Goal: Task Accomplishment & Management: Complete application form

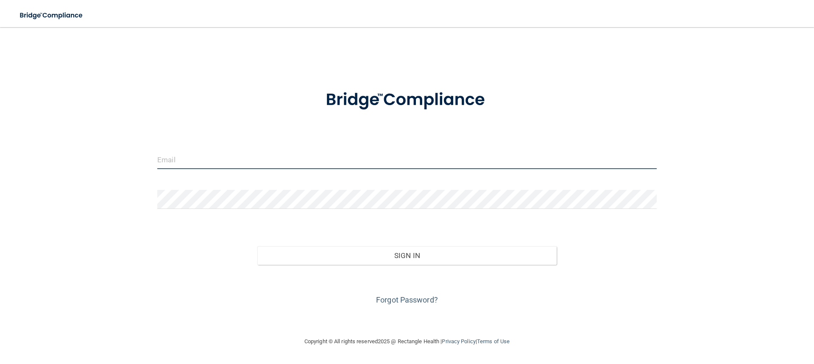
click at [222, 153] on input "email" at bounding box center [406, 159] width 499 height 19
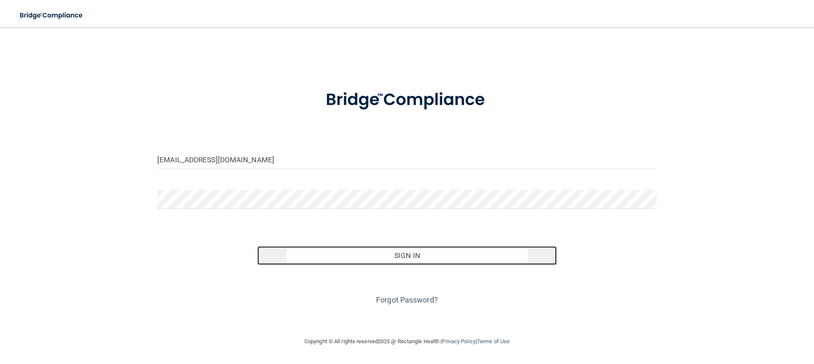
click at [396, 255] on button "Sign In" at bounding box center [407, 255] width 300 height 19
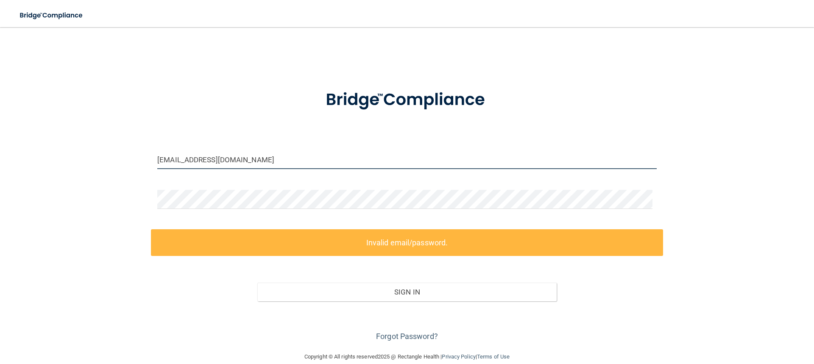
click at [227, 159] on input "brenkmiller@gmail.co" at bounding box center [406, 159] width 499 height 19
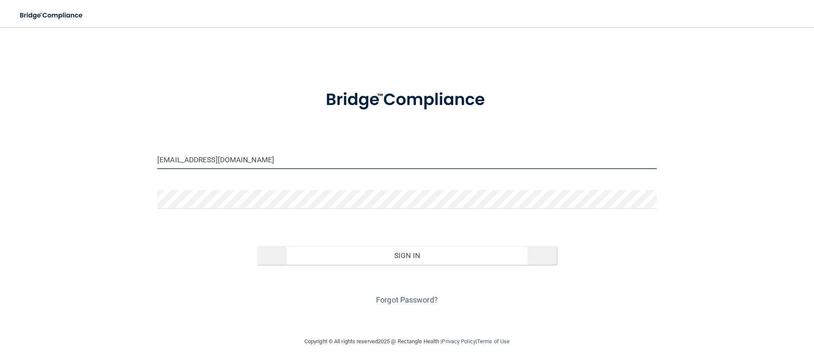
type input "[EMAIL_ADDRESS][DOMAIN_NAME]"
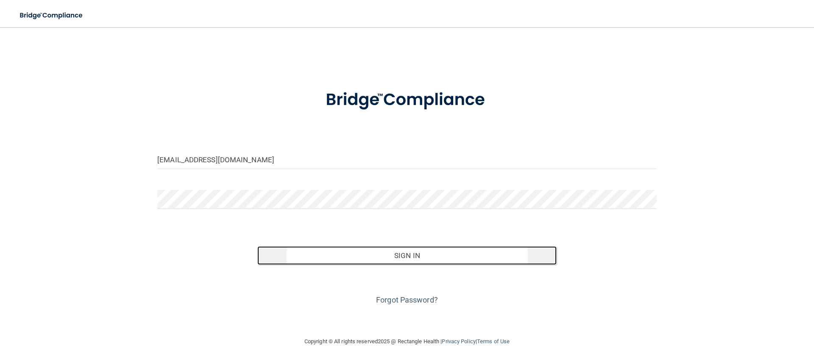
click at [393, 256] on button "Sign In" at bounding box center [407, 255] width 300 height 19
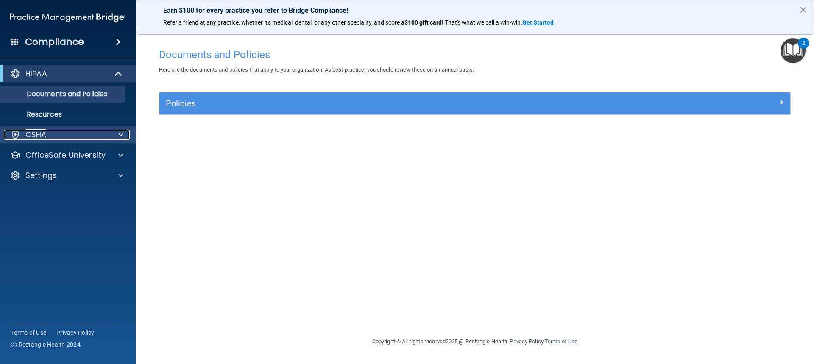
click at [123, 135] on div at bounding box center [119, 135] width 21 height 10
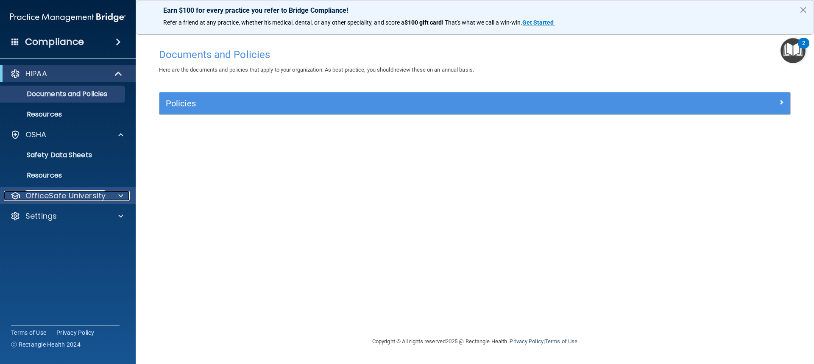
click at [119, 193] on span at bounding box center [120, 196] width 5 height 10
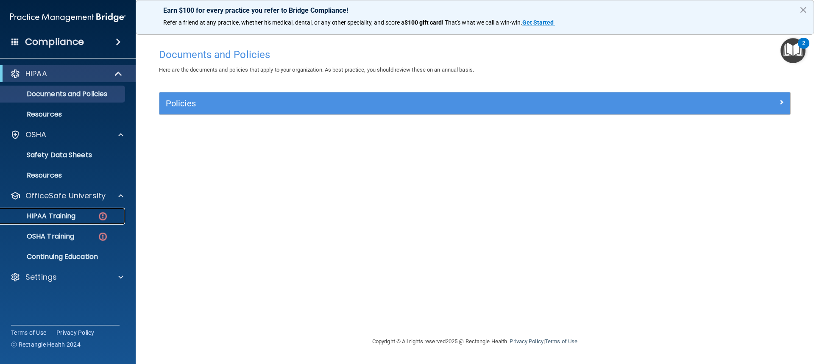
click at [64, 214] on p "HIPAA Training" at bounding box center [41, 216] width 70 height 8
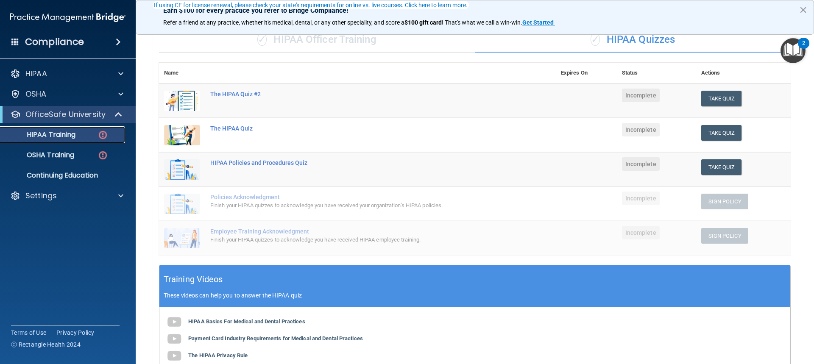
scroll to position [85, 0]
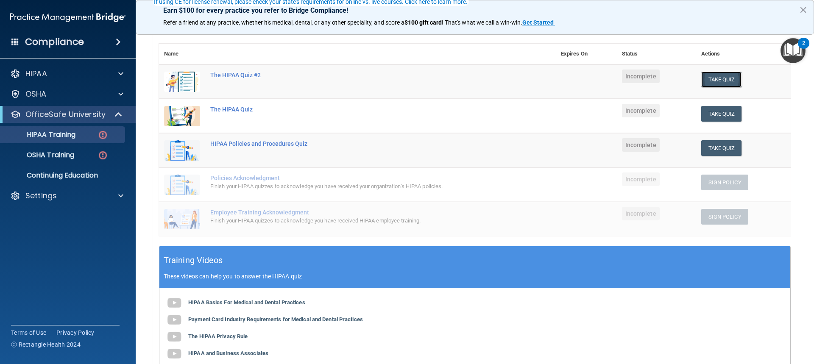
click at [721, 73] on button "Take Quiz" at bounding box center [721, 80] width 41 height 16
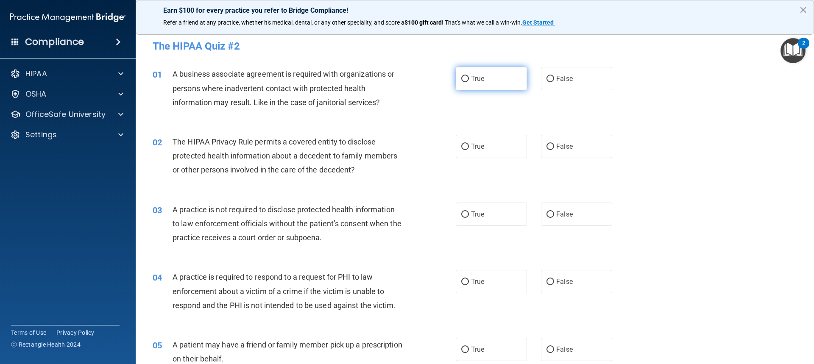
click at [462, 76] on input "True" at bounding box center [465, 79] width 8 height 6
radio input "true"
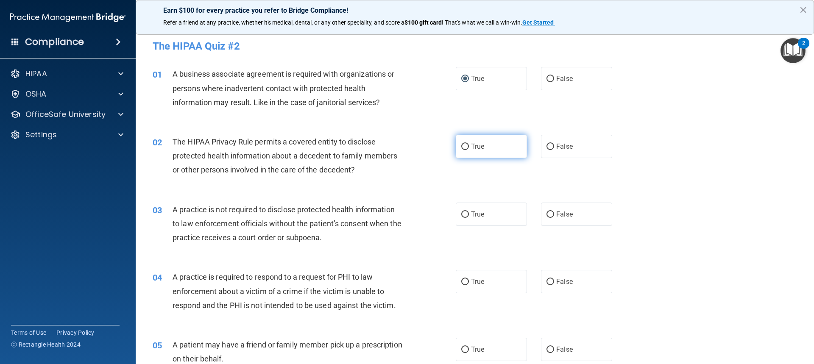
click at [463, 145] on input "True" at bounding box center [465, 147] width 8 height 6
radio input "true"
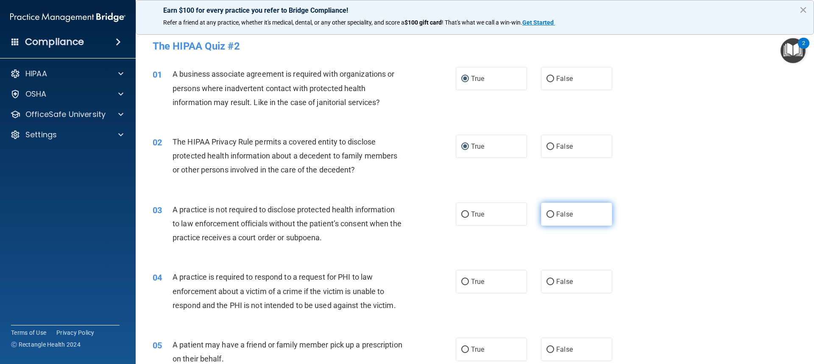
click at [542, 212] on label "False" at bounding box center [576, 214] width 71 height 23
click at [547, 212] on input "False" at bounding box center [551, 215] width 8 height 6
radio input "true"
click at [547, 279] on input "False" at bounding box center [551, 282] width 8 height 6
radio input "true"
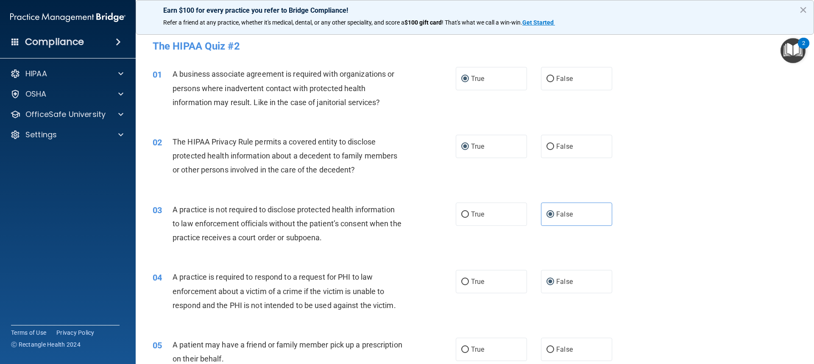
scroll to position [42, 0]
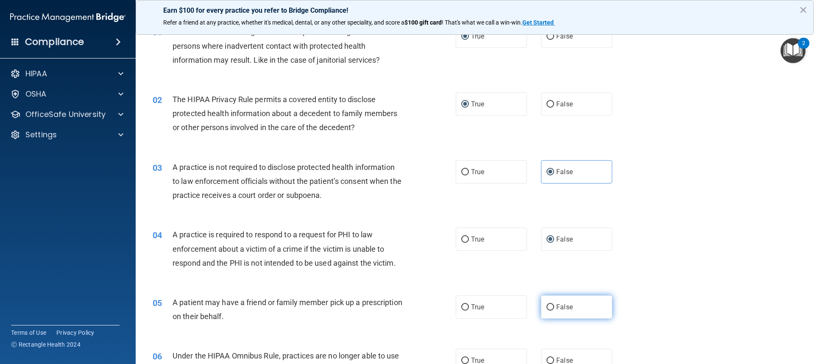
click at [550, 303] on label "False" at bounding box center [576, 307] width 71 height 23
click at [550, 304] on input "False" at bounding box center [551, 307] width 8 height 6
radio input "true"
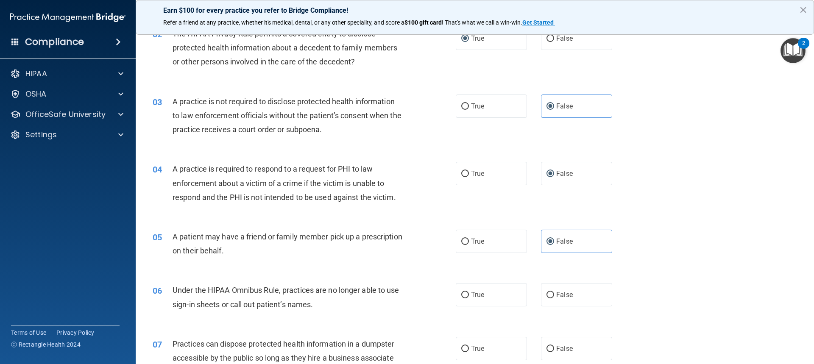
scroll to position [127, 0]
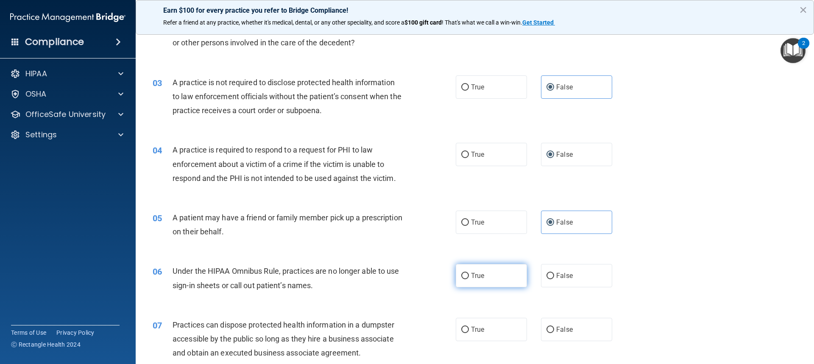
click at [465, 279] on input "True" at bounding box center [465, 276] width 8 height 6
radio input "true"
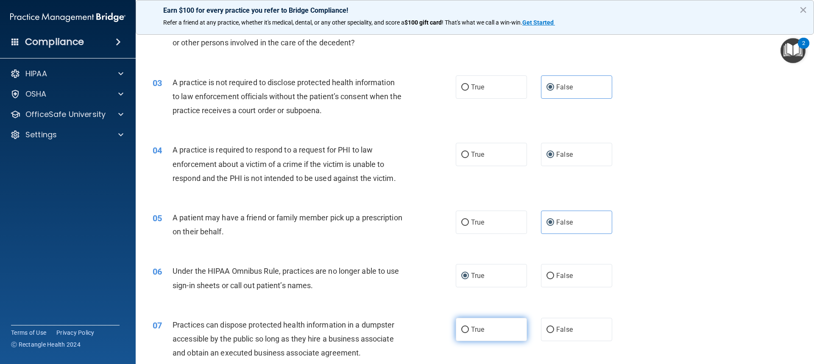
drag, startPoint x: 461, startPoint y: 329, endPoint x: 612, endPoint y: 280, distance: 158.5
click at [464, 327] on input "True" at bounding box center [465, 330] width 8 height 6
radio input "true"
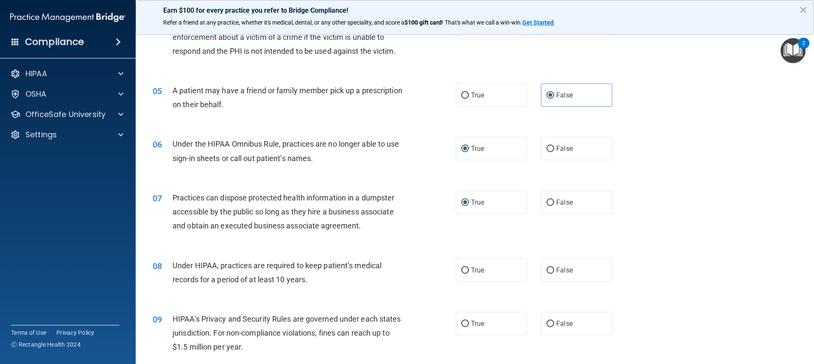
scroll to position [297, 0]
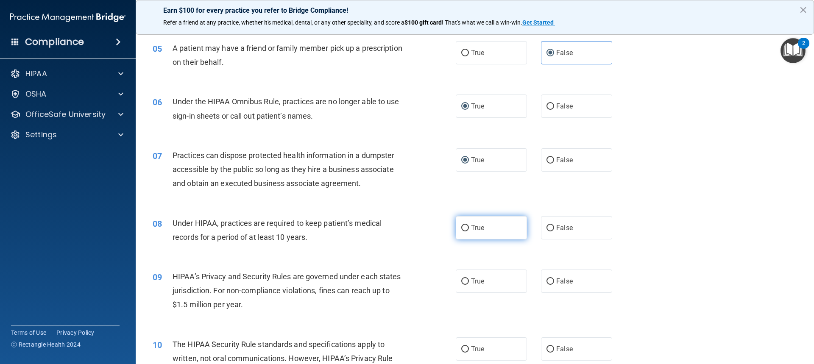
click at [461, 227] on input "True" at bounding box center [465, 228] width 8 height 6
radio input "true"
click at [550, 280] on input "False" at bounding box center [551, 282] width 8 height 6
radio input "true"
click at [547, 347] on input "False" at bounding box center [551, 349] width 8 height 6
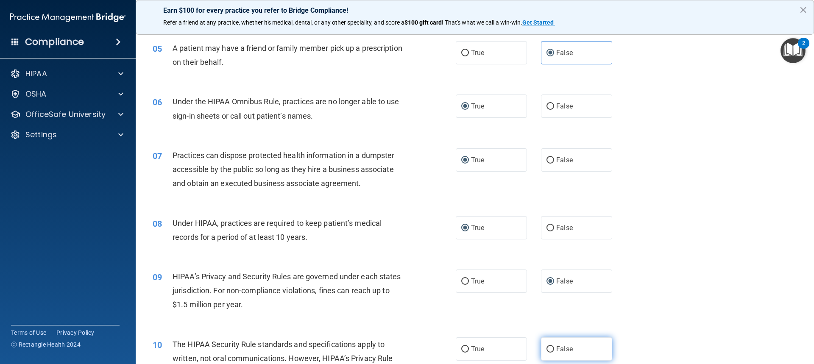
radio input "true"
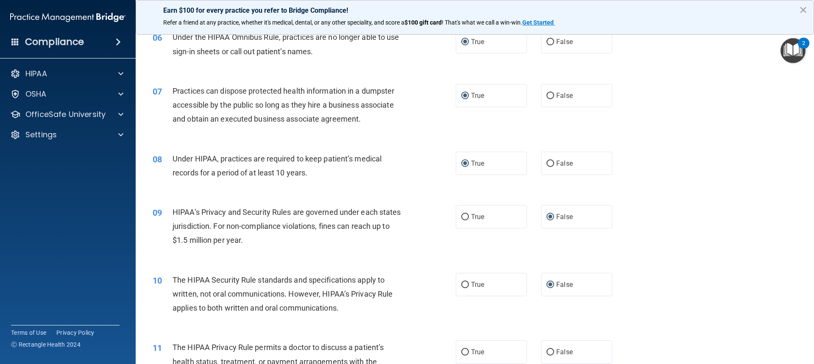
scroll to position [382, 0]
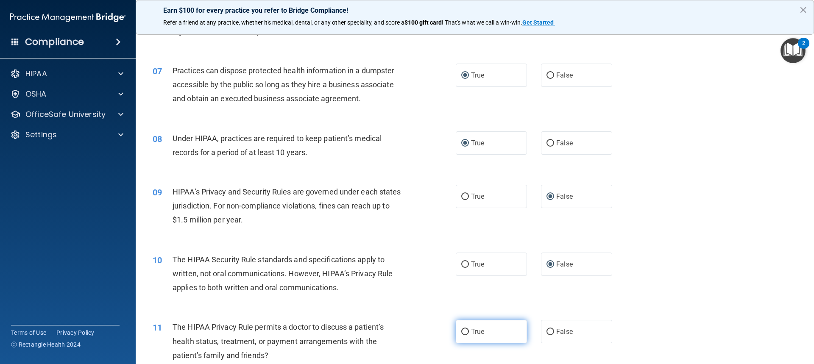
click at [465, 335] on input "True" at bounding box center [465, 332] width 8 height 6
radio input "true"
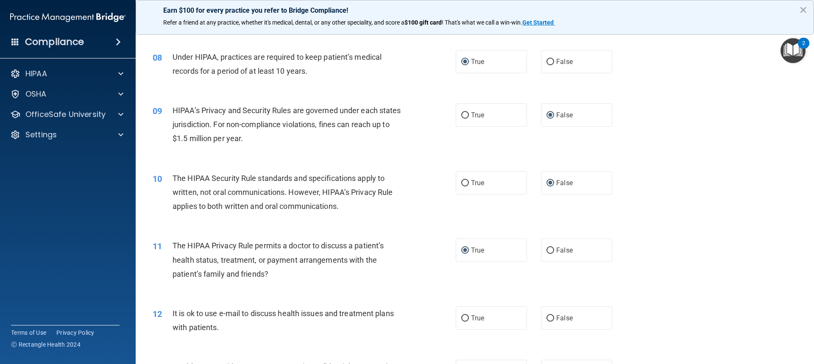
scroll to position [466, 0]
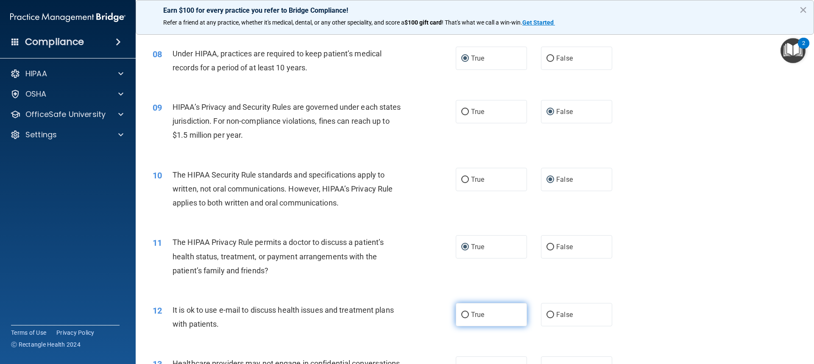
click at [471, 313] on span "True" at bounding box center [477, 315] width 13 height 8
click at [468, 313] on input "True" at bounding box center [465, 315] width 8 height 6
radio input "true"
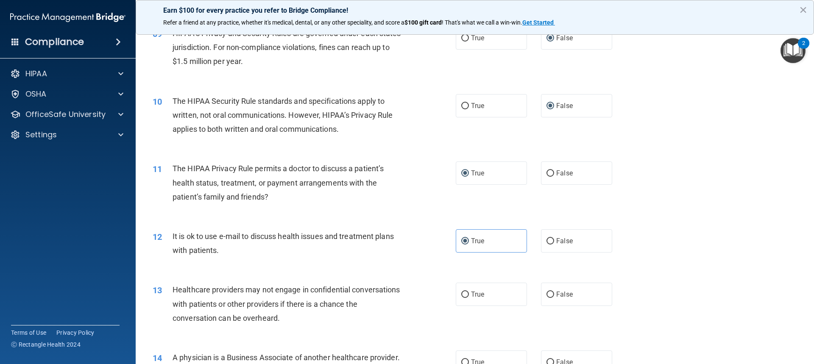
scroll to position [551, 0]
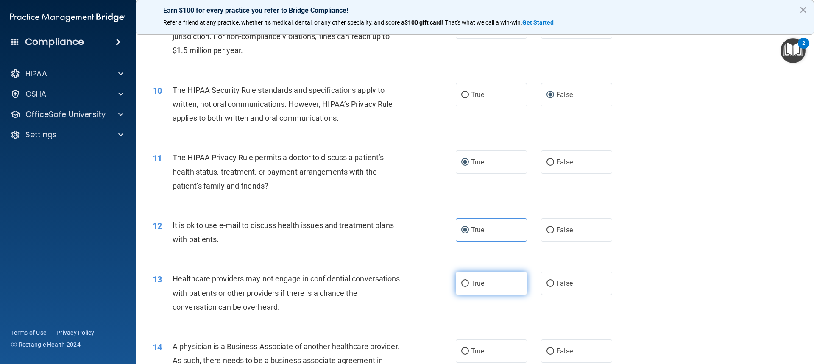
click at [465, 284] on input "True" at bounding box center [465, 284] width 8 height 6
radio input "true"
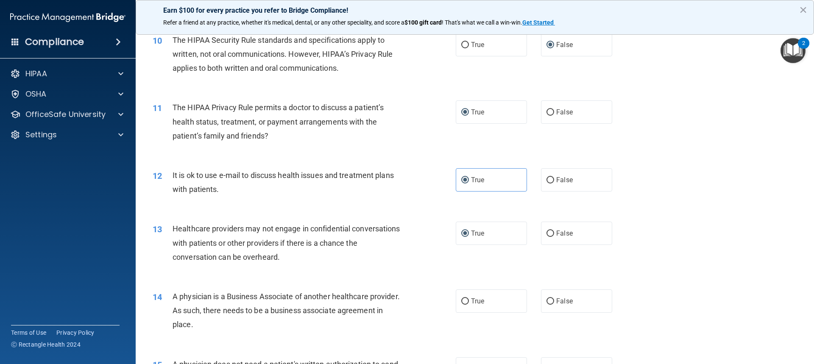
scroll to position [636, 0]
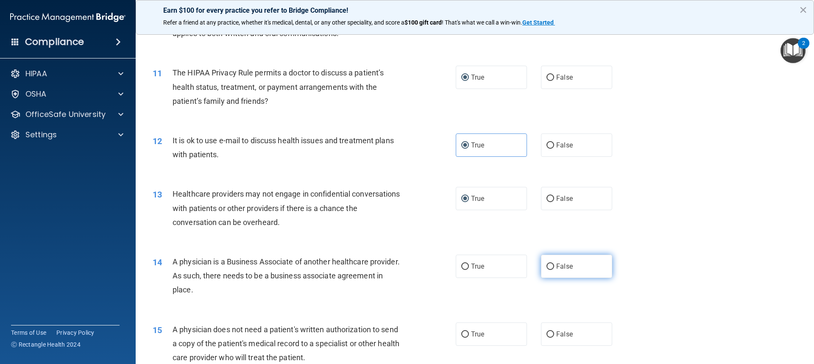
click at [547, 268] on input "False" at bounding box center [551, 267] width 8 height 6
radio input "true"
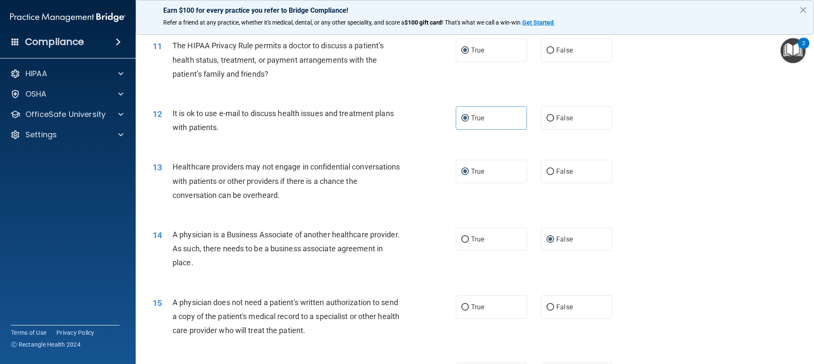
scroll to position [678, 0]
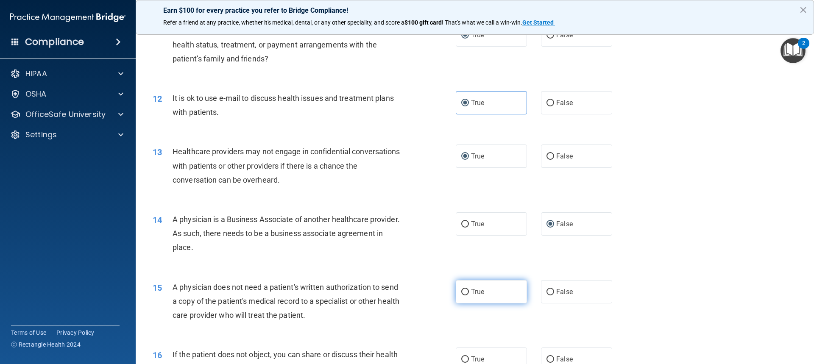
click at [466, 296] on label "True" at bounding box center [491, 291] width 71 height 23
click at [466, 296] on input "True" at bounding box center [465, 292] width 8 height 6
radio input "true"
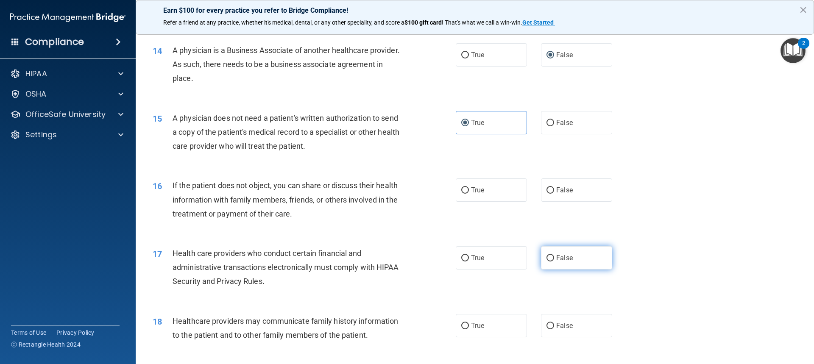
scroll to position [848, 0]
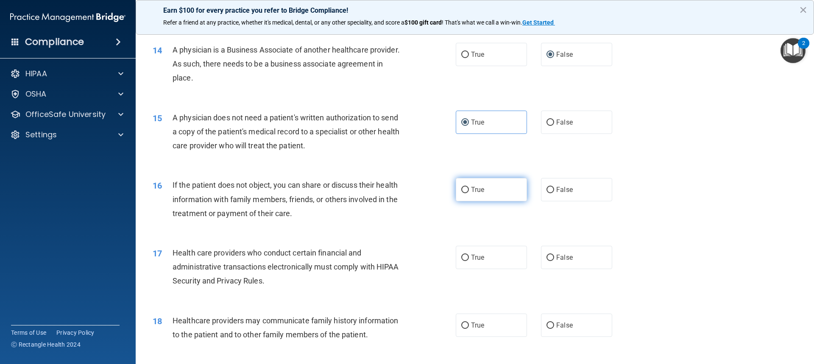
click at [468, 193] on label "True" at bounding box center [491, 189] width 71 height 23
click at [468, 193] on input "True" at bounding box center [465, 190] width 8 height 6
radio input "true"
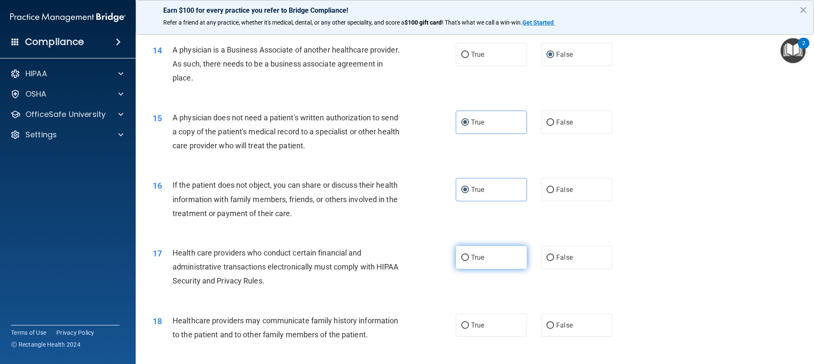
click at [461, 260] on input "True" at bounding box center [465, 258] width 8 height 6
radio input "true"
drag, startPoint x: 460, startPoint y: 323, endPoint x: 505, endPoint y: 310, distance: 46.8
click at [462, 323] on input "True" at bounding box center [465, 326] width 8 height 6
radio input "true"
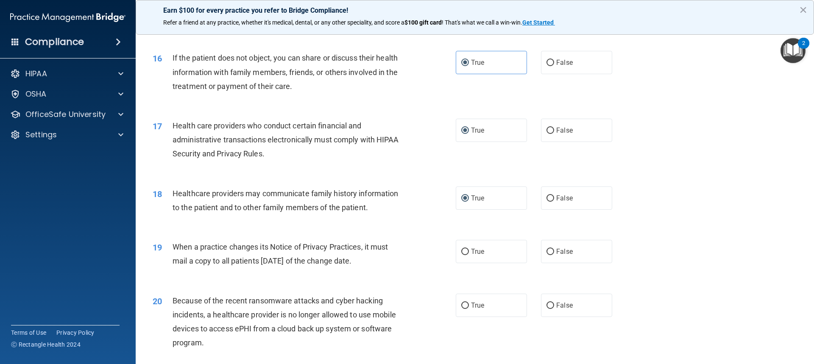
scroll to position [1018, 0]
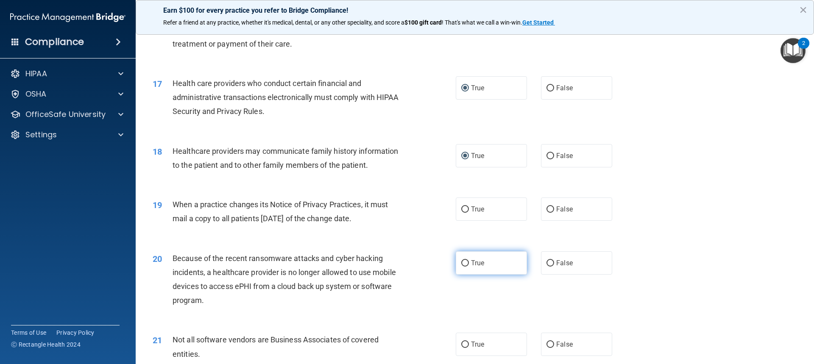
drag, startPoint x: 467, startPoint y: 267, endPoint x: 468, endPoint y: 257, distance: 9.8
click at [467, 267] on label "True" at bounding box center [491, 262] width 71 height 23
click at [467, 267] on input "True" at bounding box center [465, 263] width 8 height 6
radio input "true"
click at [459, 204] on label "True" at bounding box center [491, 209] width 71 height 23
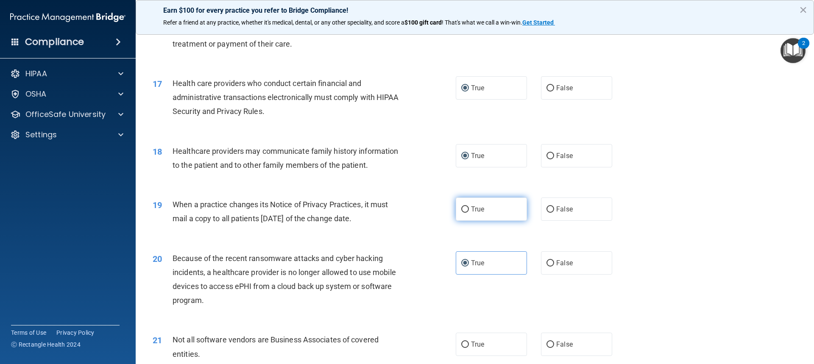
click at [461, 206] on input "True" at bounding box center [465, 209] width 8 height 6
radio input "true"
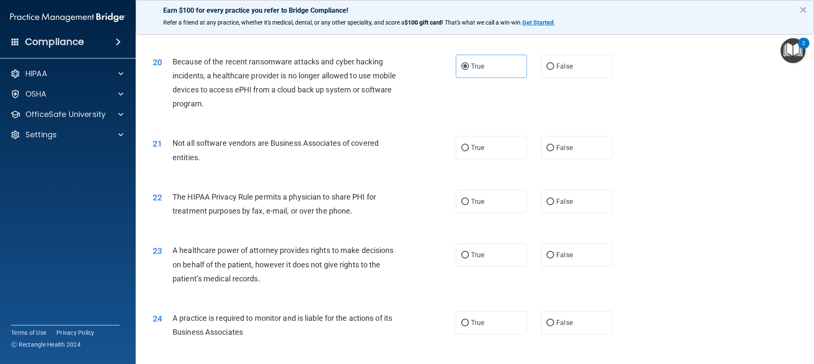
scroll to position [1230, 0]
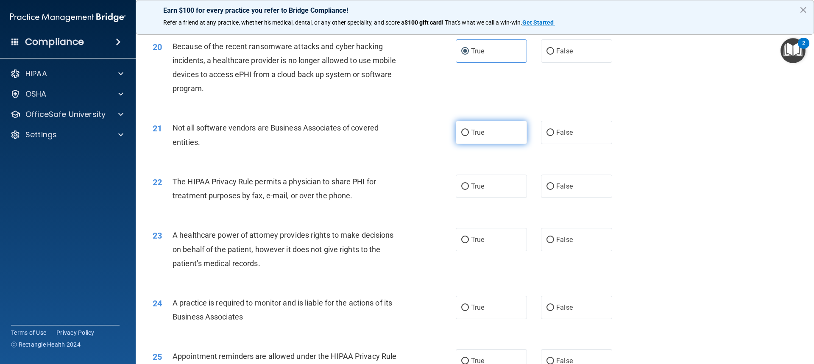
click at [460, 138] on label "True" at bounding box center [491, 132] width 71 height 23
click at [461, 136] on input "True" at bounding box center [465, 133] width 8 height 6
radio input "true"
click at [462, 186] on input "True" at bounding box center [465, 187] width 8 height 6
radio input "true"
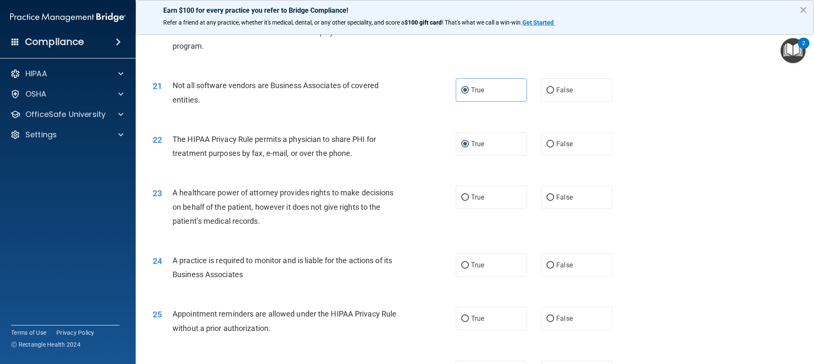
scroll to position [1314, 0]
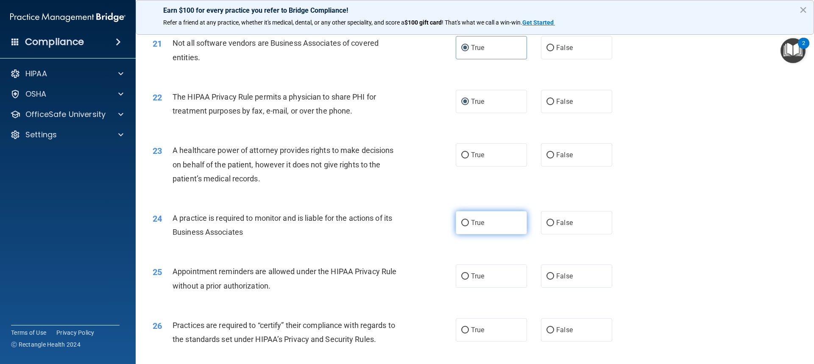
click at [461, 226] on input "True" at bounding box center [465, 223] width 8 height 6
radio input "true"
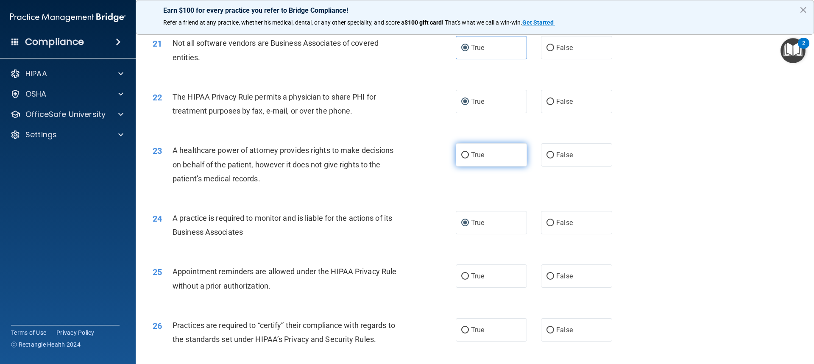
click at [464, 156] on input "True" at bounding box center [465, 155] width 8 height 6
radio input "true"
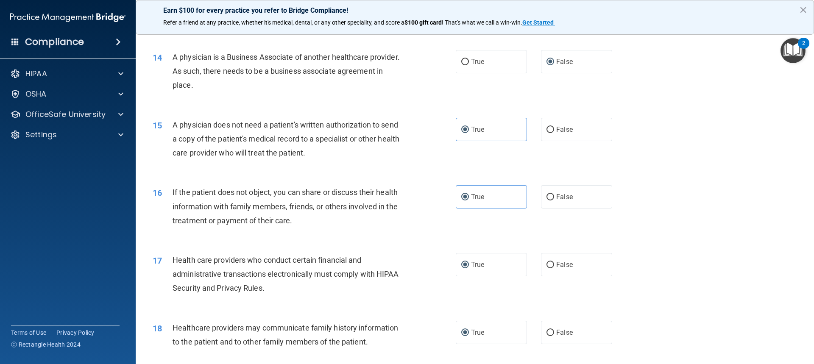
scroll to position [806, 0]
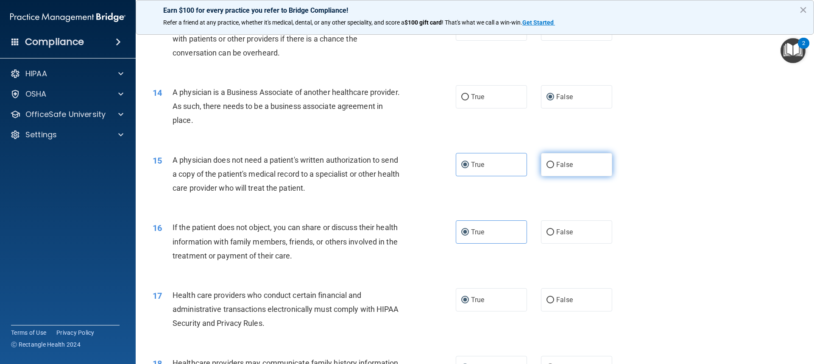
click at [548, 160] on label "False" at bounding box center [576, 164] width 71 height 23
click at [548, 162] on input "False" at bounding box center [551, 165] width 8 height 6
radio input "true"
radio input "false"
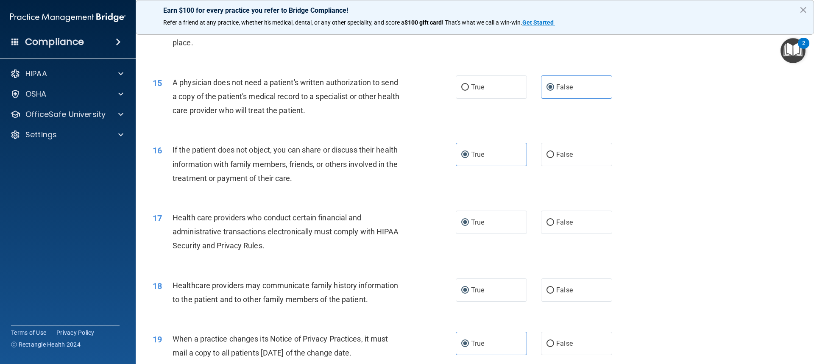
scroll to position [890, 0]
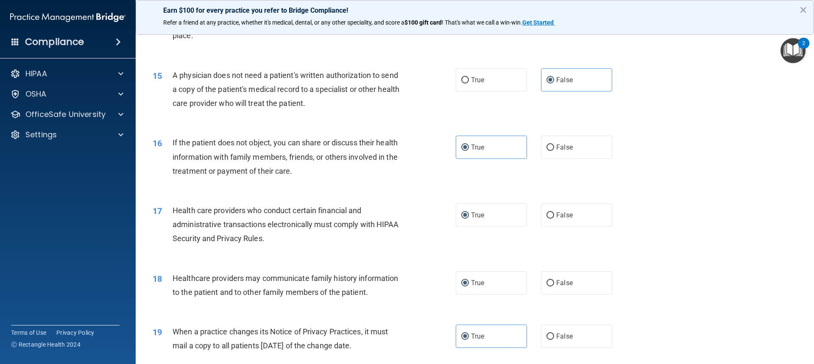
drag, startPoint x: 544, startPoint y: 280, endPoint x: 651, endPoint y: 267, distance: 108.5
click at [547, 280] on input "False" at bounding box center [551, 283] width 8 height 6
radio input "true"
radio input "false"
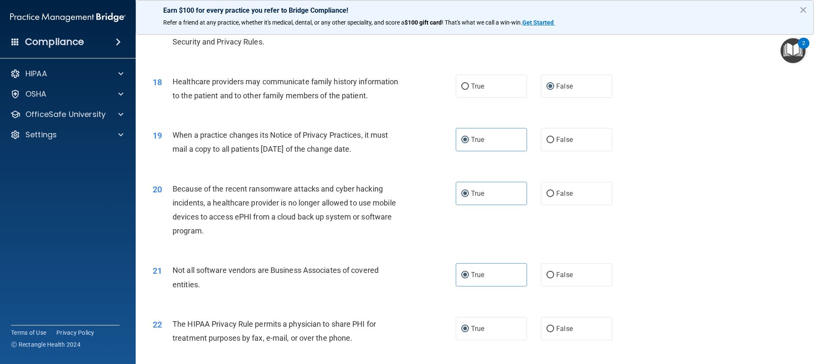
scroll to position [1102, 0]
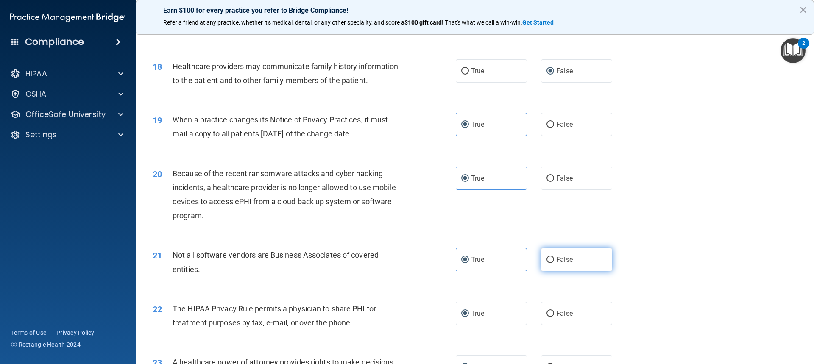
click at [556, 260] on span "False" at bounding box center [564, 260] width 17 height 8
click at [554, 260] on input "False" at bounding box center [551, 260] width 8 height 6
radio input "true"
radio input "false"
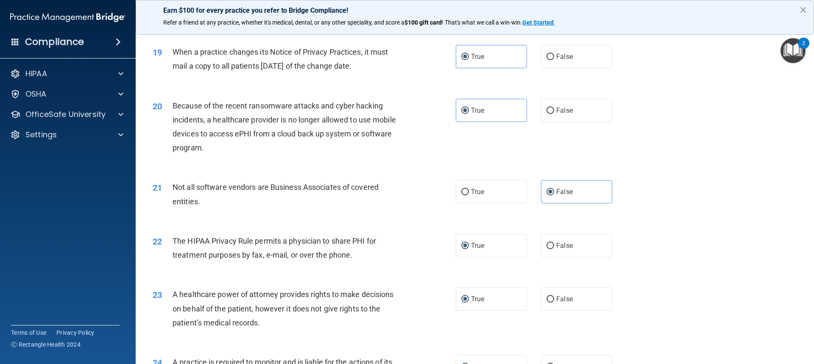
scroll to position [1187, 0]
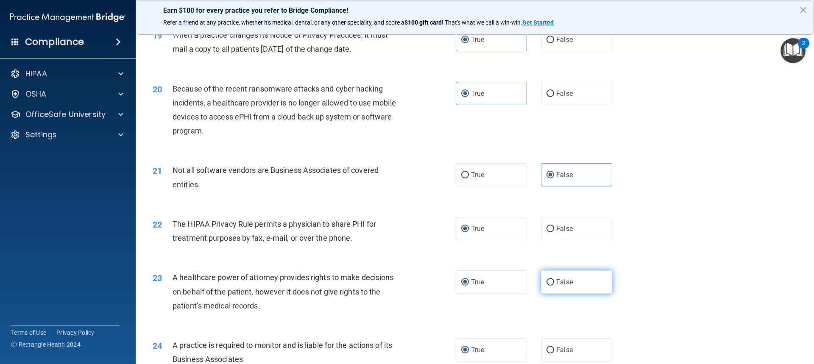
click at [547, 279] on input "False" at bounding box center [551, 282] width 8 height 6
radio input "true"
radio input "false"
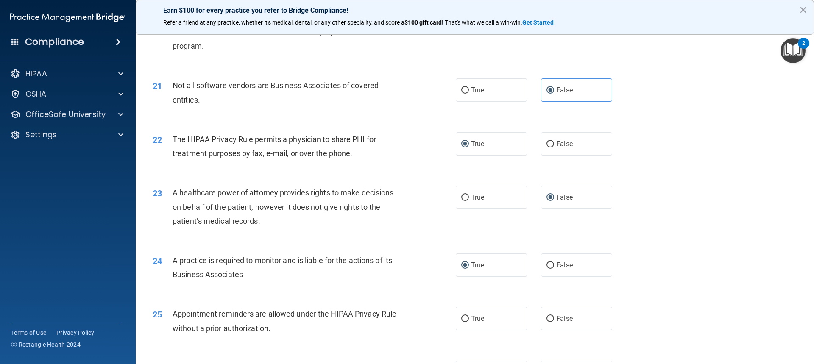
scroll to position [1314, 0]
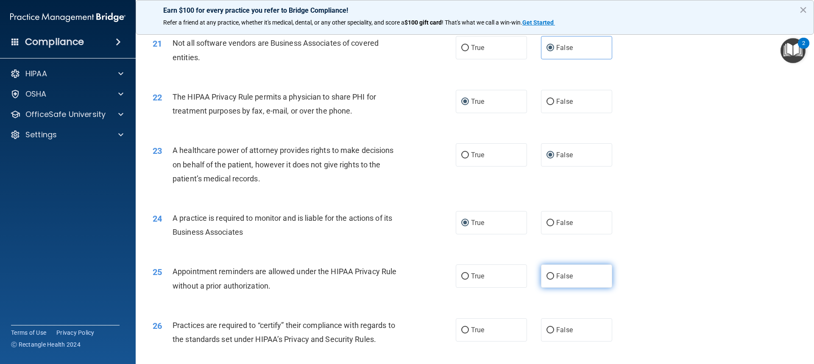
click at [556, 276] on span "False" at bounding box center [564, 276] width 17 height 8
click at [553, 276] on input "False" at bounding box center [551, 276] width 8 height 6
radio input "true"
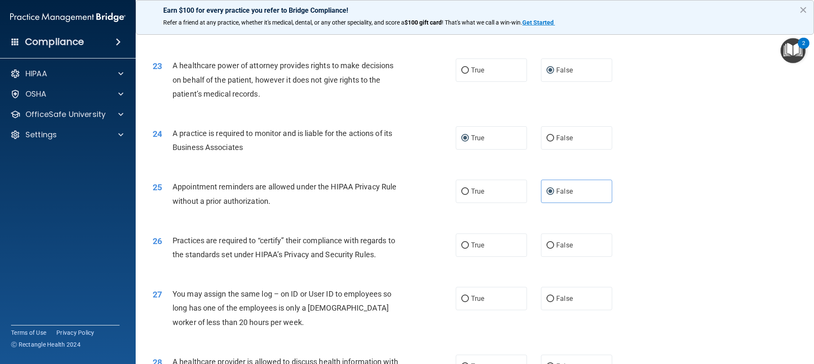
scroll to position [1442, 0]
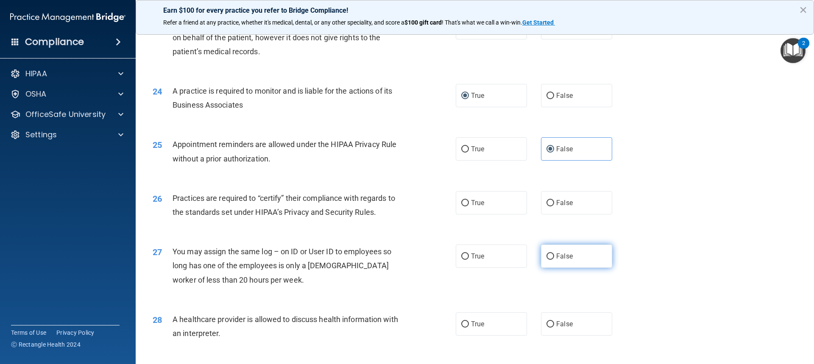
click at [551, 257] on label "False" at bounding box center [576, 256] width 71 height 23
click at [551, 257] on input "False" at bounding box center [551, 257] width 8 height 6
radio input "true"
click at [456, 205] on label "True" at bounding box center [491, 202] width 71 height 23
click at [461, 205] on input "True" at bounding box center [465, 203] width 8 height 6
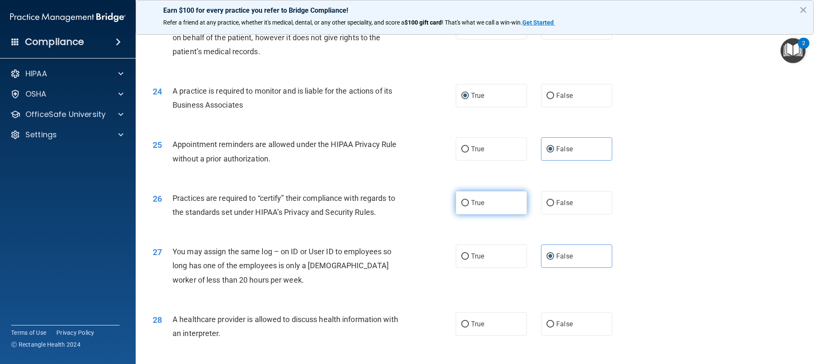
radio input "true"
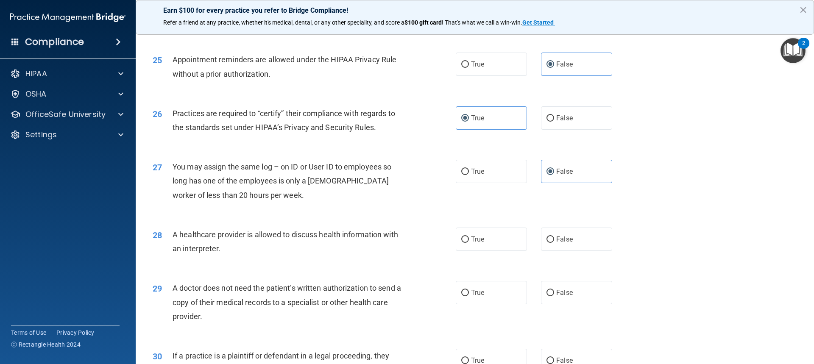
scroll to position [1569, 0]
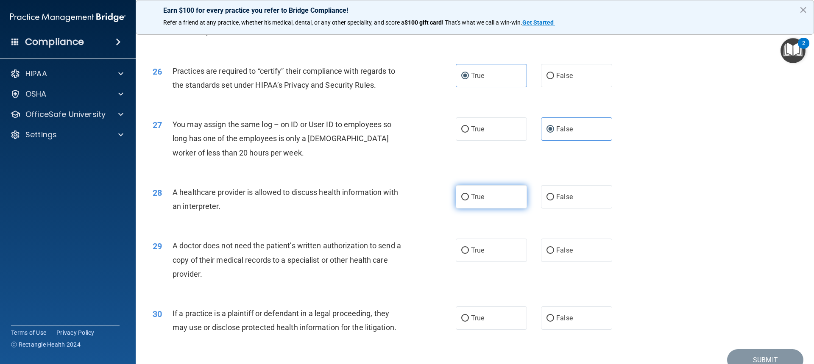
click at [462, 198] on input "True" at bounding box center [465, 197] width 8 height 6
radio input "true"
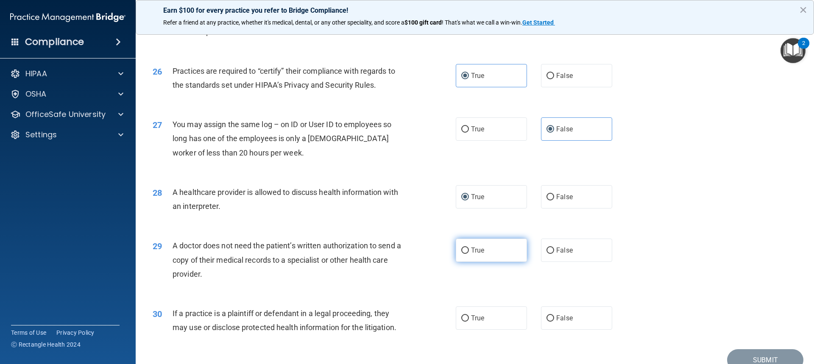
click at [461, 248] on input "True" at bounding box center [465, 251] width 8 height 6
radio input "true"
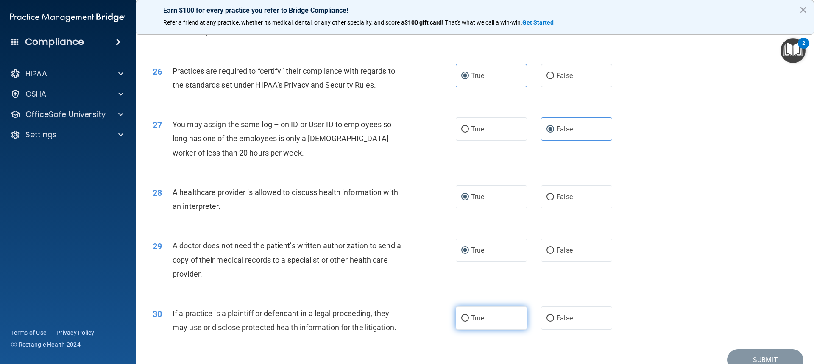
click at [471, 319] on span "True" at bounding box center [477, 318] width 13 height 8
click at [469, 319] on input "True" at bounding box center [465, 318] width 8 height 6
radio input "true"
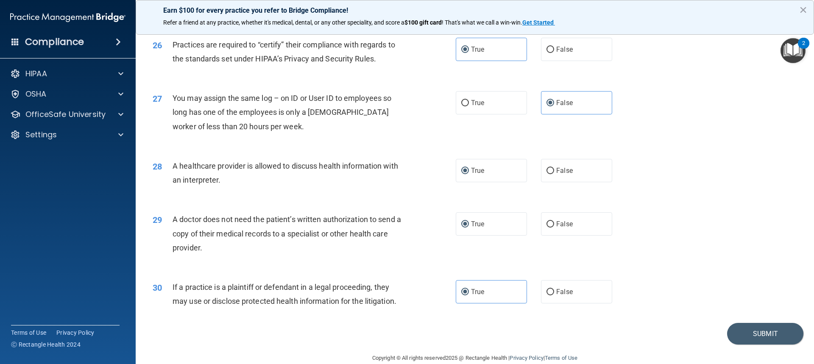
scroll to position [1609, 0]
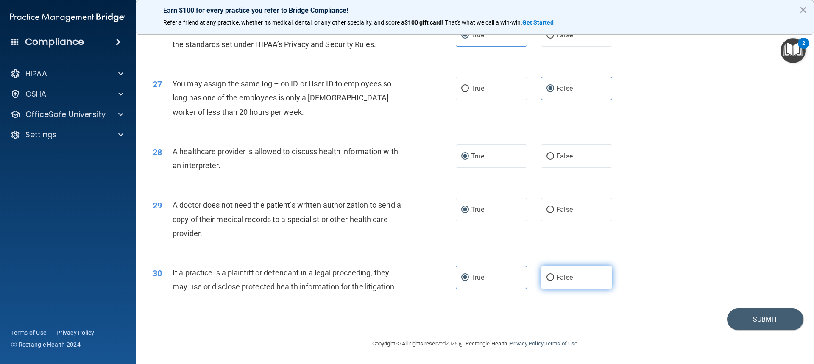
click at [552, 277] on label "False" at bounding box center [576, 277] width 71 height 23
click at [552, 277] on input "False" at bounding box center [551, 278] width 8 height 6
radio input "true"
radio input "false"
click at [764, 319] on button "Submit" at bounding box center [765, 320] width 76 height 22
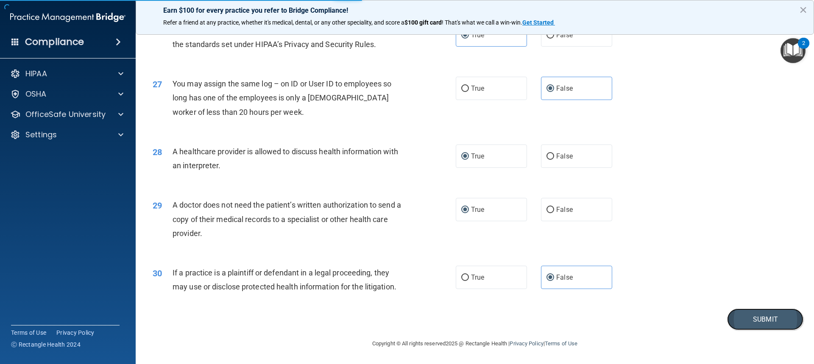
click at [752, 317] on button "Submit" at bounding box center [765, 320] width 76 height 22
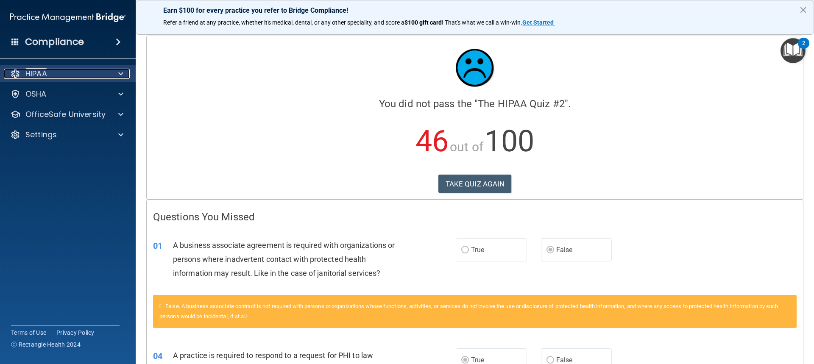
click at [119, 71] on div at bounding box center [119, 74] width 21 height 10
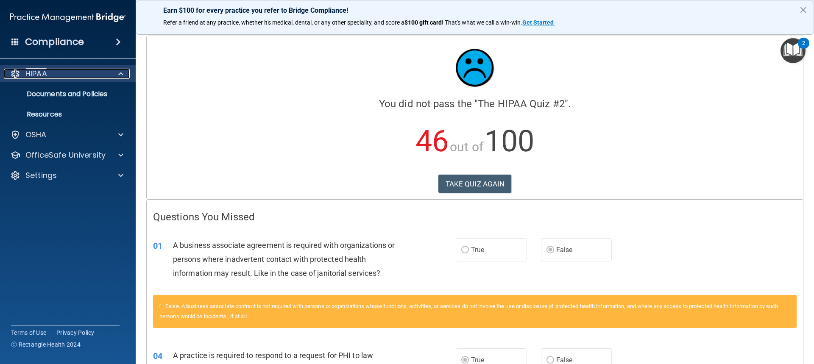
click at [119, 73] on span at bounding box center [120, 74] width 5 height 10
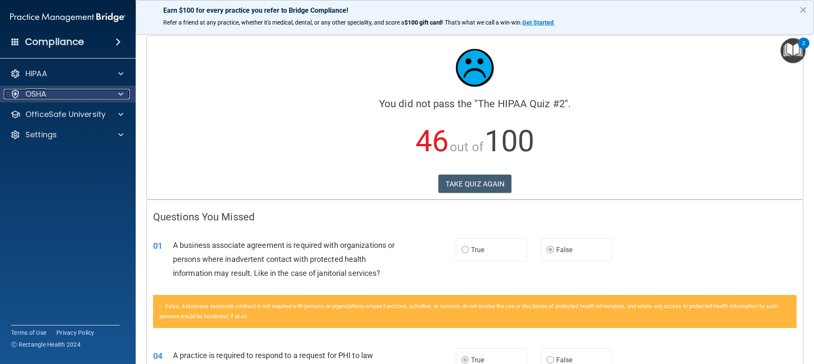
click at [122, 92] on span at bounding box center [120, 94] width 5 height 10
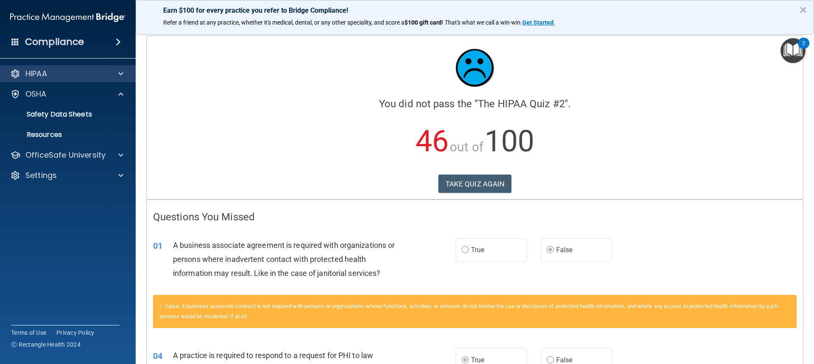
click at [121, 68] on div "HIPAA" at bounding box center [68, 73] width 136 height 17
click at [120, 73] on span at bounding box center [120, 74] width 5 height 10
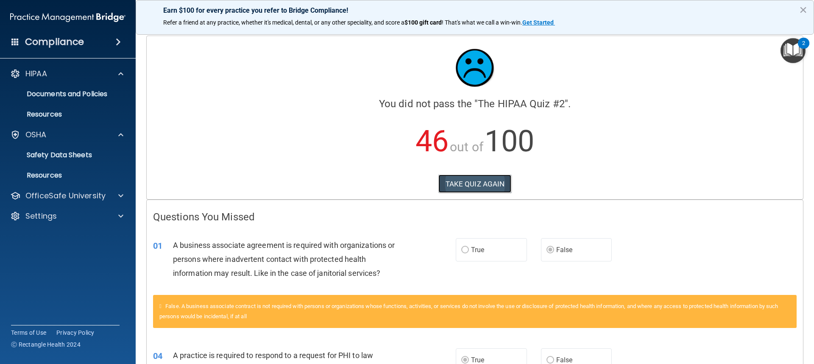
click at [478, 184] on button "TAKE QUIZ AGAIN" at bounding box center [474, 184] width 73 height 19
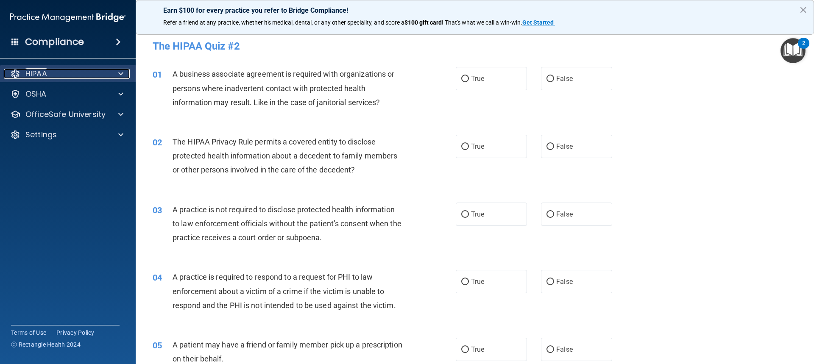
click at [122, 75] on span at bounding box center [120, 74] width 5 height 10
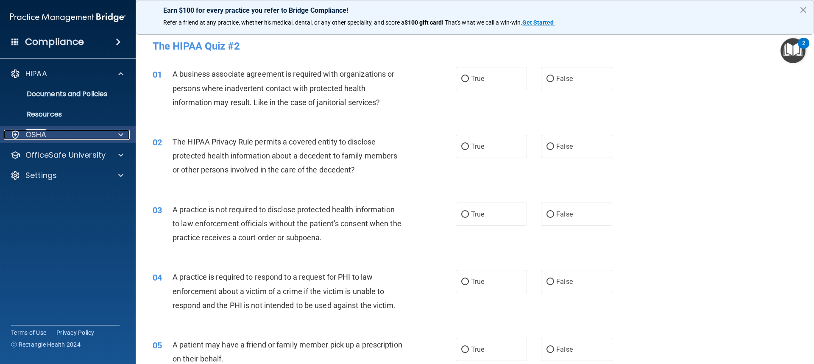
click at [119, 134] on span at bounding box center [120, 135] width 5 height 10
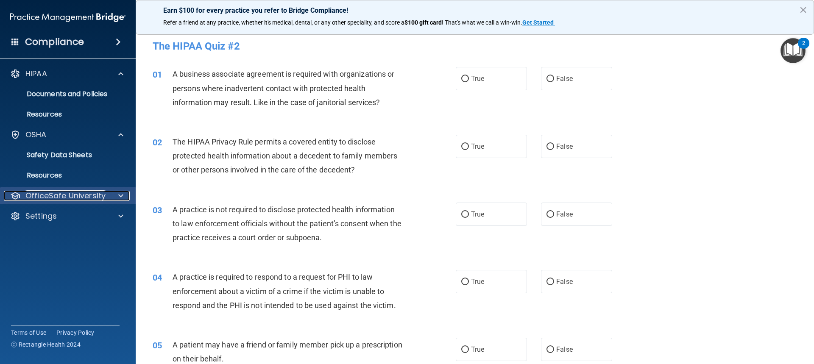
click at [120, 197] on span at bounding box center [120, 196] width 5 height 10
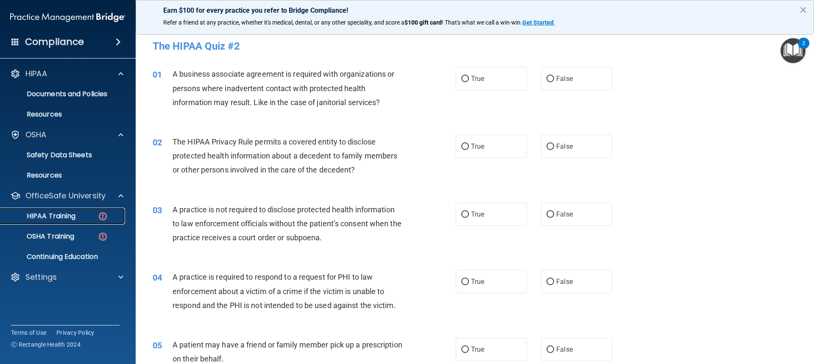
click at [64, 218] on p "HIPAA Training" at bounding box center [41, 216] width 70 height 8
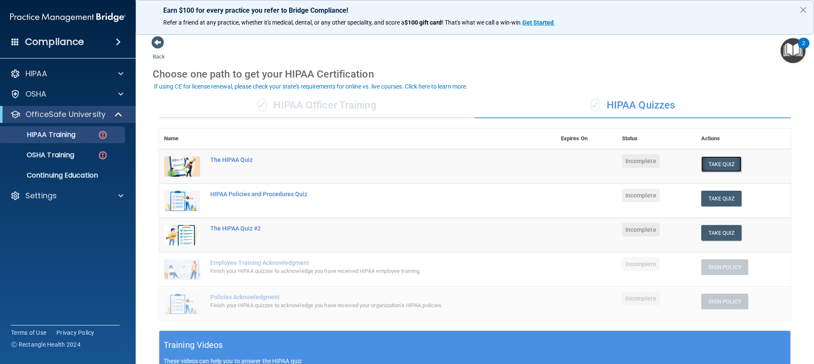
click at [724, 165] on button "Take Quiz" at bounding box center [721, 164] width 41 height 16
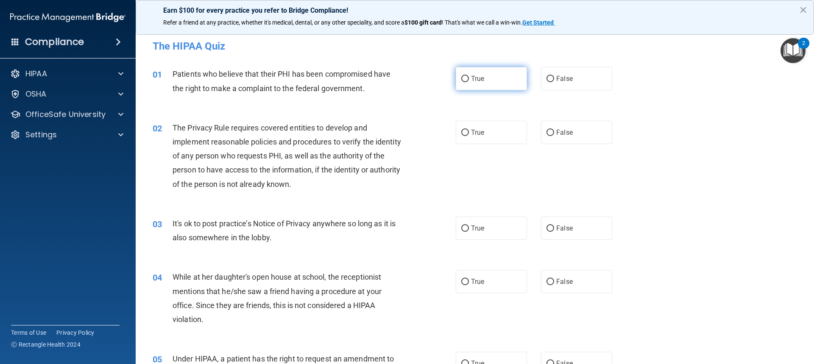
click at [461, 79] on input "True" at bounding box center [465, 79] width 8 height 6
radio input "true"
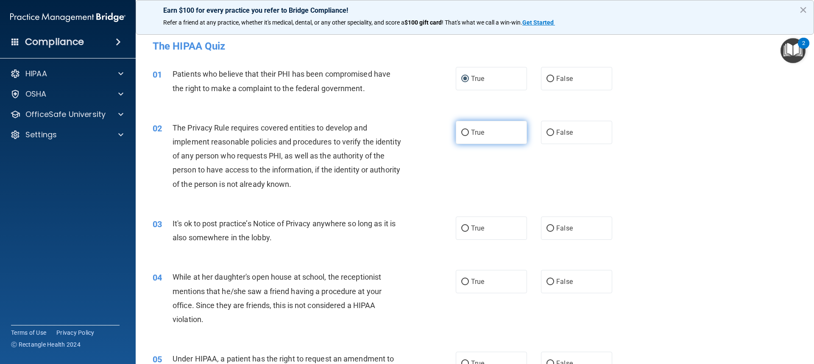
click at [466, 133] on label "True" at bounding box center [491, 132] width 71 height 23
click at [466, 133] on input "True" at bounding box center [465, 133] width 8 height 6
radio input "true"
click at [552, 79] on label "False" at bounding box center [576, 78] width 71 height 23
click at [552, 79] on input "False" at bounding box center [551, 79] width 8 height 6
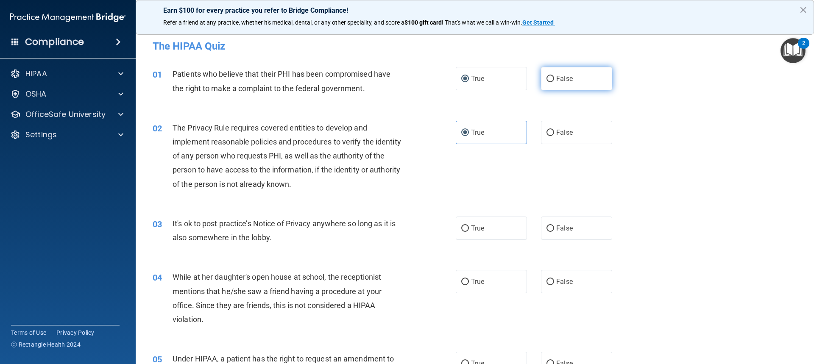
radio input "true"
radio input "false"
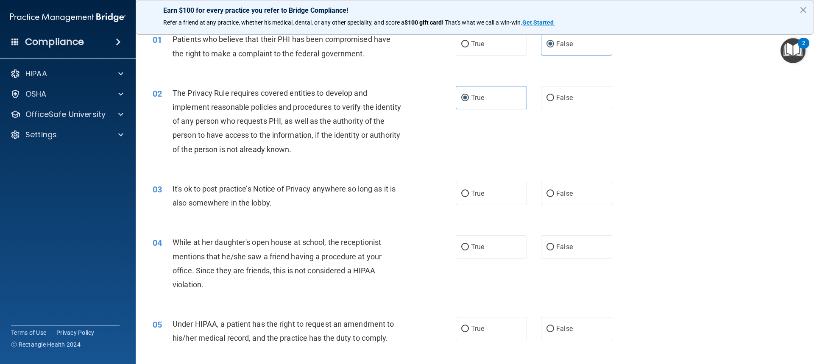
scroll to position [42, 0]
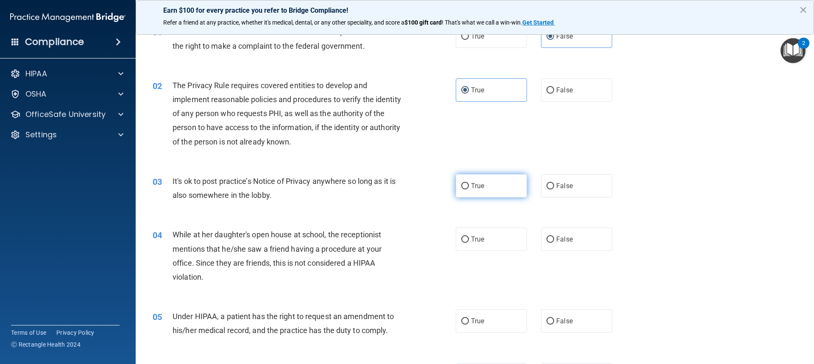
click at [465, 182] on label "True" at bounding box center [491, 185] width 71 height 23
click at [465, 183] on input "True" at bounding box center [465, 186] width 8 height 6
radio input "true"
click at [551, 184] on label "False" at bounding box center [576, 185] width 71 height 23
click at [551, 184] on input "False" at bounding box center [551, 186] width 8 height 6
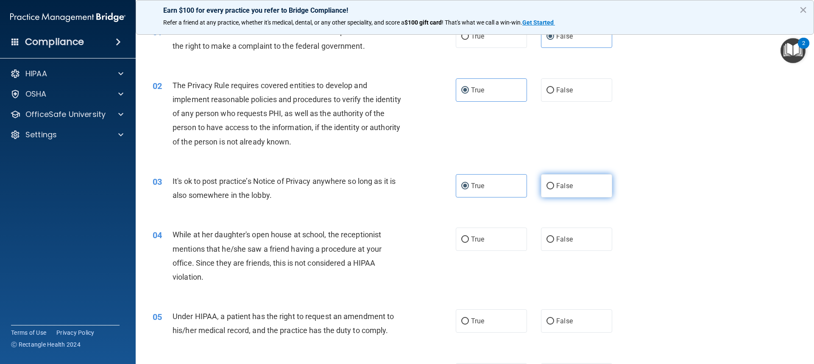
radio input "true"
radio input "false"
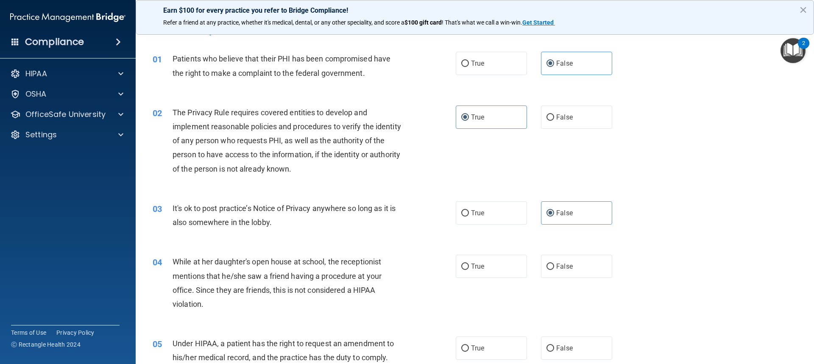
scroll to position [0, 0]
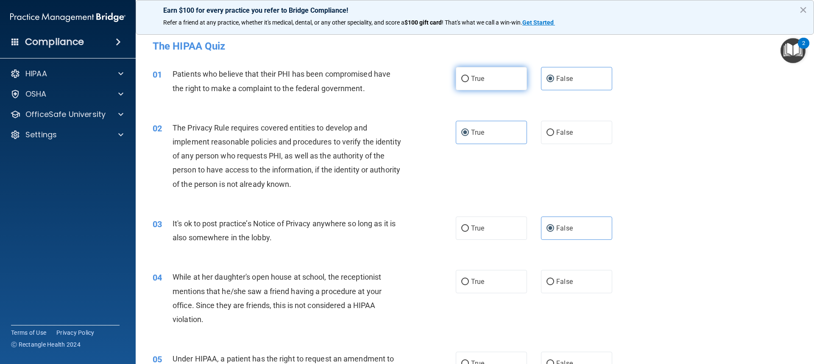
click at [461, 81] on input "True" at bounding box center [465, 79] width 8 height 6
radio input "true"
radio input "false"
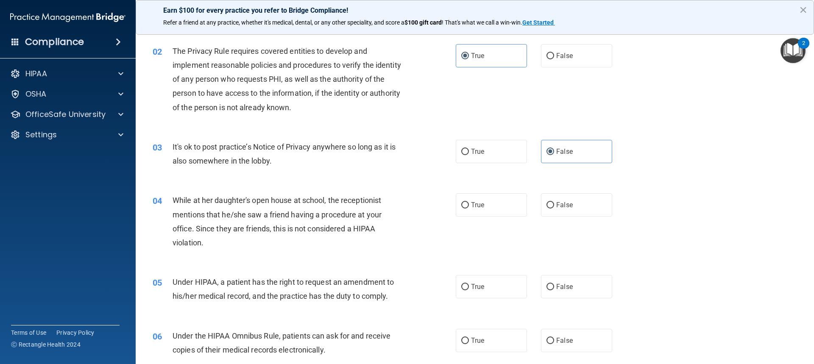
scroll to position [85, 0]
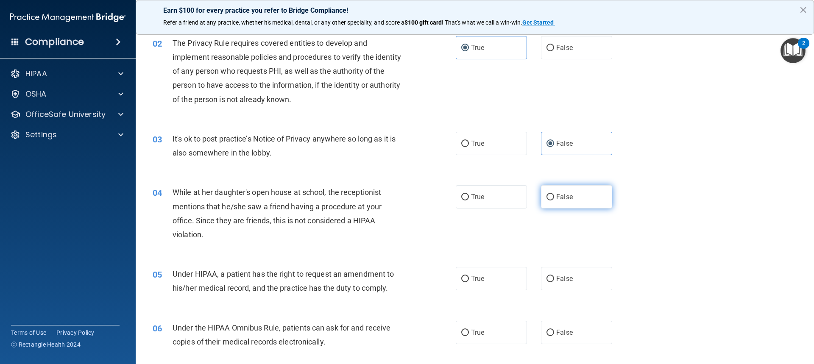
click at [556, 197] on span "False" at bounding box center [564, 197] width 17 height 8
click at [554, 197] on input "False" at bounding box center [551, 197] width 8 height 6
radio input "true"
click at [548, 284] on label "False" at bounding box center [576, 278] width 71 height 23
click at [548, 282] on input "False" at bounding box center [551, 279] width 8 height 6
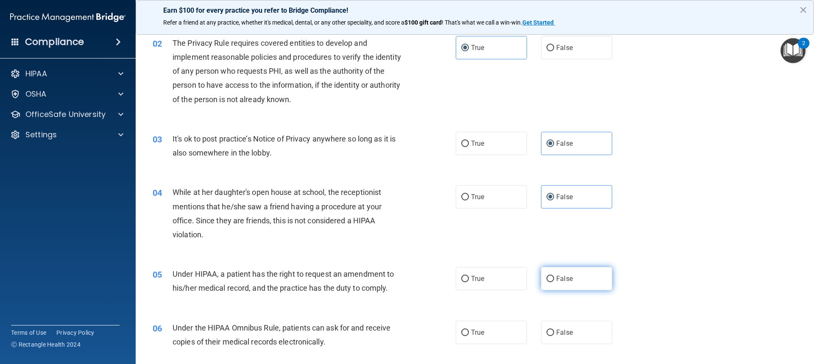
radio input "true"
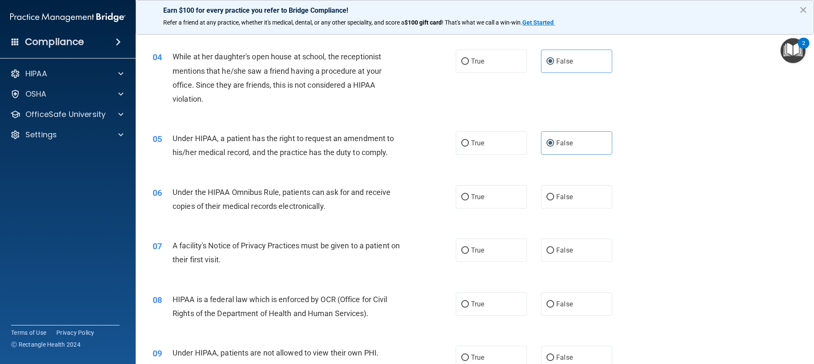
scroll to position [297, 0]
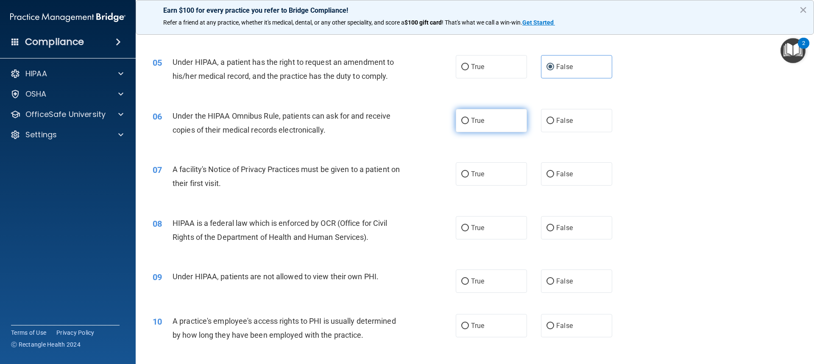
click at [462, 126] on label "True" at bounding box center [491, 120] width 71 height 23
click at [462, 124] on input "True" at bounding box center [465, 121] width 8 height 6
radio input "true"
click at [468, 173] on label "True" at bounding box center [491, 173] width 71 height 23
click at [468, 173] on input "True" at bounding box center [465, 174] width 8 height 6
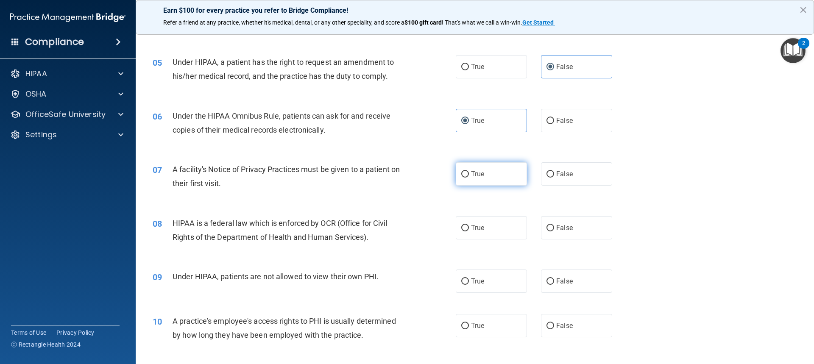
radio input "true"
click at [463, 233] on label "True" at bounding box center [491, 227] width 71 height 23
click at [463, 231] on input "True" at bounding box center [465, 228] width 8 height 6
radio input "true"
click at [552, 278] on label "False" at bounding box center [576, 281] width 71 height 23
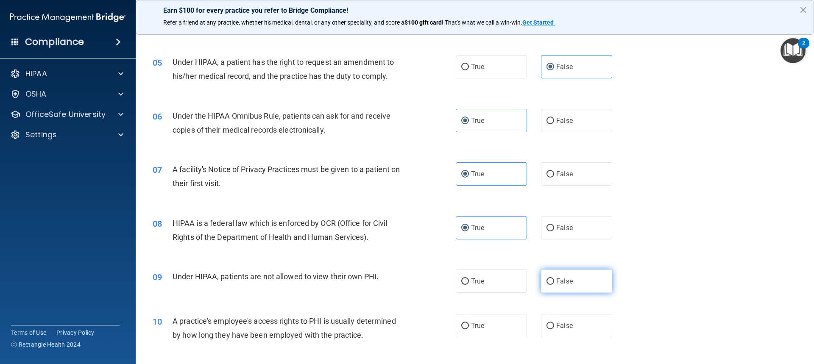
click at [552, 279] on input "False" at bounding box center [551, 282] width 8 height 6
radio input "true"
drag, startPoint x: 552, startPoint y: 323, endPoint x: 633, endPoint y: 286, distance: 89.9
click at [552, 323] on label "False" at bounding box center [576, 325] width 71 height 23
click at [552, 323] on input "False" at bounding box center [551, 326] width 8 height 6
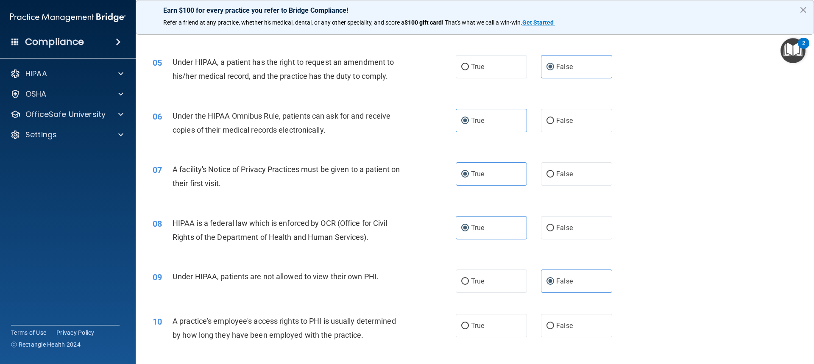
radio input "true"
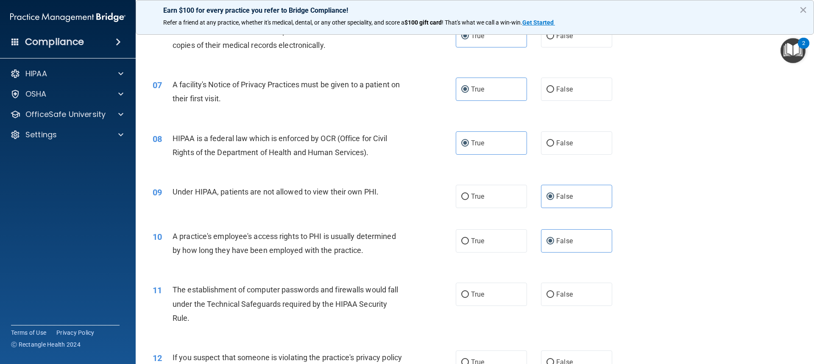
scroll to position [424, 0]
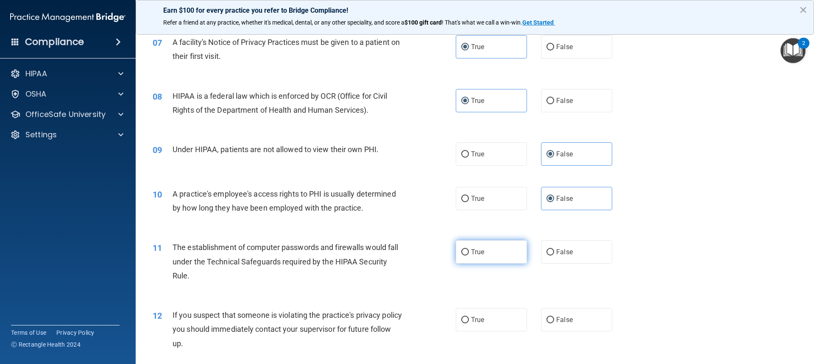
click at [474, 249] on span "True" at bounding box center [477, 252] width 13 height 8
click at [469, 249] on input "True" at bounding box center [465, 252] width 8 height 6
radio input "true"
click at [472, 318] on span "True" at bounding box center [477, 320] width 13 height 8
click at [469, 318] on input "True" at bounding box center [465, 320] width 8 height 6
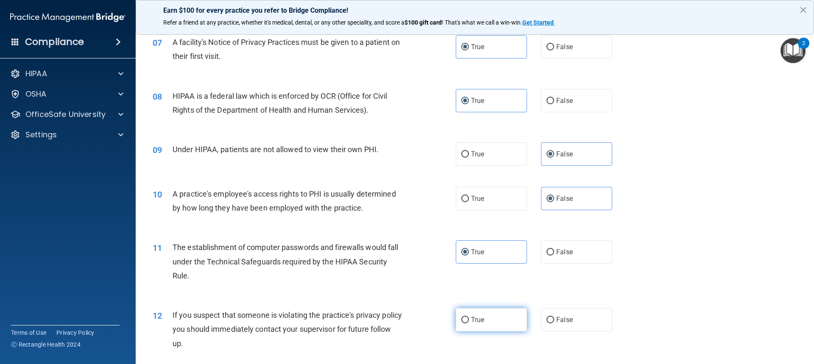
radio input "true"
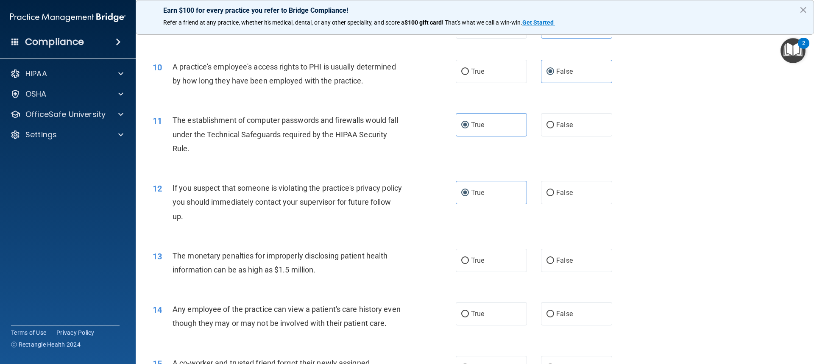
scroll to position [594, 0]
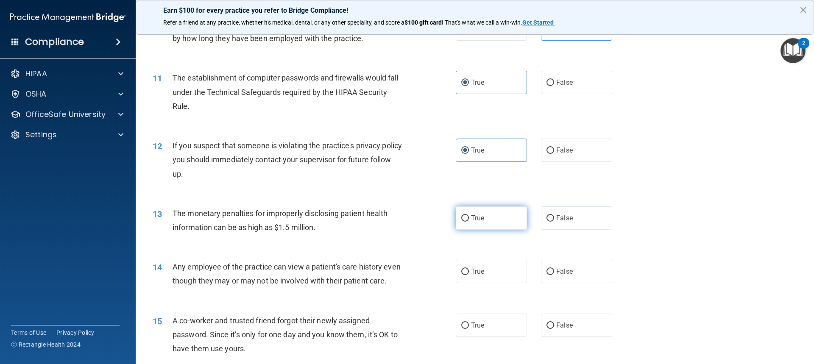
click at [468, 220] on label "True" at bounding box center [491, 217] width 71 height 23
click at [468, 220] on input "True" at bounding box center [465, 218] width 8 height 6
radio input "true"
click at [554, 276] on label "False" at bounding box center [576, 271] width 71 height 23
click at [554, 275] on input "False" at bounding box center [551, 272] width 8 height 6
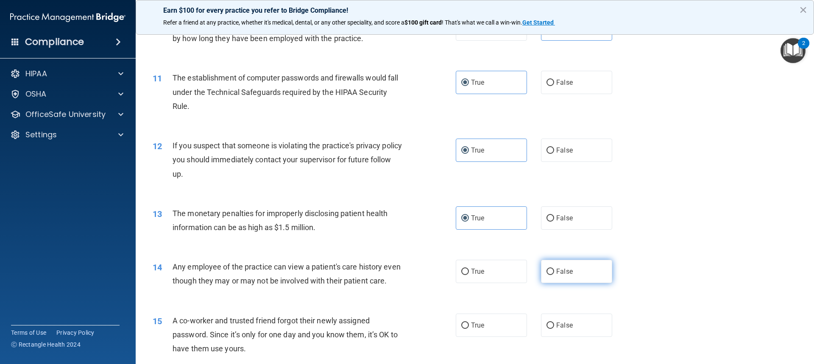
radio input "true"
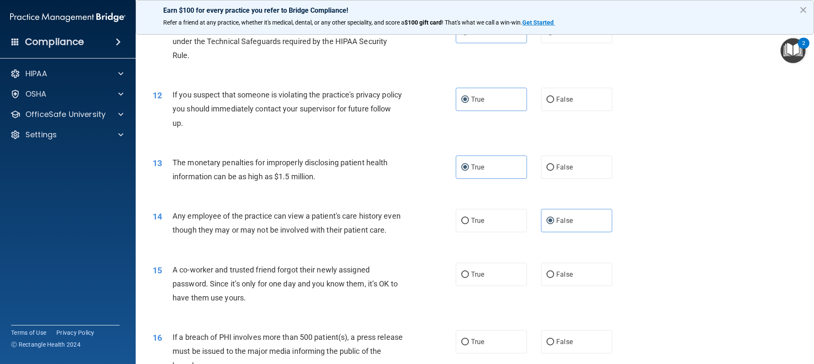
scroll to position [678, 0]
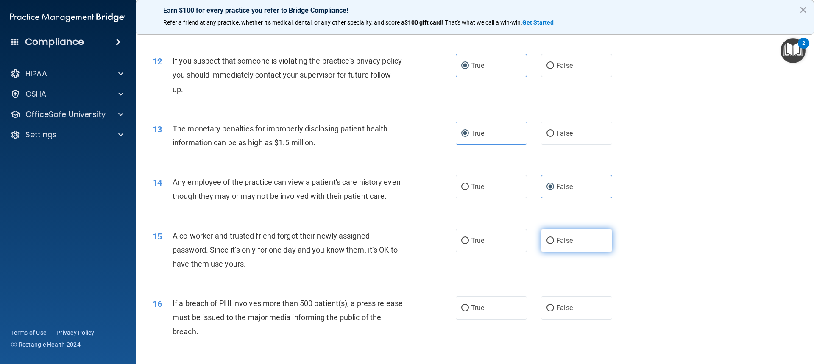
click at [549, 249] on label "False" at bounding box center [576, 240] width 71 height 23
click at [549, 244] on input "False" at bounding box center [551, 241] width 8 height 6
radio input "true"
click at [477, 312] on span "True" at bounding box center [477, 308] width 13 height 8
click at [469, 312] on input "True" at bounding box center [465, 308] width 8 height 6
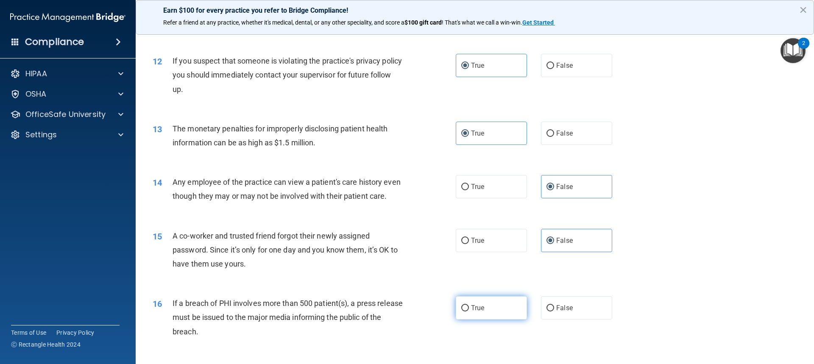
radio input "true"
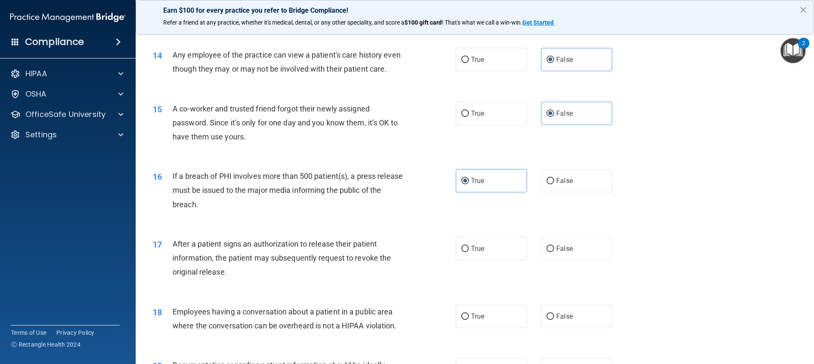
scroll to position [848, 0]
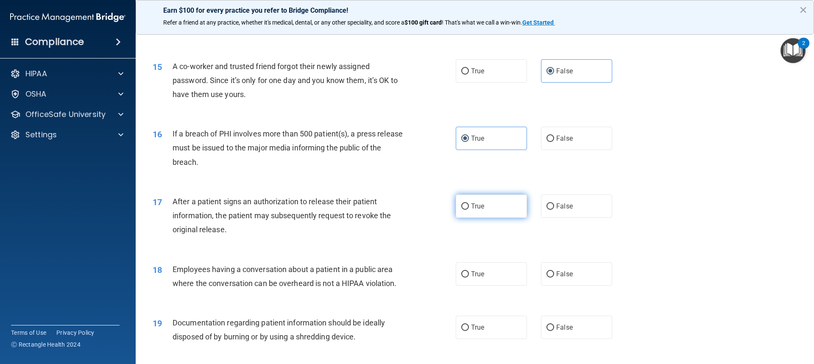
click at [471, 210] on span "True" at bounding box center [477, 206] width 13 height 8
click at [469, 210] on input "True" at bounding box center [465, 207] width 8 height 6
radio input "true"
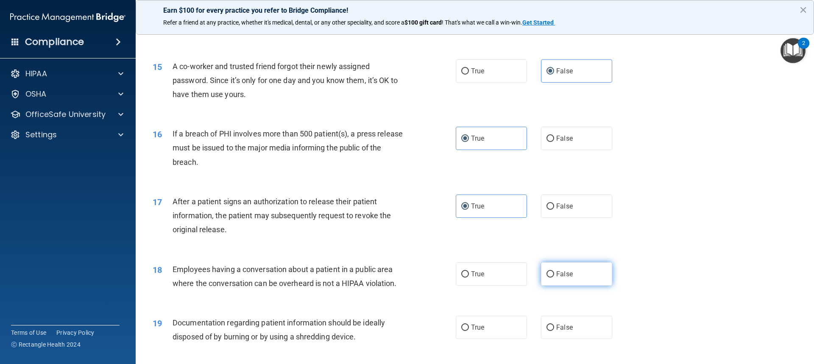
click at [552, 286] on label "False" at bounding box center [576, 273] width 71 height 23
click at [552, 278] on input "False" at bounding box center [551, 274] width 8 height 6
radio input "true"
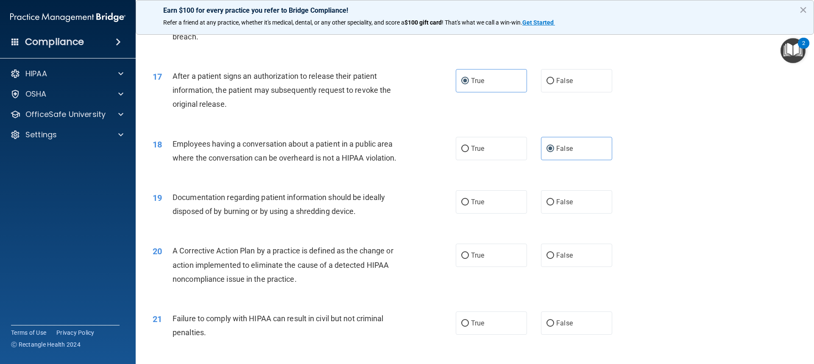
scroll to position [975, 0]
click at [467, 212] on label "True" at bounding box center [491, 200] width 71 height 23
click at [467, 204] on input "True" at bounding box center [465, 201] width 8 height 6
radio input "true"
click at [468, 263] on label "True" at bounding box center [491, 253] width 71 height 23
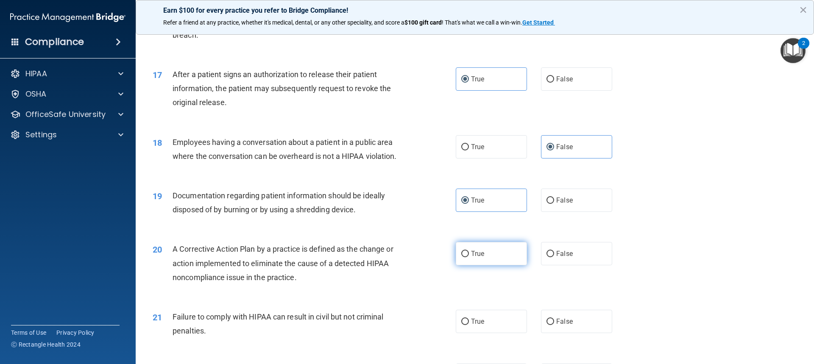
click at [468, 257] on input "True" at bounding box center [465, 254] width 8 height 6
radio input "true"
click at [547, 325] on input "False" at bounding box center [551, 322] width 8 height 6
radio input "true"
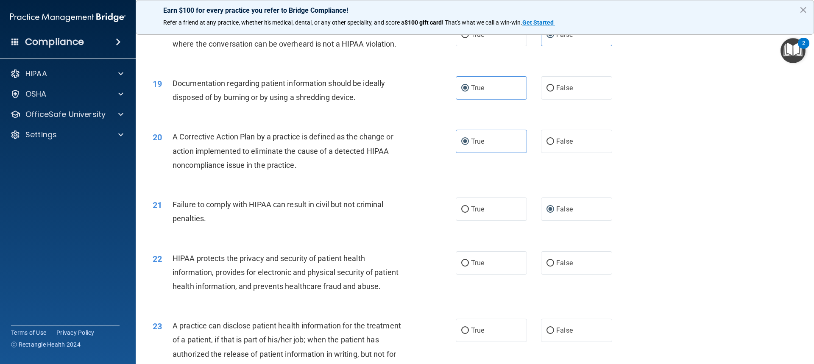
scroll to position [1102, 0]
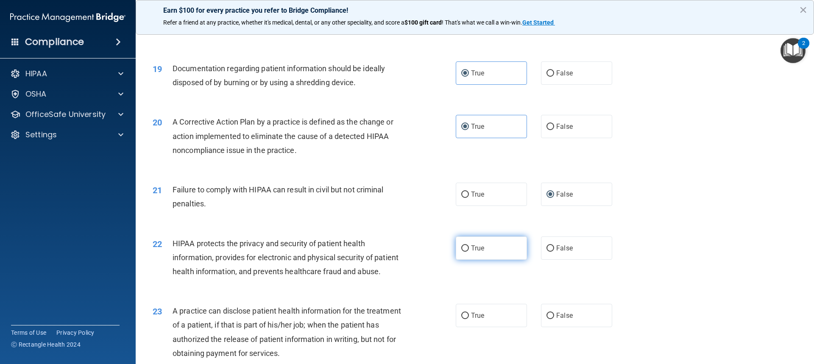
click at [461, 252] on input "True" at bounding box center [465, 248] width 8 height 6
radio input "true"
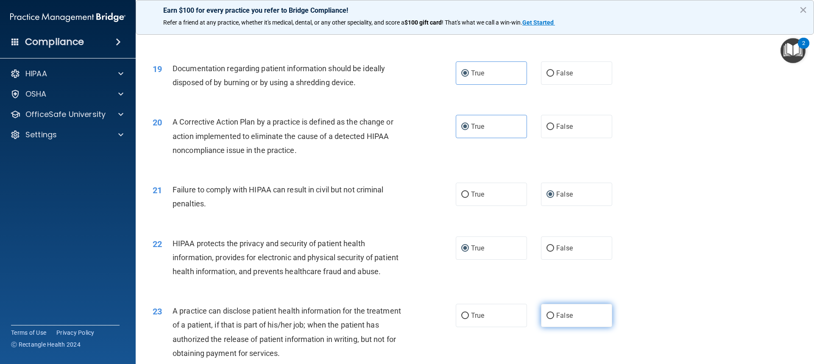
drag, startPoint x: 550, startPoint y: 339, endPoint x: 595, endPoint y: 321, distance: 48.2
click at [550, 327] on label "False" at bounding box center [576, 315] width 71 height 23
click at [550, 319] on input "False" at bounding box center [551, 316] width 8 height 6
radio input "true"
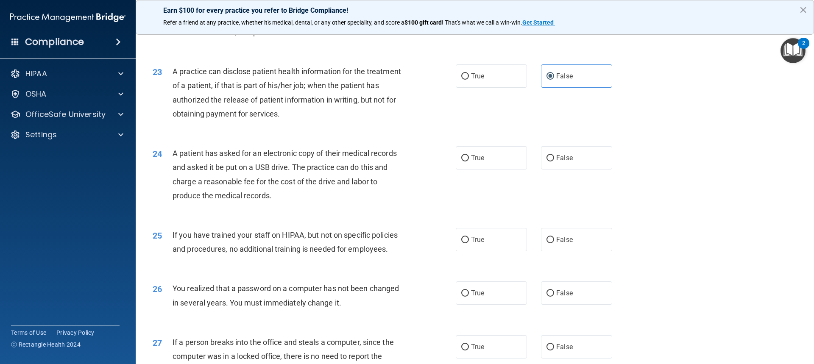
scroll to position [1357, 0]
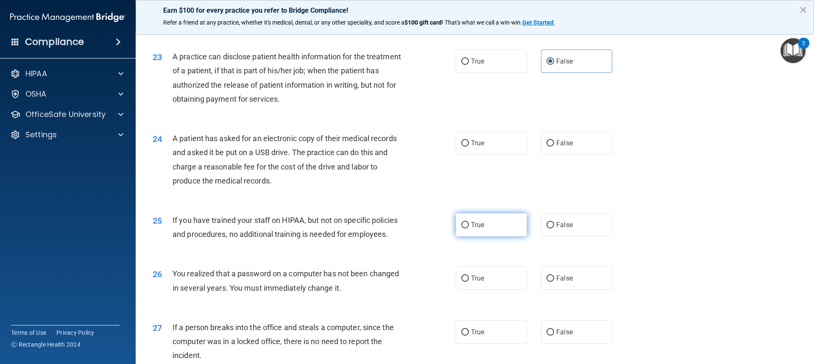
click at [463, 229] on input "True" at bounding box center [465, 225] width 8 height 6
radio input "true"
click at [463, 282] on input "True" at bounding box center [465, 279] width 8 height 6
radio input "true"
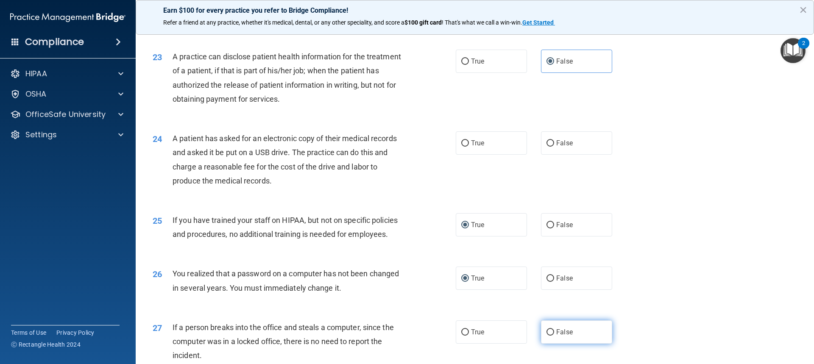
click at [556, 336] on span "False" at bounding box center [564, 332] width 17 height 8
click at [553, 336] on input "False" at bounding box center [551, 332] width 8 height 6
radio input "true"
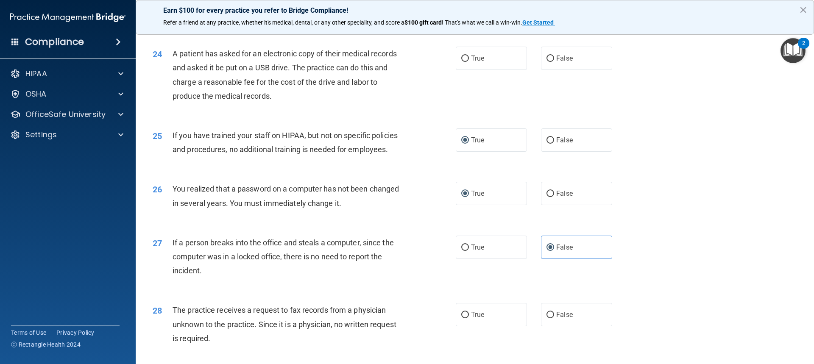
scroll to position [1484, 0]
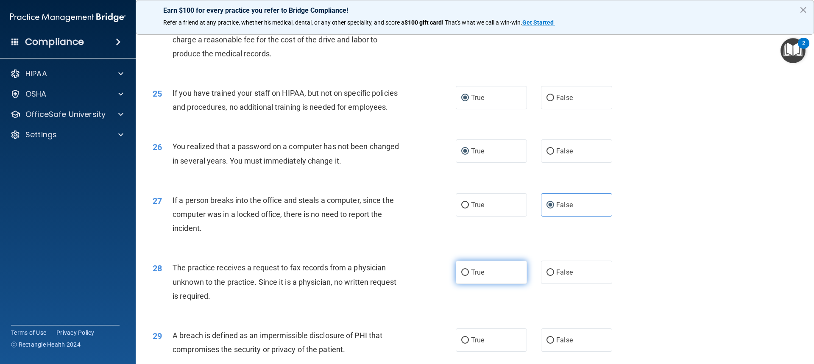
click at [474, 276] on span "True" at bounding box center [477, 272] width 13 height 8
click at [469, 276] on input "True" at bounding box center [465, 273] width 8 height 6
radio input "true"
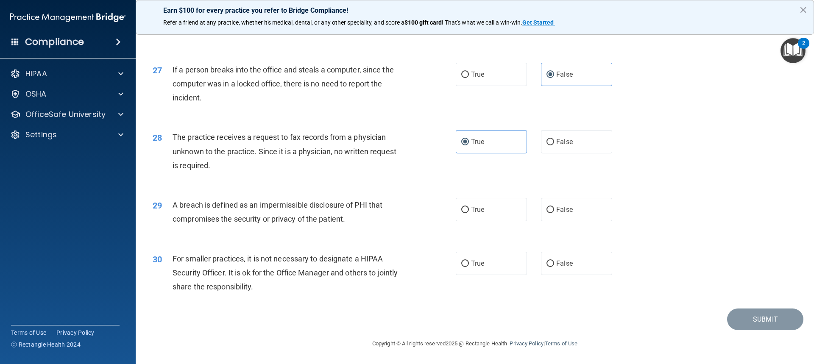
scroll to position [1642, 0]
click at [471, 213] on span "True" at bounding box center [477, 210] width 13 height 8
click at [469, 213] on input "True" at bounding box center [465, 210] width 8 height 6
radio input "true"
click at [556, 265] on span "False" at bounding box center [564, 263] width 17 height 8
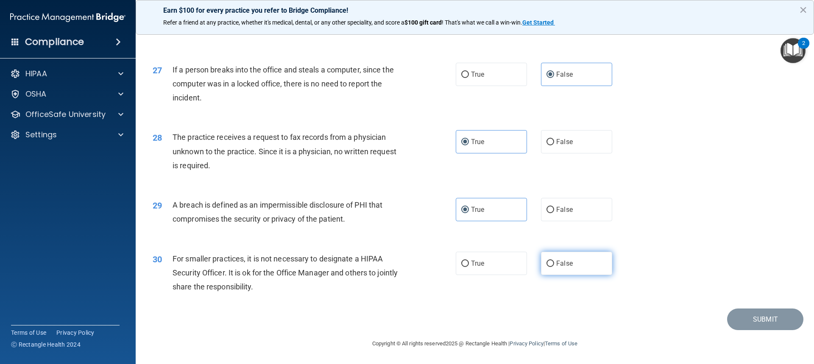
click at [553, 265] on input "False" at bounding box center [551, 264] width 8 height 6
radio input "true"
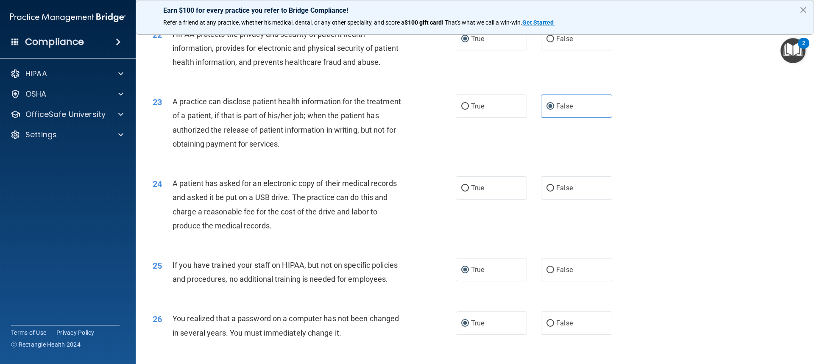
scroll to position [1303, 0]
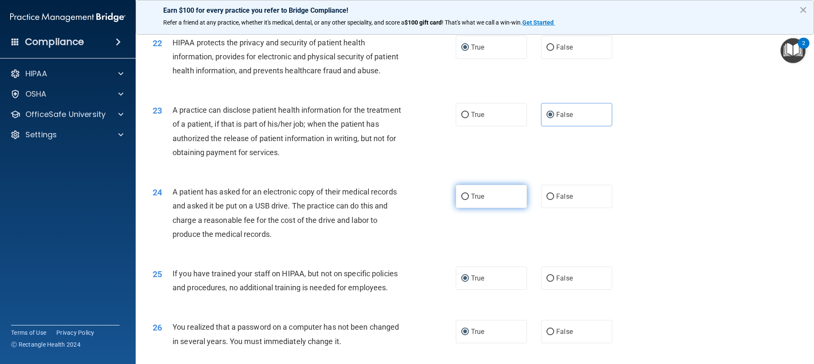
click at [479, 208] on label "True" at bounding box center [491, 196] width 71 height 23
click at [469, 200] on input "True" at bounding box center [465, 197] width 8 height 6
radio input "true"
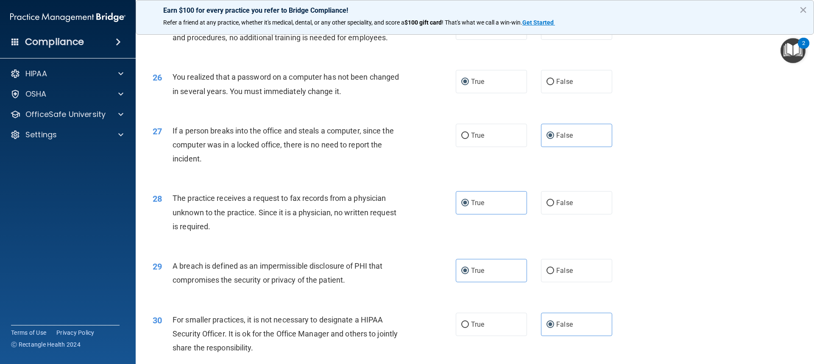
scroll to position [1642, 0]
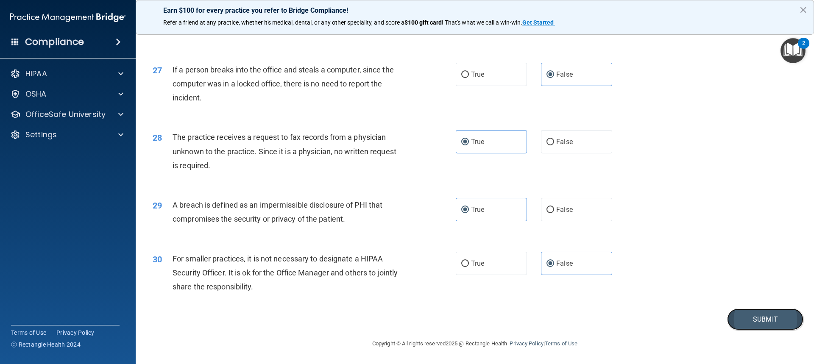
click at [757, 321] on button "Submit" at bounding box center [765, 320] width 76 height 22
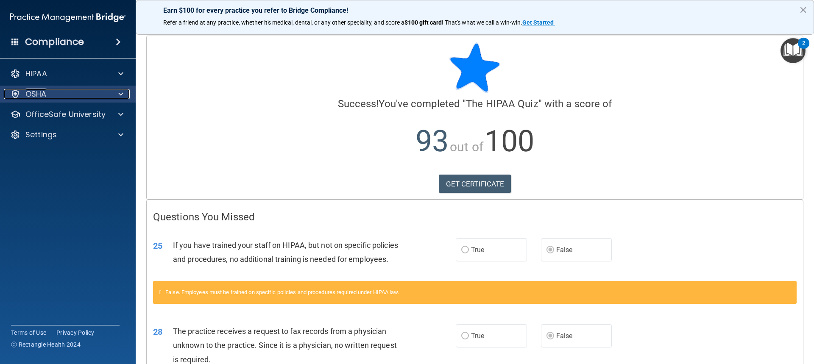
click at [117, 94] on div at bounding box center [119, 94] width 21 height 10
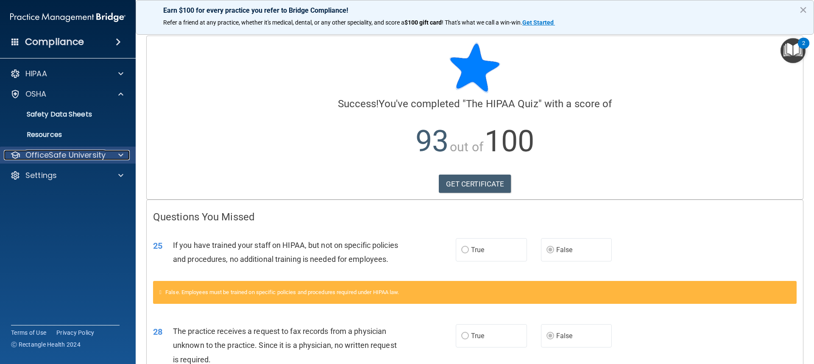
click at [120, 156] on span at bounding box center [120, 155] width 5 height 10
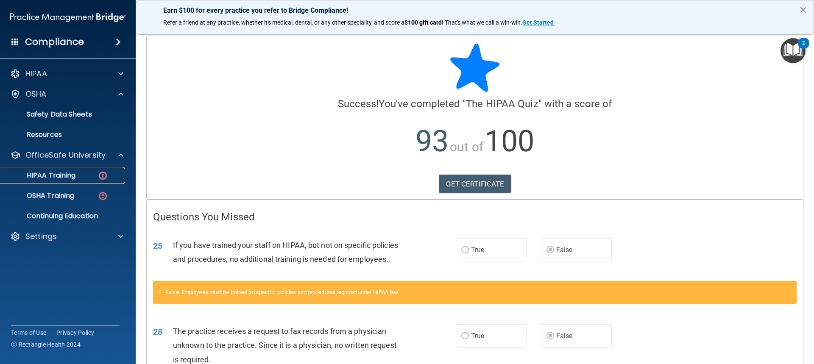
click at [64, 173] on p "HIPAA Training" at bounding box center [41, 175] width 70 height 8
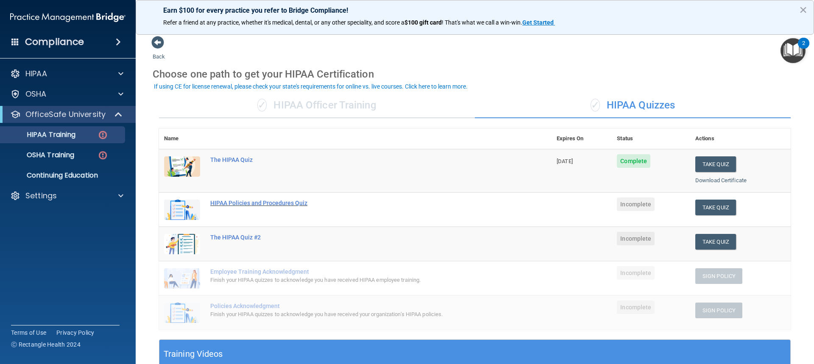
click at [287, 201] on div "HIPAA Policies and Procedures Quiz" at bounding box center [359, 203] width 299 height 7
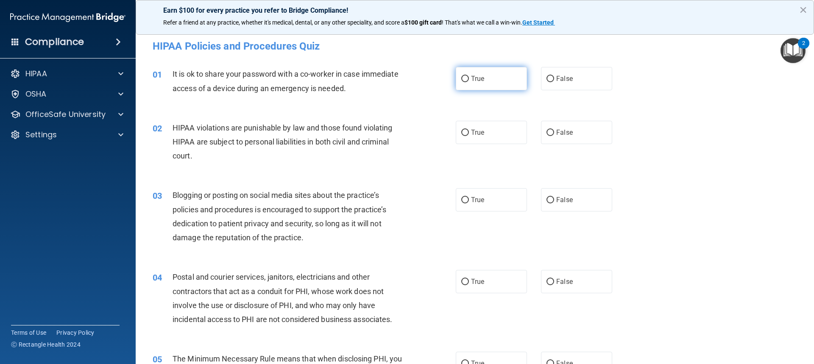
click at [463, 79] on input "True" at bounding box center [465, 79] width 8 height 6
radio input "true"
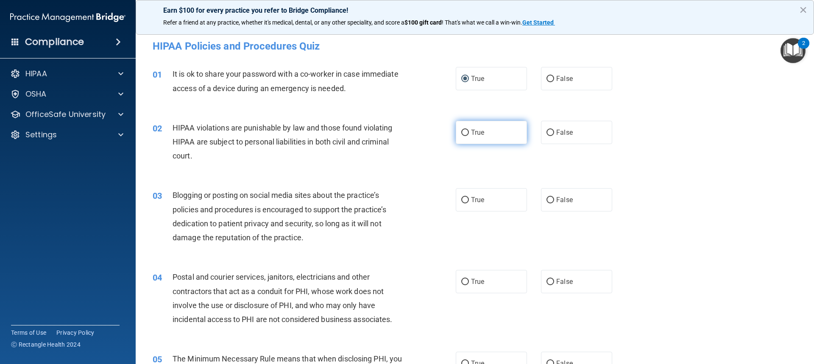
click at [464, 131] on input "True" at bounding box center [465, 133] width 8 height 6
radio input "true"
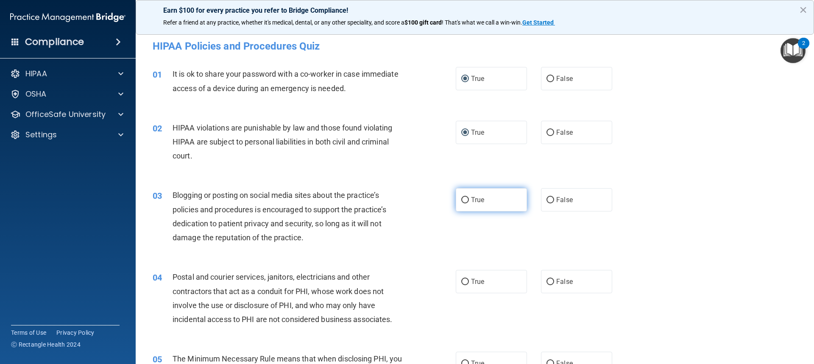
click at [467, 201] on label "True" at bounding box center [491, 199] width 71 height 23
click at [467, 201] on input "True" at bounding box center [465, 200] width 8 height 6
radio input "true"
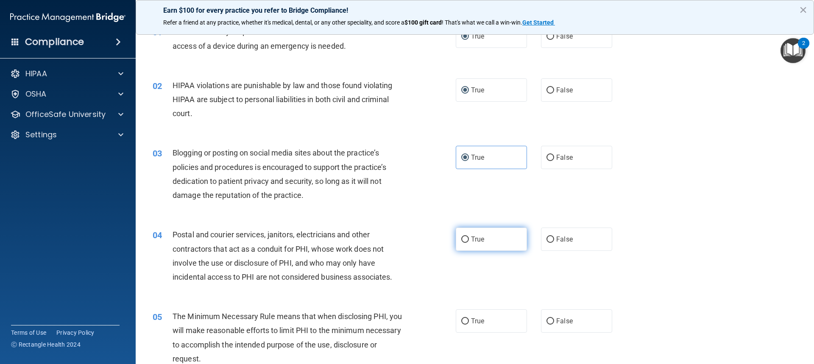
click at [461, 238] on input "True" at bounding box center [465, 240] width 8 height 6
radio input "true"
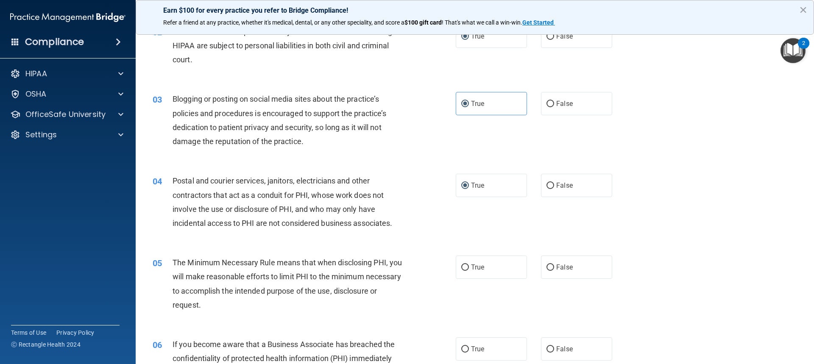
scroll to position [170, 0]
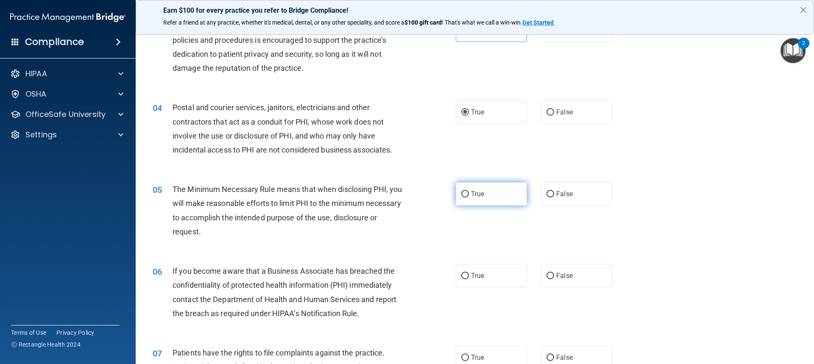
click at [471, 198] on span "True" at bounding box center [477, 194] width 13 height 8
click at [469, 198] on input "True" at bounding box center [465, 194] width 8 height 6
radio input "true"
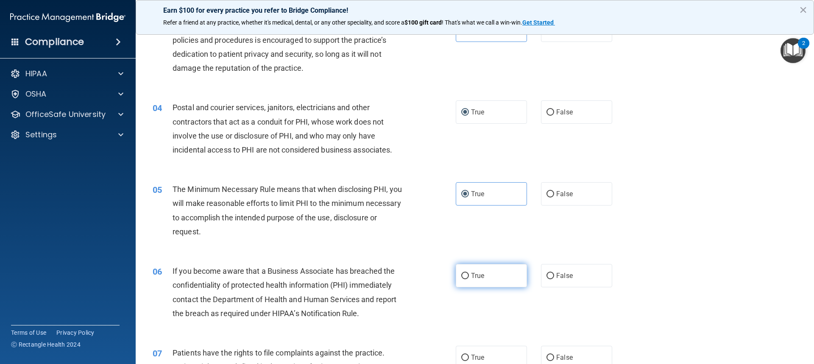
click at [461, 273] on input "True" at bounding box center [465, 276] width 8 height 6
radio input "true"
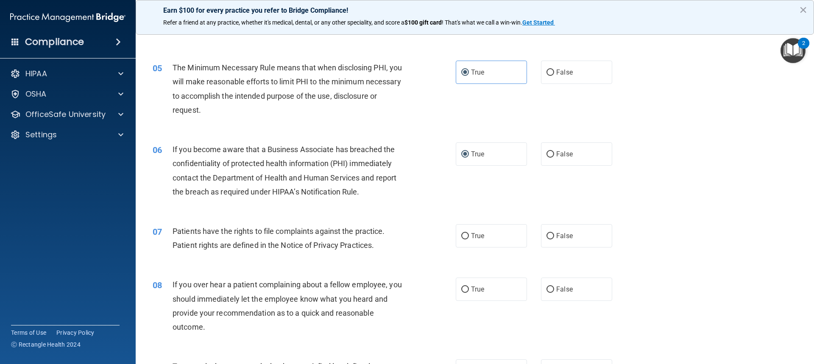
scroll to position [339, 0]
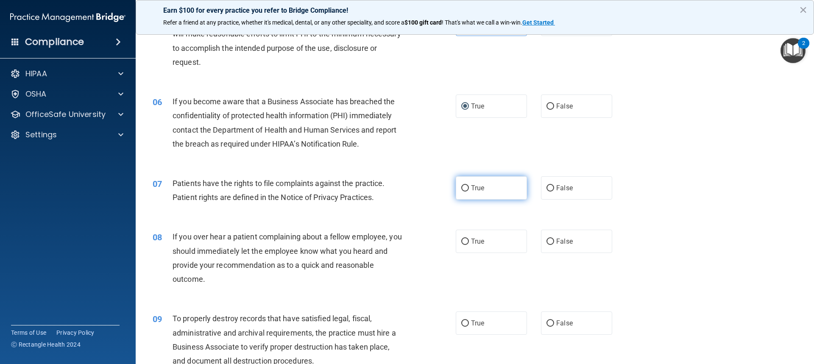
click at [474, 187] on span "True" at bounding box center [477, 188] width 13 height 8
click at [469, 187] on input "True" at bounding box center [465, 188] width 8 height 6
radio input "true"
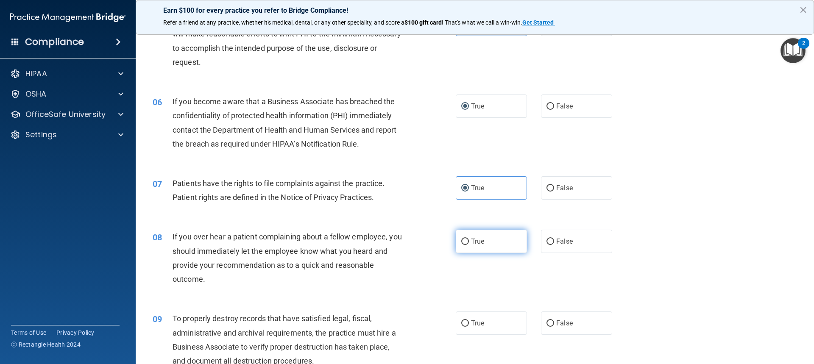
click at [472, 243] on span "True" at bounding box center [477, 241] width 13 height 8
click at [469, 243] on input "True" at bounding box center [465, 242] width 8 height 6
radio input "true"
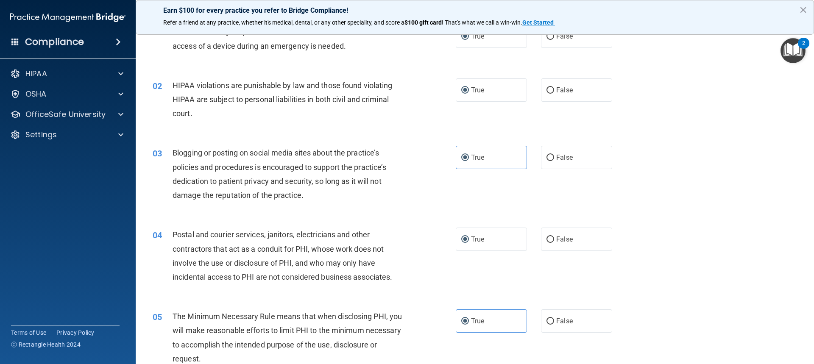
scroll to position [0, 0]
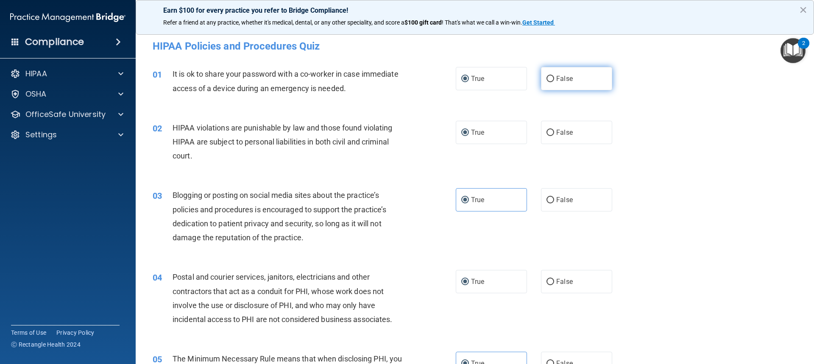
click at [547, 77] on input "False" at bounding box center [551, 79] width 8 height 6
radio input "true"
radio input "false"
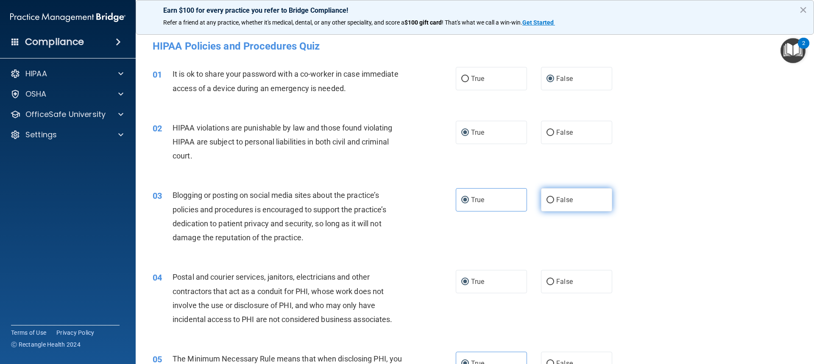
click at [547, 200] on input "False" at bounding box center [551, 200] width 8 height 6
radio input "true"
radio input "false"
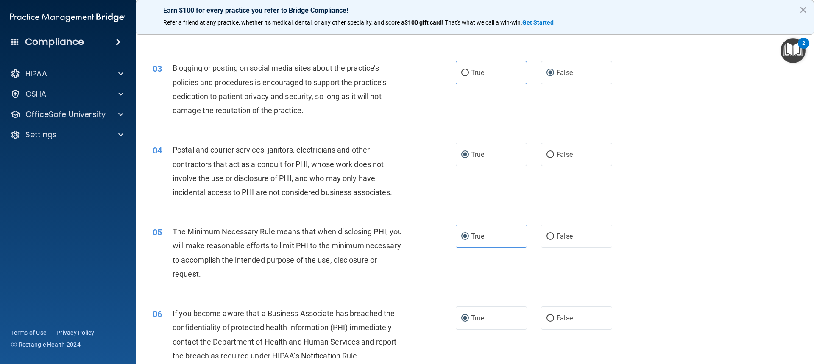
scroll to position [170, 0]
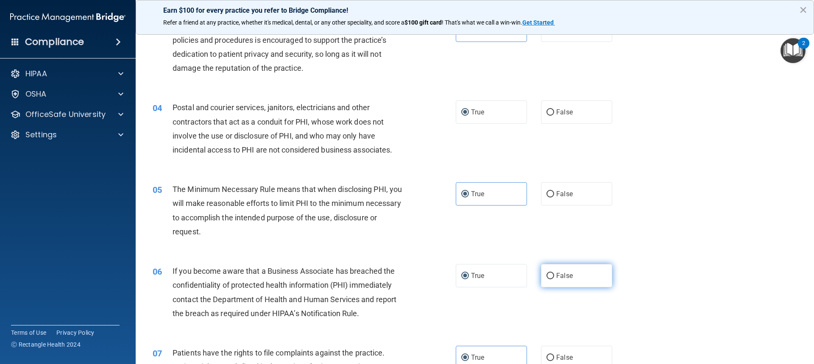
click at [547, 274] on input "False" at bounding box center [551, 276] width 8 height 6
radio input "true"
radio input "false"
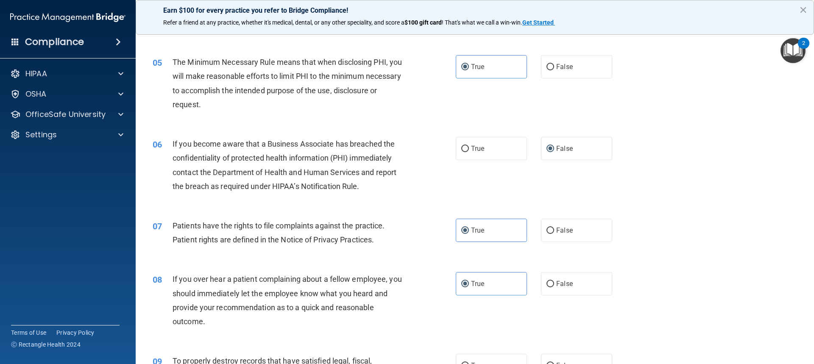
scroll to position [339, 0]
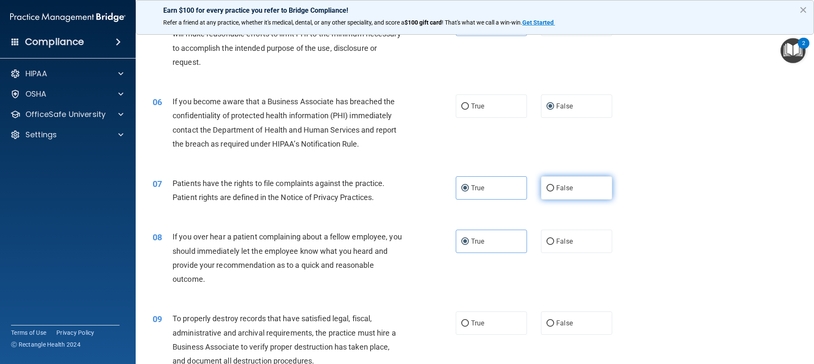
click at [561, 187] on span "False" at bounding box center [564, 188] width 17 height 8
click at [554, 187] on input "False" at bounding box center [551, 188] width 8 height 6
radio input "true"
radio input "false"
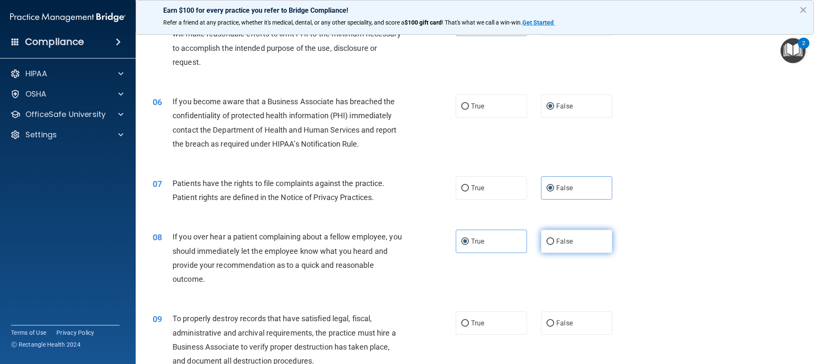
click at [556, 243] on span "False" at bounding box center [564, 241] width 17 height 8
click at [552, 243] on input "False" at bounding box center [551, 242] width 8 height 6
radio input "true"
radio input "false"
click at [552, 324] on label "False" at bounding box center [576, 323] width 71 height 23
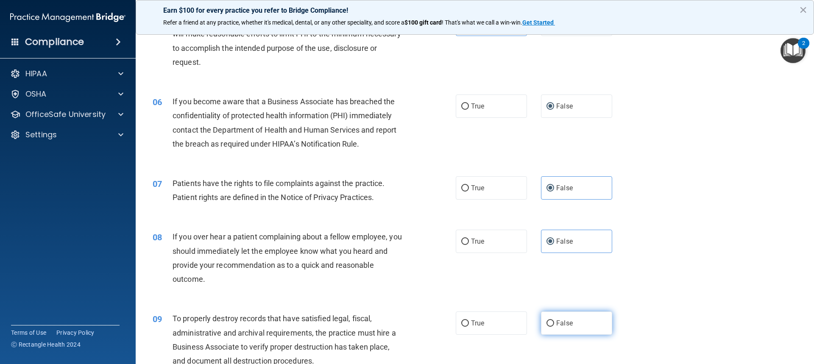
click at [552, 324] on input "False" at bounding box center [551, 324] width 8 height 6
radio input "true"
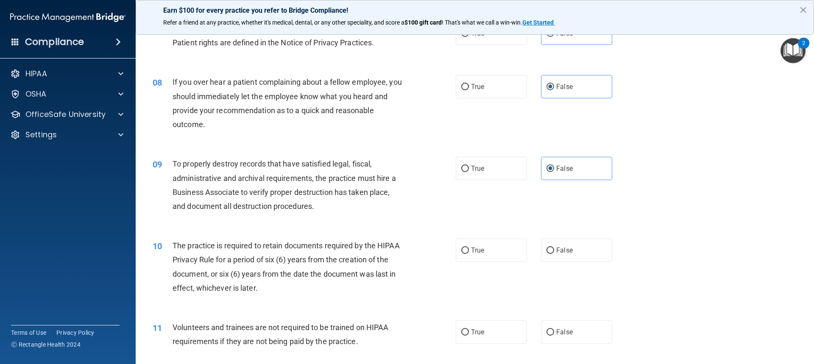
scroll to position [509, 0]
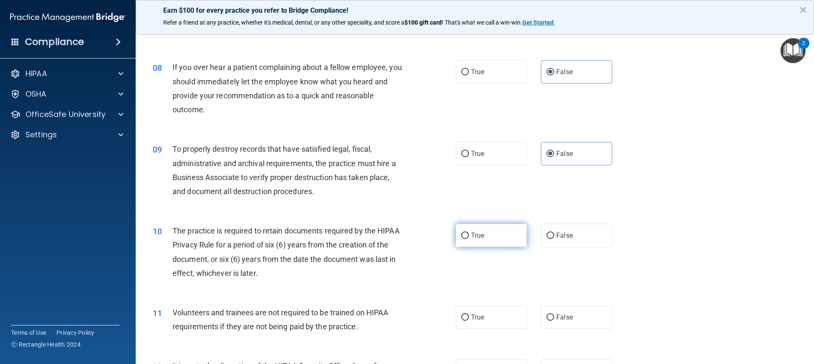
click at [479, 233] on span "True" at bounding box center [477, 235] width 13 height 8
click at [469, 233] on input "True" at bounding box center [465, 236] width 8 height 6
radio input "true"
click at [556, 317] on span "False" at bounding box center [564, 317] width 17 height 8
click at [554, 317] on input "False" at bounding box center [551, 318] width 8 height 6
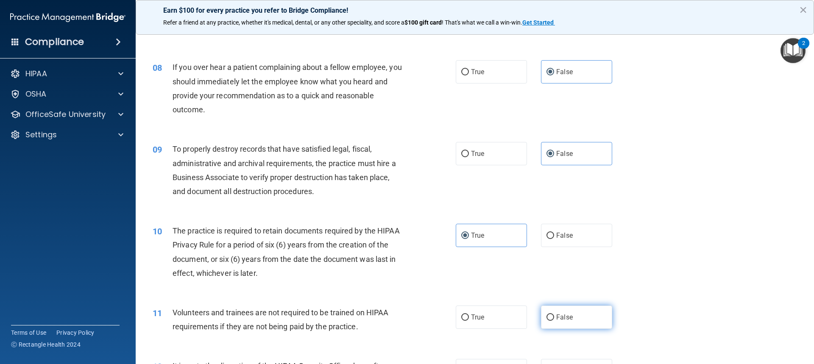
radio input "true"
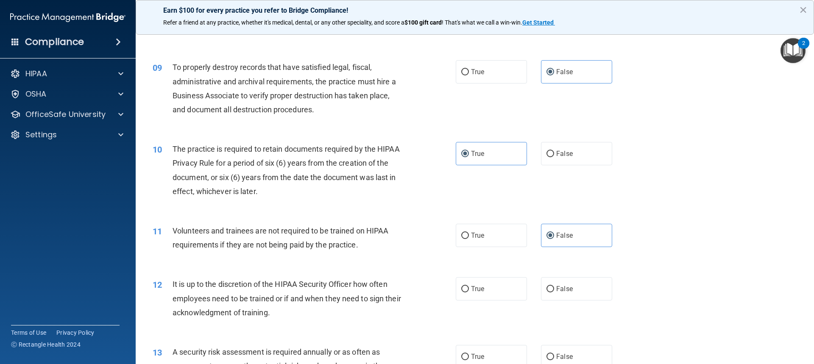
scroll to position [594, 0]
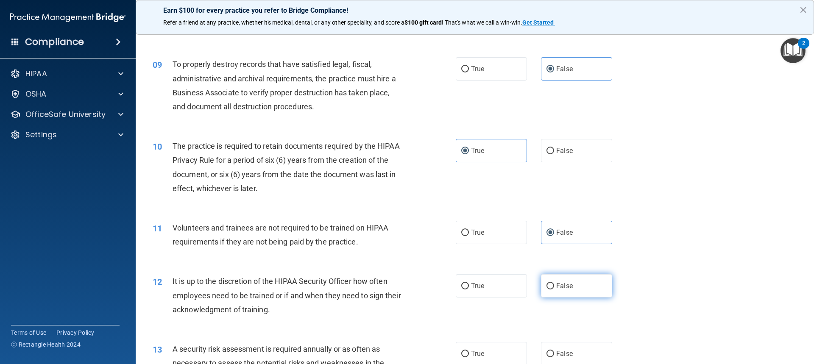
click at [565, 282] on label "False" at bounding box center [576, 285] width 71 height 23
click at [554, 283] on input "False" at bounding box center [551, 286] width 8 height 6
radio input "true"
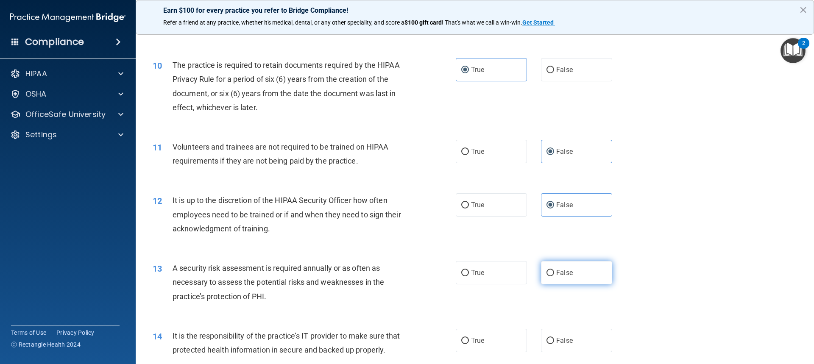
scroll to position [678, 0]
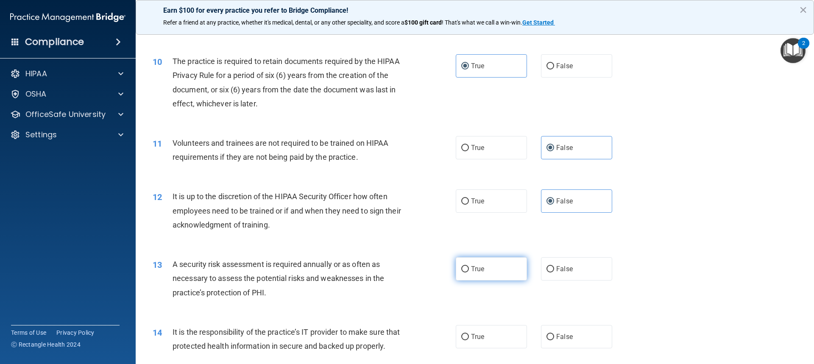
click at [474, 264] on label "True" at bounding box center [491, 268] width 71 height 23
click at [469, 266] on input "True" at bounding box center [465, 269] width 8 height 6
radio input "true"
click at [563, 335] on span "False" at bounding box center [564, 337] width 17 height 8
click at [554, 335] on input "False" at bounding box center [551, 337] width 8 height 6
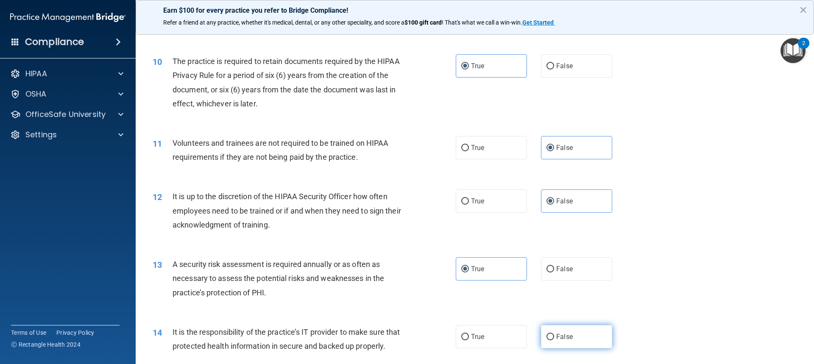
radio input "true"
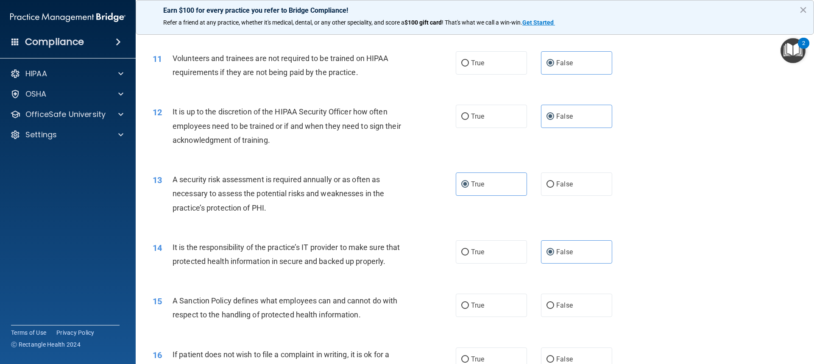
scroll to position [806, 0]
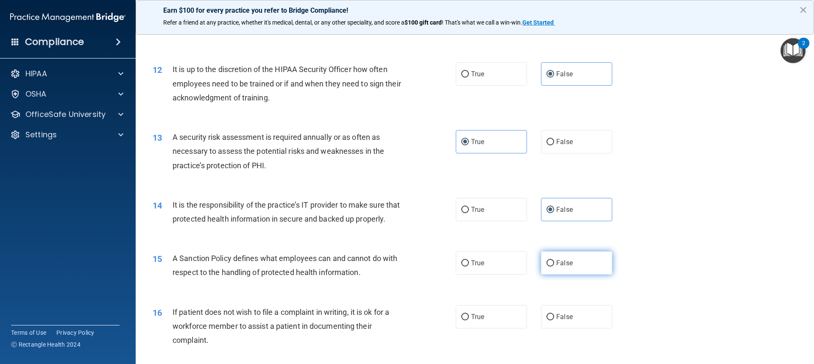
click at [569, 275] on label "False" at bounding box center [576, 262] width 71 height 23
click at [554, 267] on input "False" at bounding box center [551, 263] width 8 height 6
radio input "true"
click at [485, 321] on label "True" at bounding box center [491, 316] width 71 height 23
click at [469, 321] on input "True" at bounding box center [465, 317] width 8 height 6
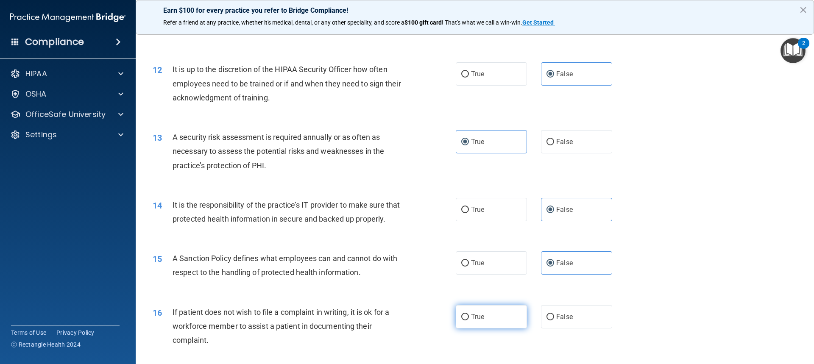
radio input "true"
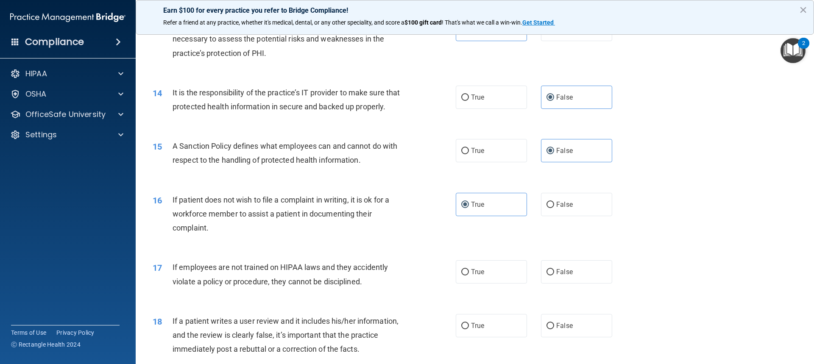
scroll to position [933, 0]
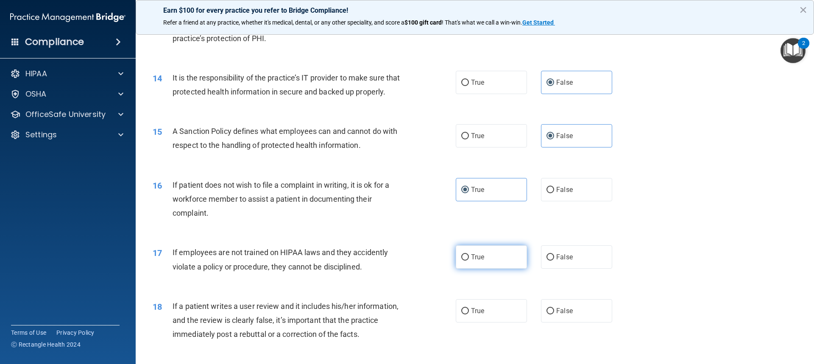
click at [471, 261] on span "True" at bounding box center [477, 257] width 13 height 8
click at [468, 261] on input "True" at bounding box center [465, 257] width 8 height 6
radio input "true"
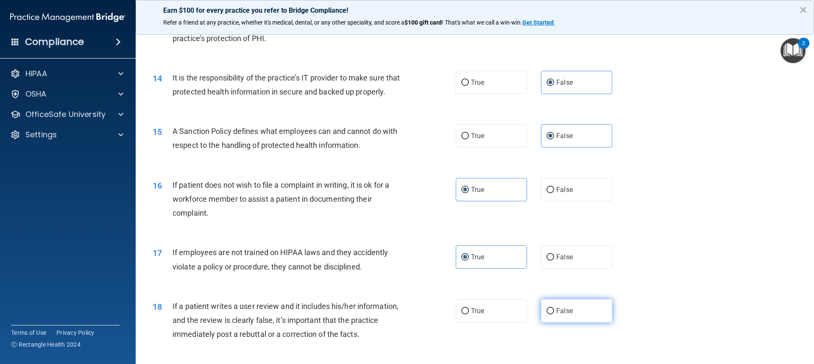
click at [556, 315] on span "False" at bounding box center [564, 311] width 17 height 8
click at [554, 315] on input "False" at bounding box center [551, 311] width 8 height 6
radio input "true"
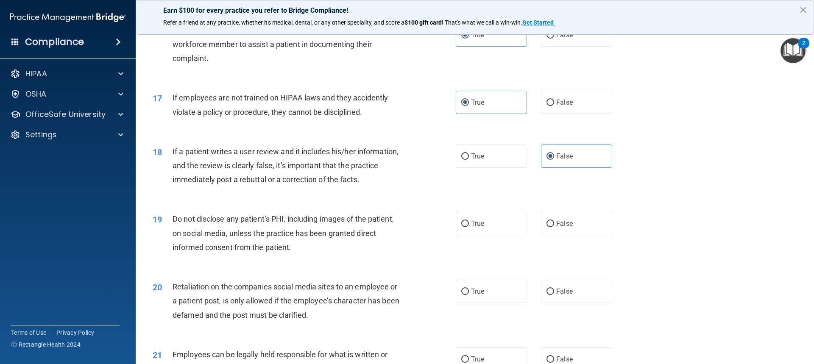
scroll to position [1102, 0]
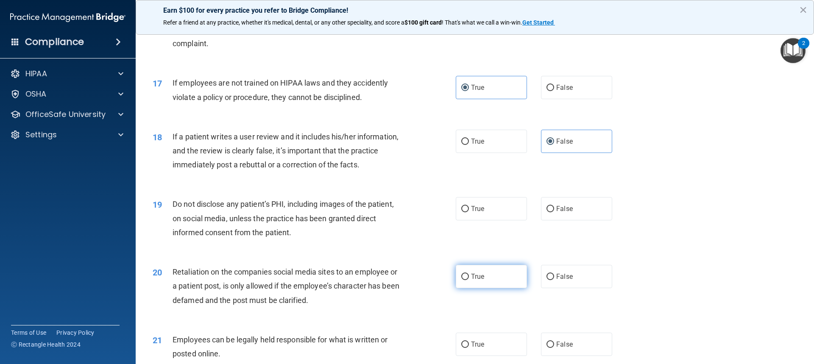
click at [477, 281] on span "True" at bounding box center [477, 277] width 13 height 8
click at [469, 280] on input "True" at bounding box center [465, 277] width 8 height 6
radio input "true"
click at [471, 213] on span "True" at bounding box center [477, 209] width 13 height 8
click at [469, 212] on input "True" at bounding box center [465, 209] width 8 height 6
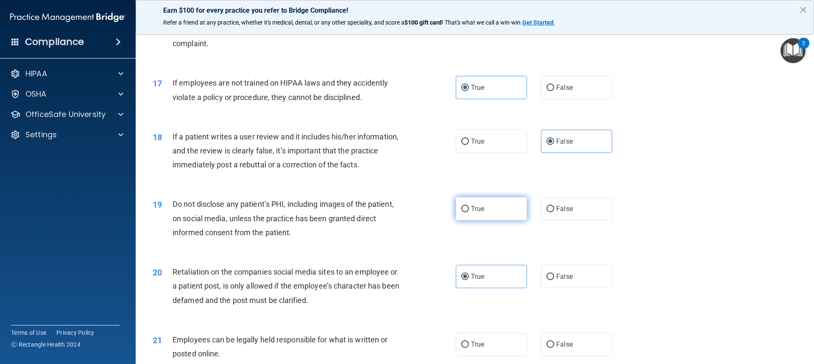
radio input "true"
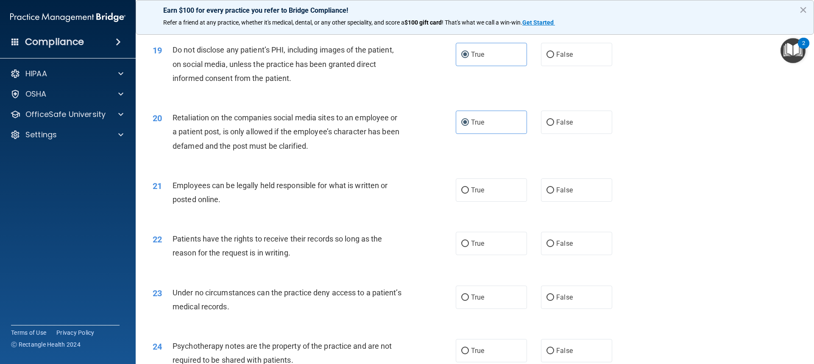
scroll to position [1272, 0]
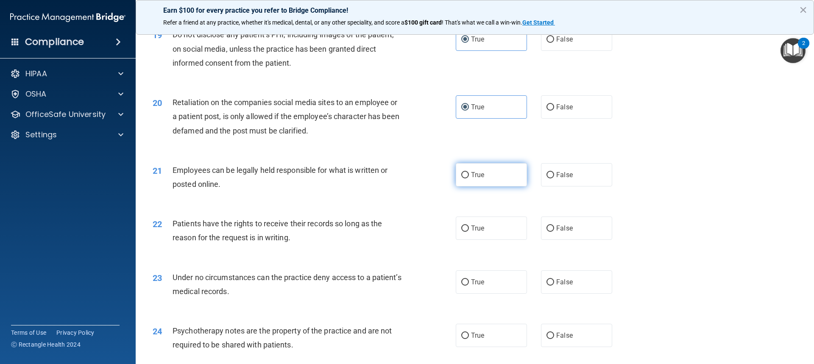
click at [463, 187] on label "True" at bounding box center [491, 174] width 71 height 23
click at [463, 178] on input "True" at bounding box center [465, 175] width 8 height 6
radio input "true"
click at [461, 237] on label "True" at bounding box center [491, 228] width 71 height 23
click at [461, 232] on input "True" at bounding box center [465, 229] width 8 height 6
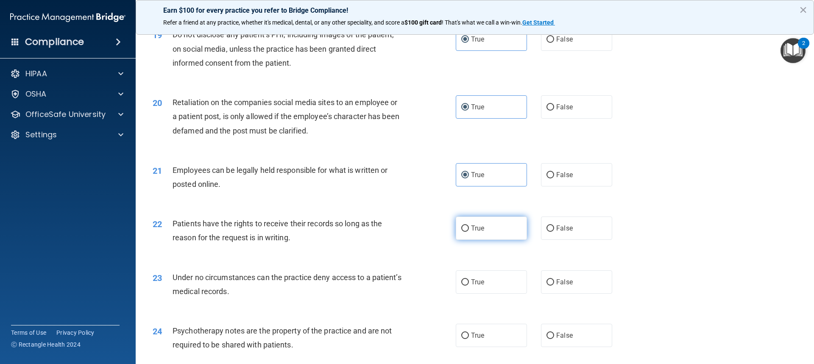
radio input "true"
click at [558, 232] on span "False" at bounding box center [564, 228] width 17 height 8
click at [554, 232] on input "False" at bounding box center [551, 229] width 8 height 6
radio input "true"
radio input "false"
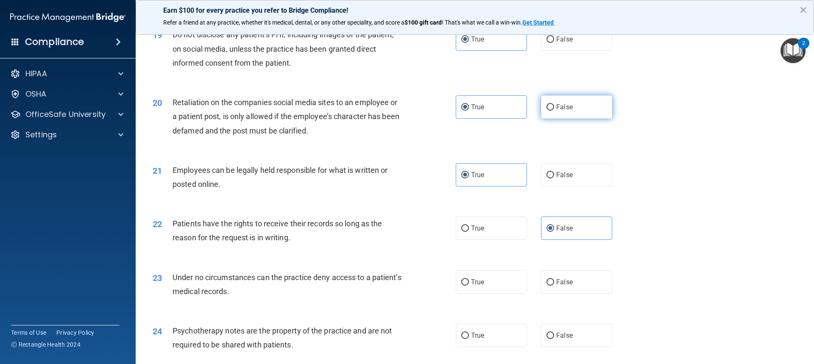
click at [555, 119] on label "False" at bounding box center [576, 106] width 71 height 23
click at [554, 111] on input "False" at bounding box center [551, 107] width 8 height 6
radio input "true"
radio input "false"
click at [558, 286] on span "False" at bounding box center [564, 282] width 17 height 8
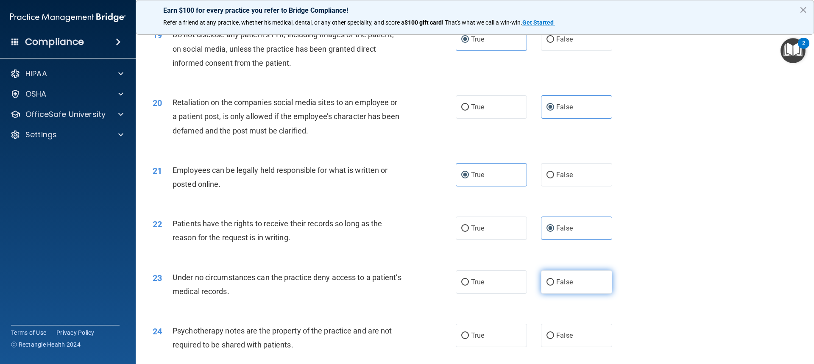
click at [554, 286] on input "False" at bounding box center [551, 282] width 8 height 6
radio input "true"
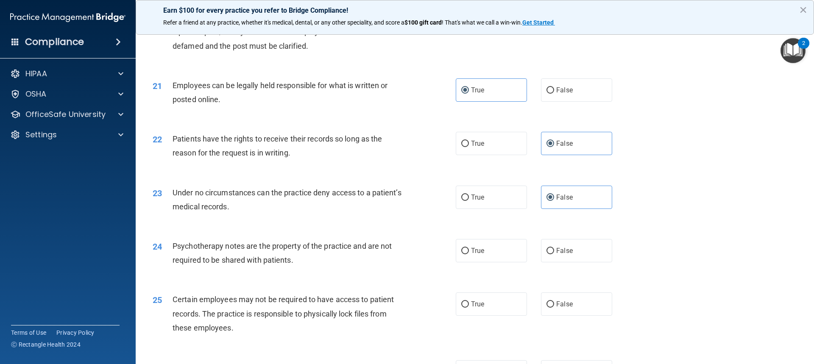
scroll to position [1399, 0]
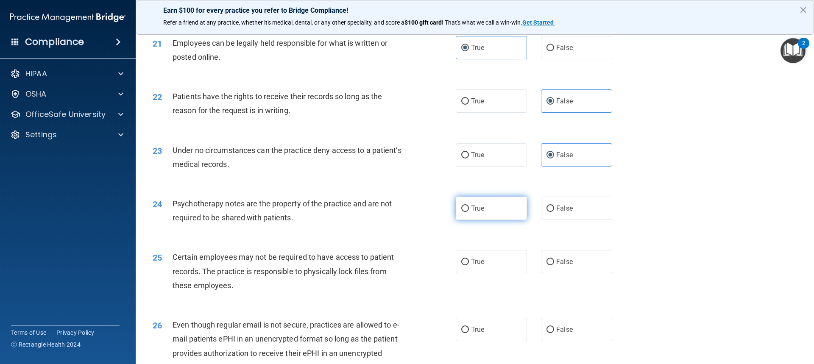
click at [479, 212] on span "True" at bounding box center [477, 208] width 13 height 8
click at [469, 212] on input "True" at bounding box center [465, 209] width 8 height 6
radio input "true"
click at [471, 266] on span "True" at bounding box center [477, 262] width 13 height 8
click at [469, 265] on input "True" at bounding box center [465, 262] width 8 height 6
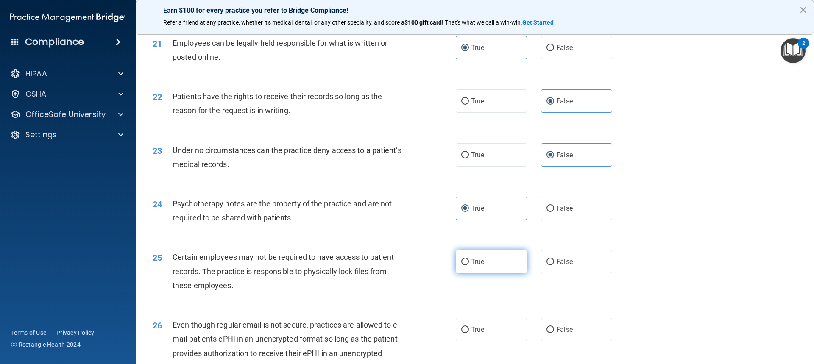
radio input "true"
click at [464, 333] on input "True" at bounding box center [465, 330] width 8 height 6
radio input "true"
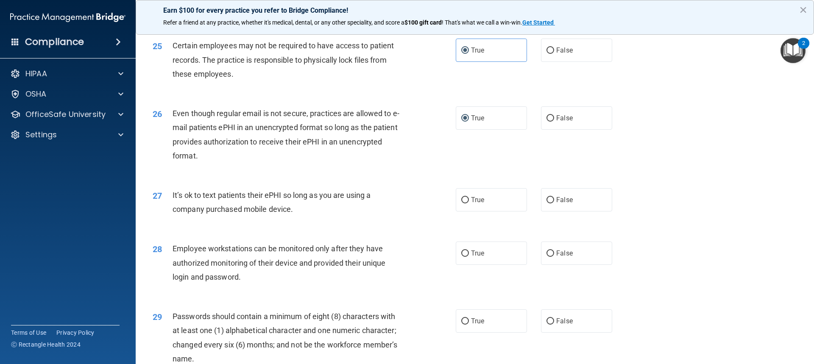
scroll to position [1611, 0]
click at [577, 211] on label "False" at bounding box center [576, 199] width 71 height 23
click at [554, 203] on input "False" at bounding box center [551, 200] width 8 height 6
radio input "true"
click at [556, 257] on span "False" at bounding box center [564, 253] width 17 height 8
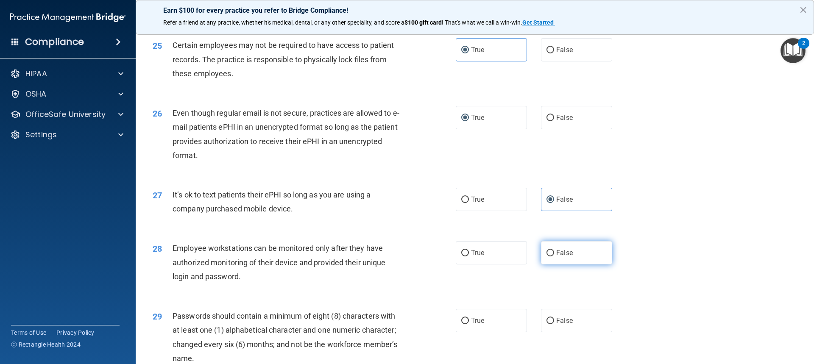
click at [554, 257] on input "False" at bounding box center [551, 253] width 8 height 6
radio input "true"
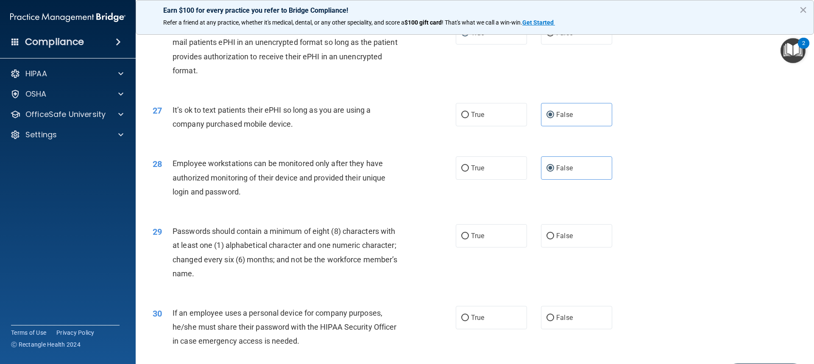
scroll to position [1738, 0]
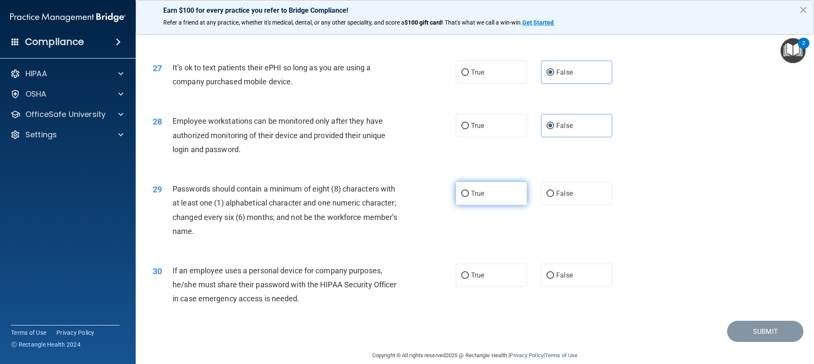
click at [493, 205] on label "True" at bounding box center [491, 193] width 71 height 23
click at [469, 197] on input "True" at bounding box center [465, 194] width 8 height 6
radio input "true"
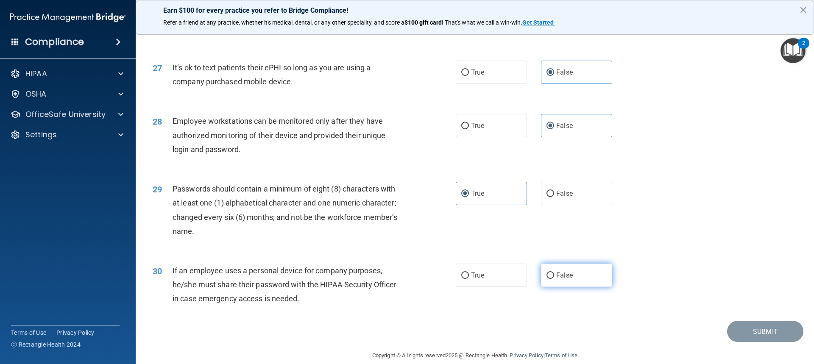
click at [556, 279] on span "False" at bounding box center [564, 275] width 17 height 8
click at [554, 279] on input "False" at bounding box center [551, 276] width 8 height 6
radio input "true"
click at [755, 343] on button "Submit" at bounding box center [765, 332] width 76 height 22
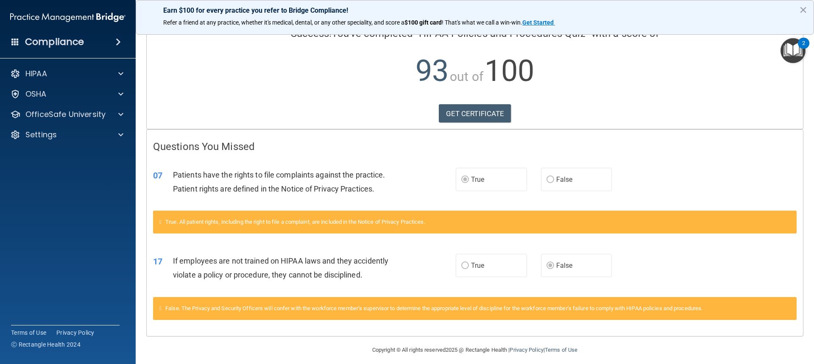
scroll to position [77, 0]
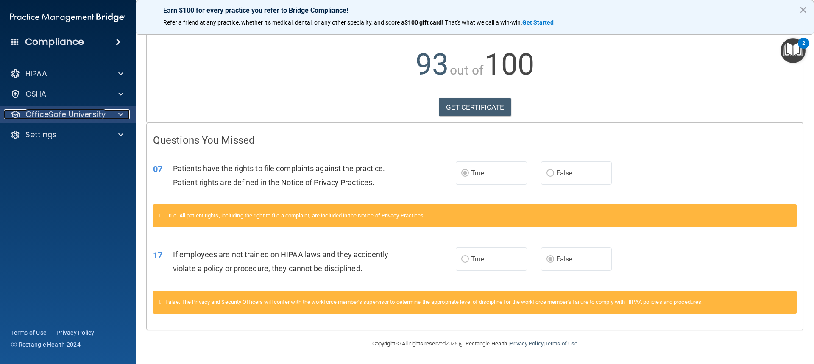
click at [120, 112] on span at bounding box center [120, 114] width 5 height 10
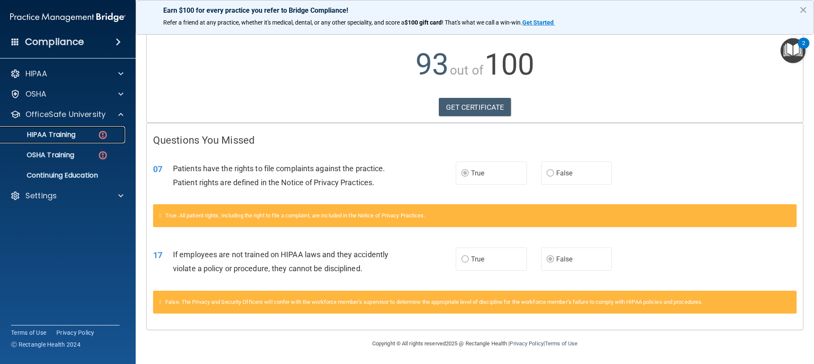
click at [105, 133] on img at bounding box center [103, 135] width 11 height 11
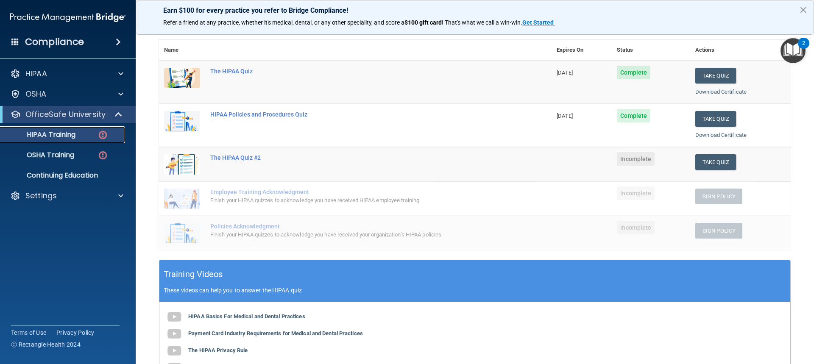
scroll to position [78, 0]
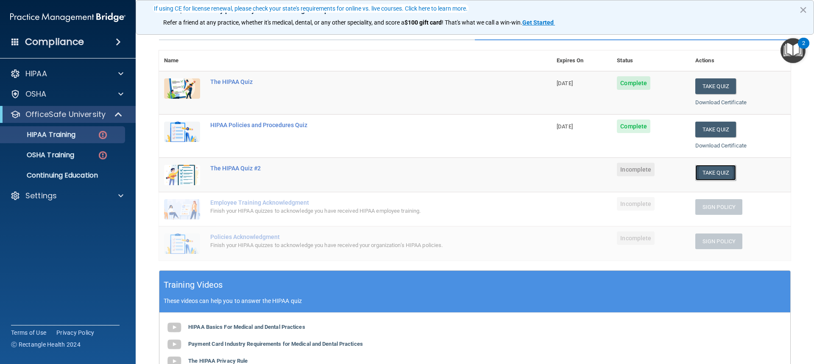
click at [711, 172] on button "Take Quiz" at bounding box center [715, 173] width 41 height 16
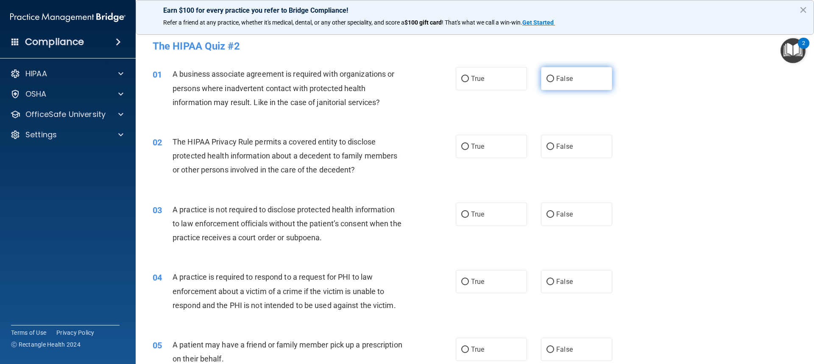
click at [571, 76] on label "False" at bounding box center [576, 78] width 71 height 23
click at [554, 76] on input "False" at bounding box center [551, 79] width 8 height 6
radio input "true"
click at [483, 153] on label "True" at bounding box center [491, 146] width 71 height 23
click at [469, 150] on input "True" at bounding box center [465, 147] width 8 height 6
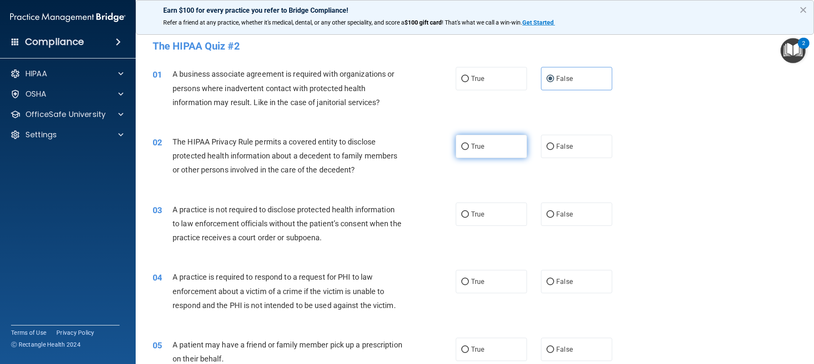
radio input "true"
click at [547, 214] on input "False" at bounding box center [551, 215] width 8 height 6
radio input "true"
click at [467, 283] on label "True" at bounding box center [491, 281] width 71 height 23
click at [467, 283] on input "True" at bounding box center [465, 282] width 8 height 6
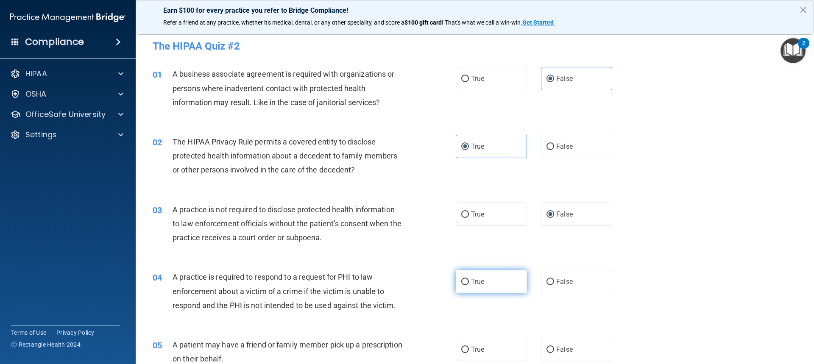
radio input "true"
click at [466, 346] on label "True" at bounding box center [491, 349] width 71 height 23
click at [466, 347] on input "True" at bounding box center [465, 350] width 8 height 6
radio input "true"
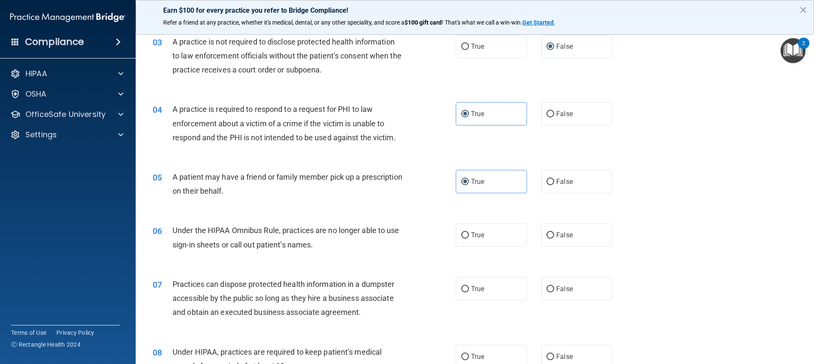
scroll to position [170, 0]
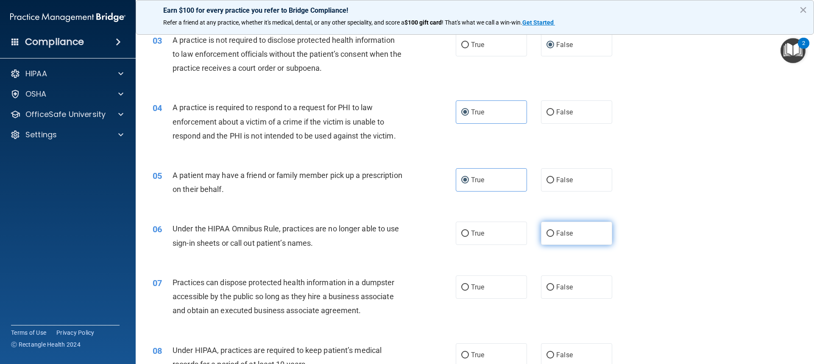
click at [564, 231] on span "False" at bounding box center [564, 233] width 17 height 8
click at [554, 231] on input "False" at bounding box center [551, 234] width 8 height 6
radio input "true"
click at [554, 281] on label "False" at bounding box center [576, 287] width 71 height 23
click at [554, 284] on input "False" at bounding box center [551, 287] width 8 height 6
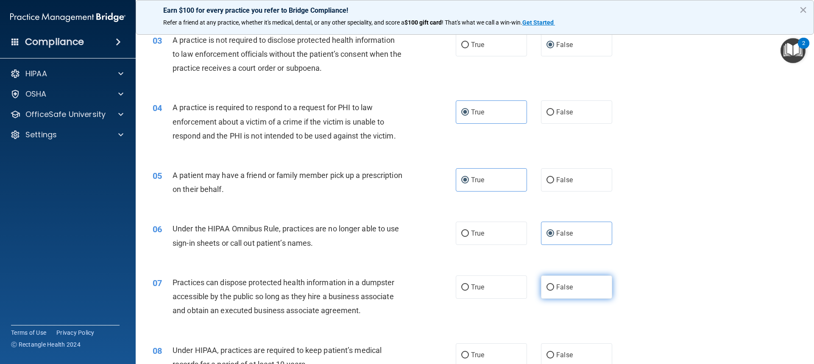
radio input "true"
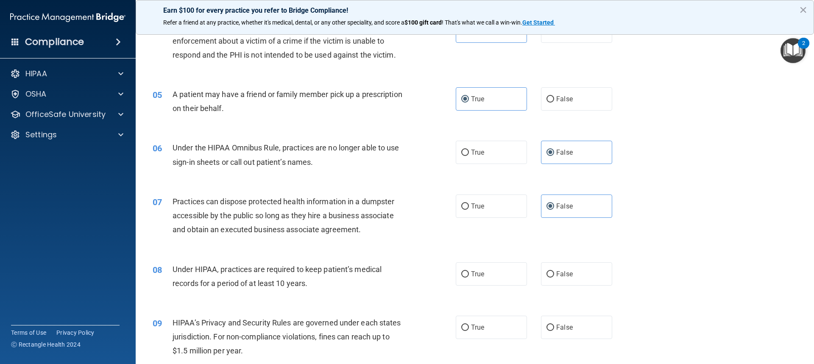
scroll to position [254, 0]
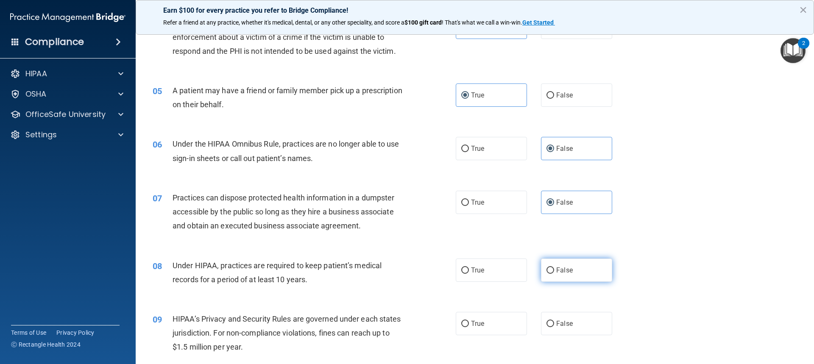
click at [577, 274] on label "False" at bounding box center [576, 270] width 71 height 23
click at [554, 274] on input "False" at bounding box center [551, 271] width 8 height 6
radio input "true"
click at [564, 314] on label "False" at bounding box center [576, 323] width 71 height 23
click at [554, 321] on input "False" at bounding box center [551, 324] width 8 height 6
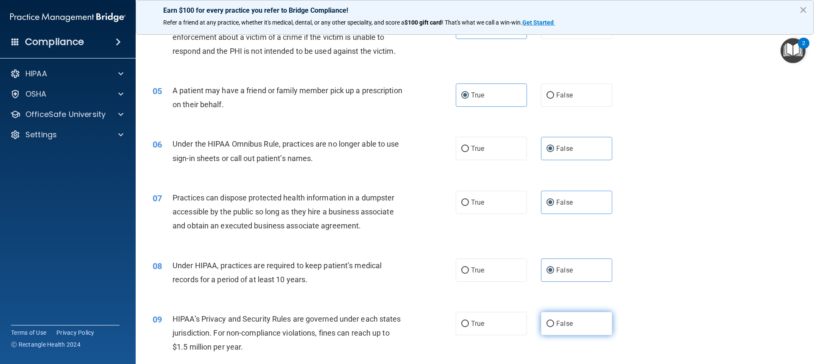
radio input "true"
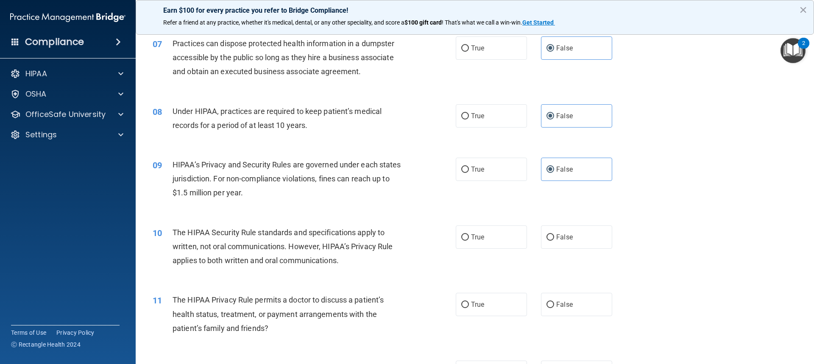
scroll to position [424, 0]
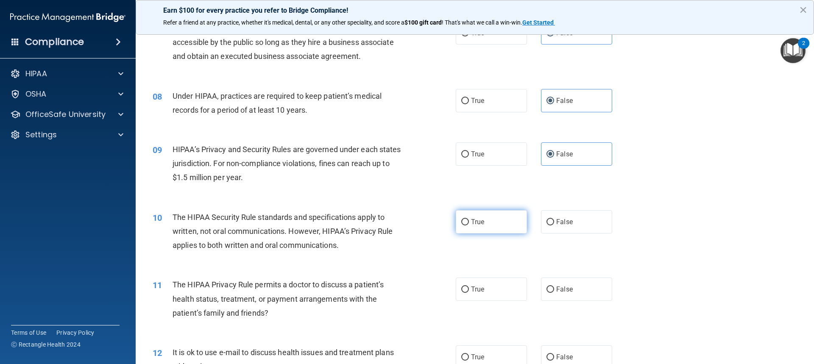
click at [478, 226] on label "True" at bounding box center [491, 221] width 71 height 23
click at [469, 226] on input "True" at bounding box center [465, 222] width 8 height 6
radio input "true"
click at [474, 297] on label "True" at bounding box center [491, 289] width 71 height 23
click at [469, 293] on input "True" at bounding box center [465, 290] width 8 height 6
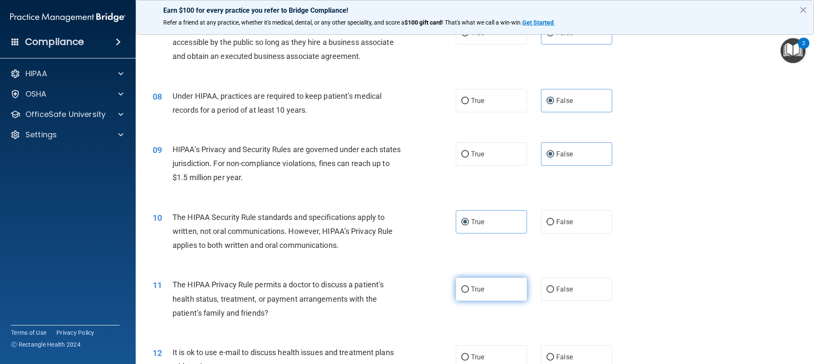
radio input "true"
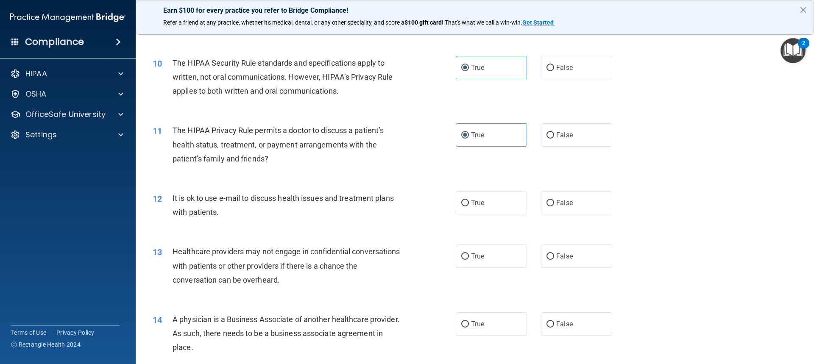
scroll to position [594, 0]
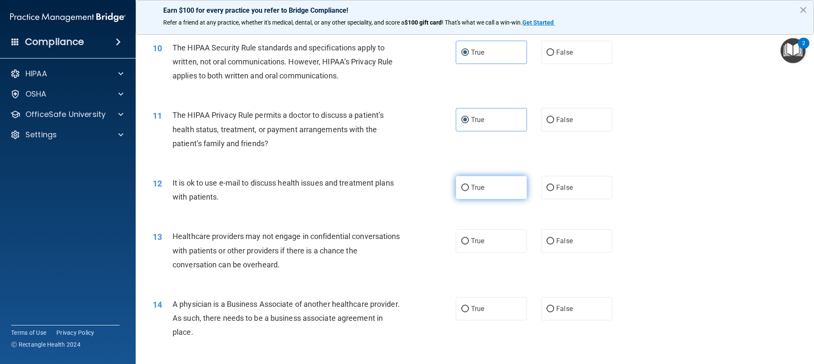
click at [467, 186] on label "True" at bounding box center [491, 187] width 71 height 23
click at [467, 186] on input "True" at bounding box center [465, 188] width 8 height 6
radio input "true"
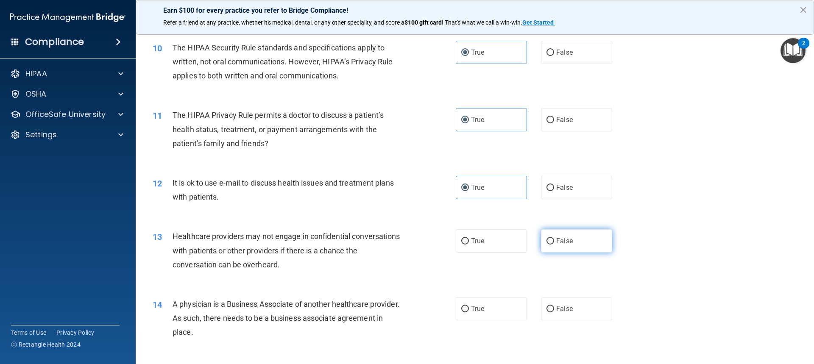
click at [557, 245] on label "False" at bounding box center [576, 240] width 71 height 23
click at [554, 245] on input "False" at bounding box center [551, 241] width 8 height 6
radio input "true"
drag, startPoint x: 553, startPoint y: 308, endPoint x: 674, endPoint y: 252, distance: 133.0
click at [556, 307] on span "False" at bounding box center [564, 309] width 17 height 8
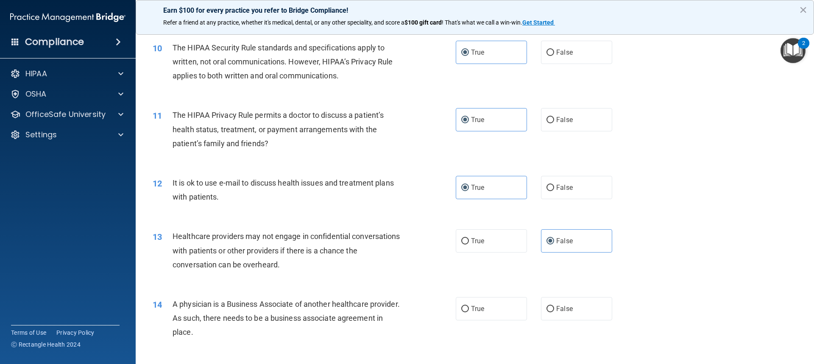
click at [553, 307] on input "False" at bounding box center [551, 309] width 8 height 6
radio input "true"
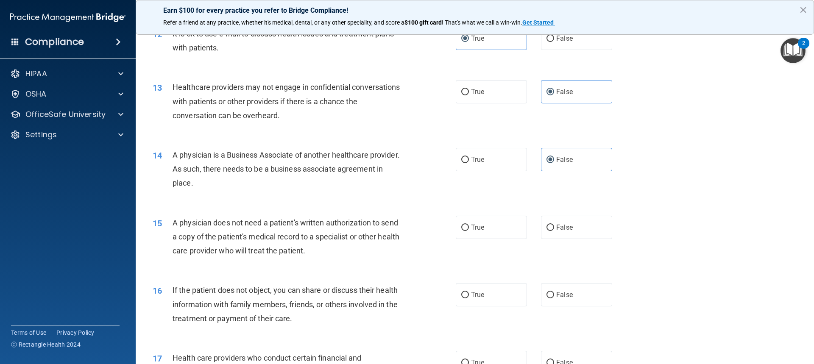
scroll to position [763, 0]
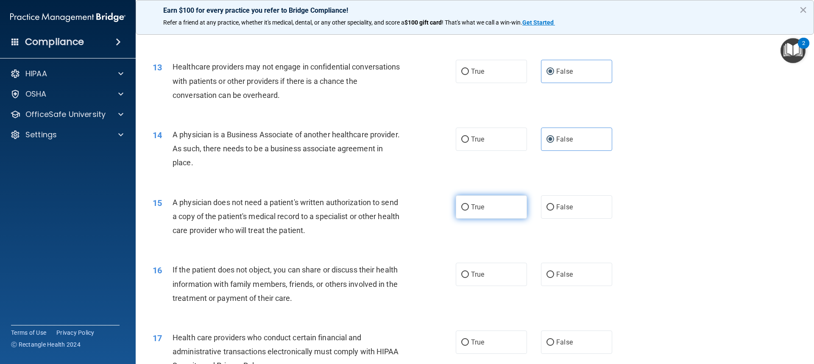
click at [463, 209] on input "True" at bounding box center [465, 207] width 8 height 6
radio input "true"
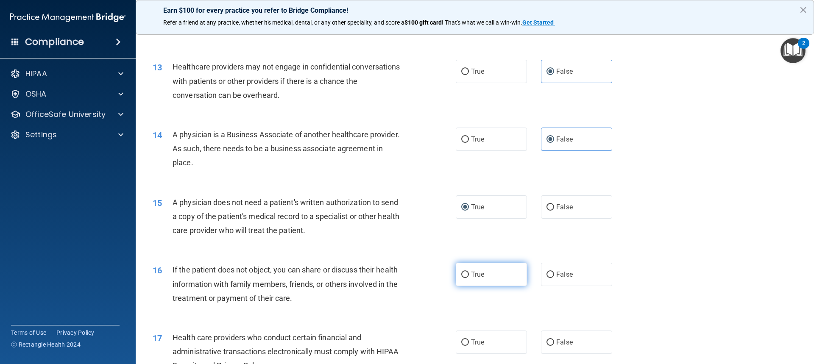
click at [466, 272] on label "True" at bounding box center [491, 274] width 71 height 23
click at [466, 272] on input "True" at bounding box center [465, 275] width 8 height 6
radio input "true"
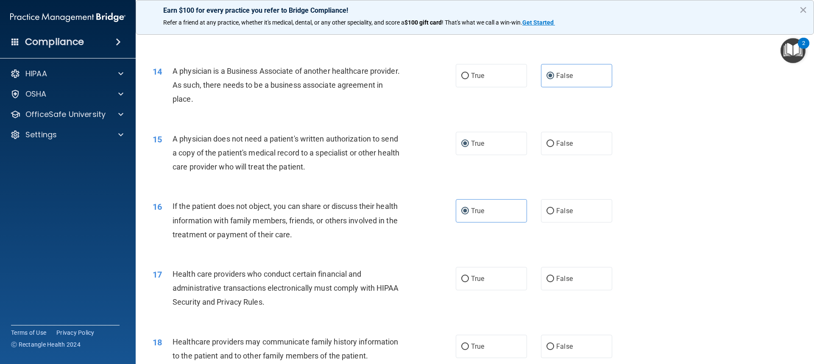
scroll to position [848, 0]
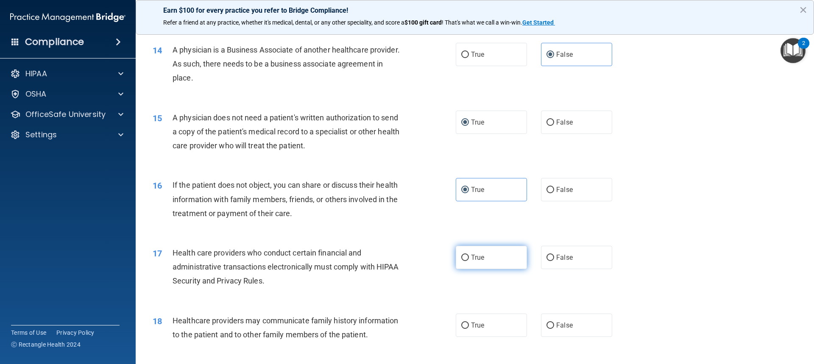
click at [470, 264] on label "True" at bounding box center [491, 257] width 71 height 23
click at [469, 261] on input "True" at bounding box center [465, 258] width 8 height 6
radio input "true"
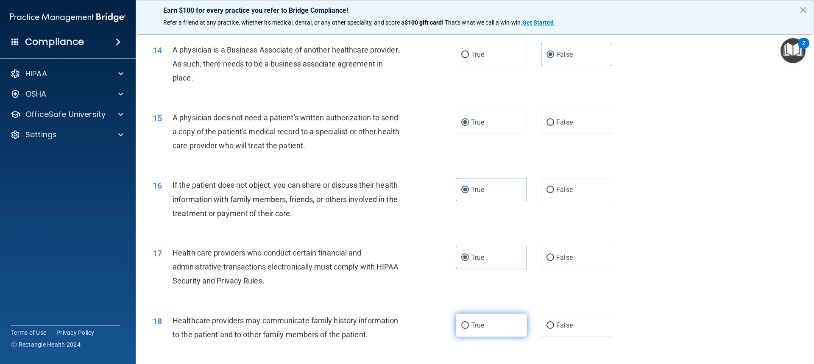
click at [464, 325] on input "True" at bounding box center [465, 326] width 8 height 6
radio input "true"
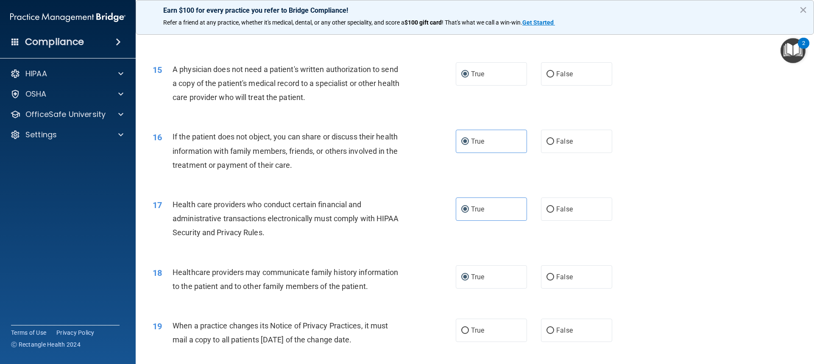
scroll to position [975, 0]
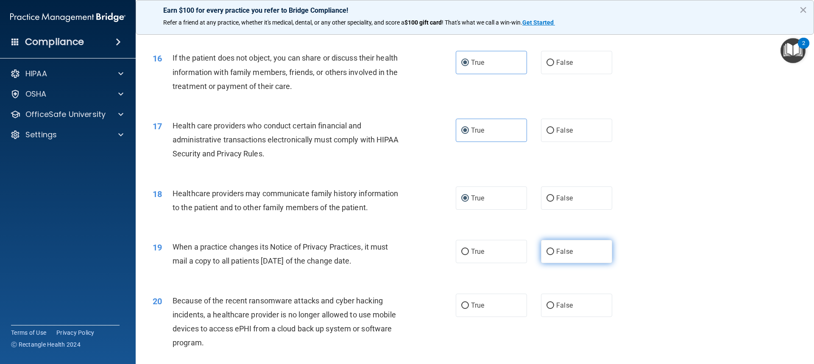
click at [556, 253] on span "False" at bounding box center [564, 252] width 17 height 8
click at [553, 253] on input "False" at bounding box center [551, 252] width 8 height 6
radio input "true"
click at [547, 305] on input "False" at bounding box center [551, 306] width 8 height 6
radio input "true"
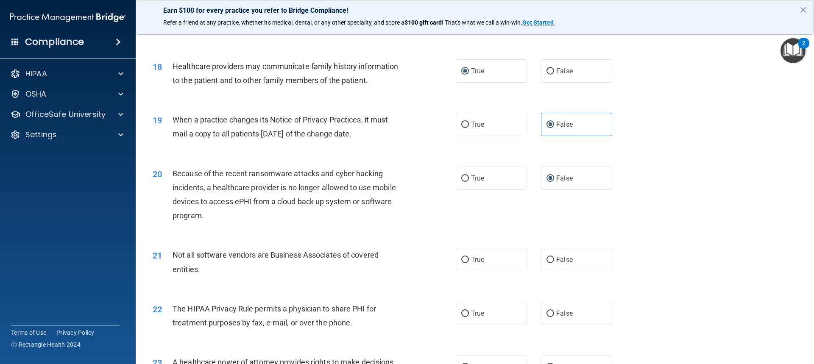
scroll to position [1145, 0]
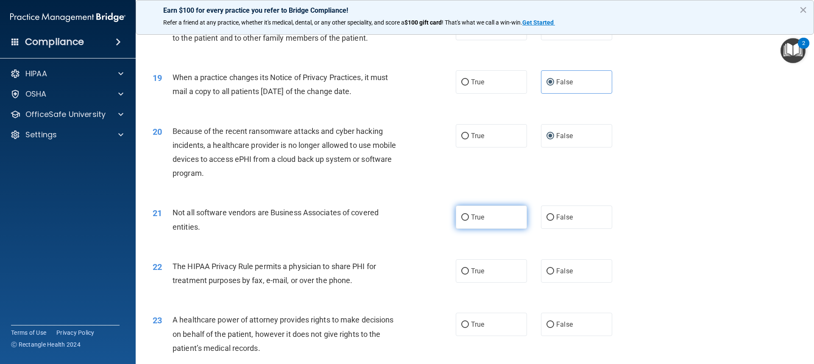
click at [487, 216] on label "True" at bounding box center [491, 217] width 71 height 23
click at [469, 216] on input "True" at bounding box center [465, 218] width 8 height 6
radio input "true"
click at [476, 265] on label "True" at bounding box center [491, 270] width 71 height 23
click at [469, 268] on input "True" at bounding box center [465, 271] width 8 height 6
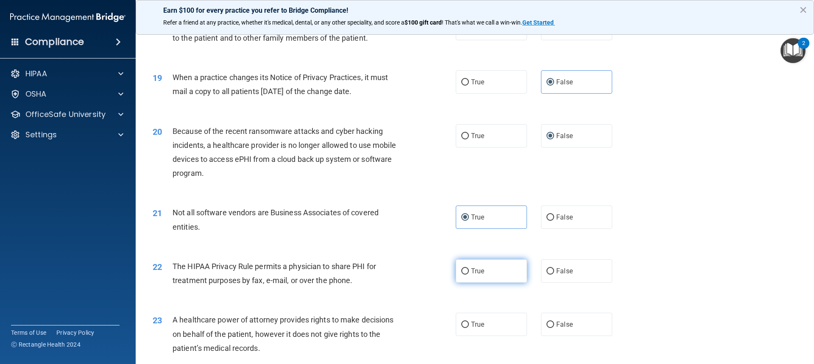
radio input "true"
click at [549, 320] on label "False" at bounding box center [576, 324] width 71 height 23
click at [549, 322] on input "False" at bounding box center [551, 325] width 8 height 6
radio input "true"
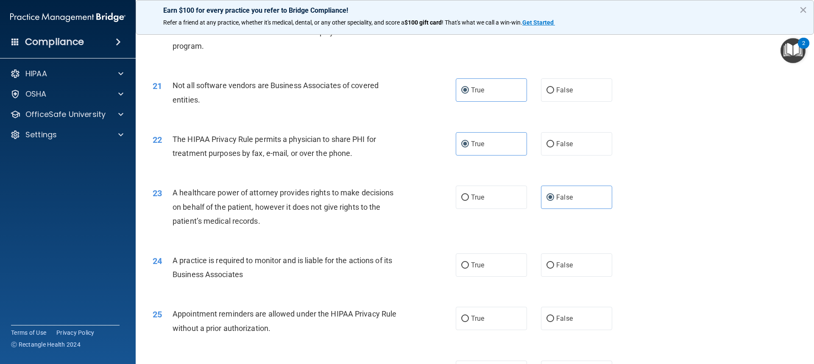
scroll to position [1357, 0]
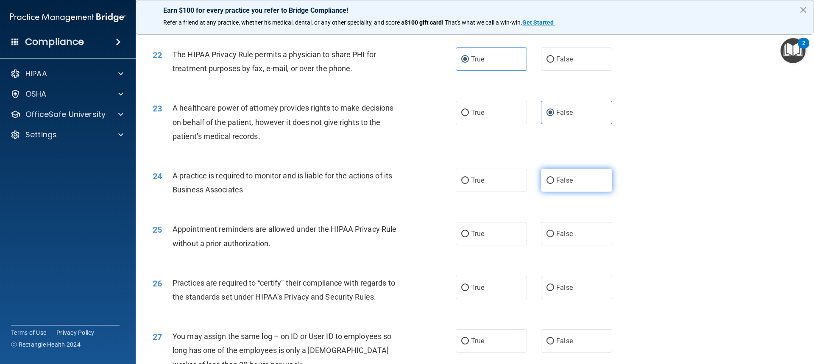
click at [574, 182] on label "False" at bounding box center [576, 180] width 71 height 23
click at [554, 182] on input "False" at bounding box center [551, 181] width 8 height 6
radio input "true"
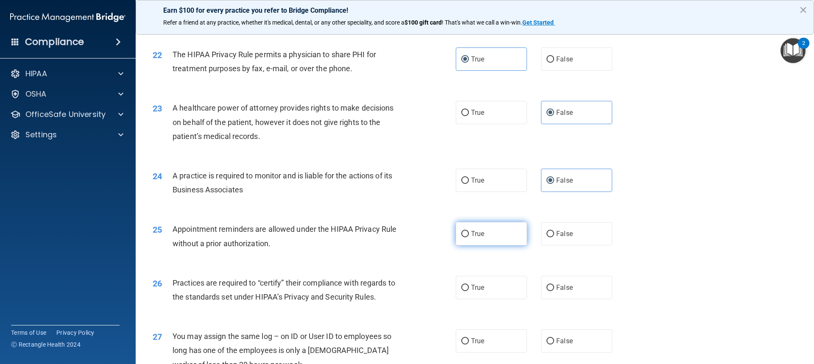
click at [487, 229] on label "True" at bounding box center [491, 233] width 71 height 23
click at [469, 231] on input "True" at bounding box center [465, 234] width 8 height 6
radio input "true"
click at [558, 280] on label "False" at bounding box center [576, 287] width 71 height 23
click at [554, 285] on input "False" at bounding box center [551, 288] width 8 height 6
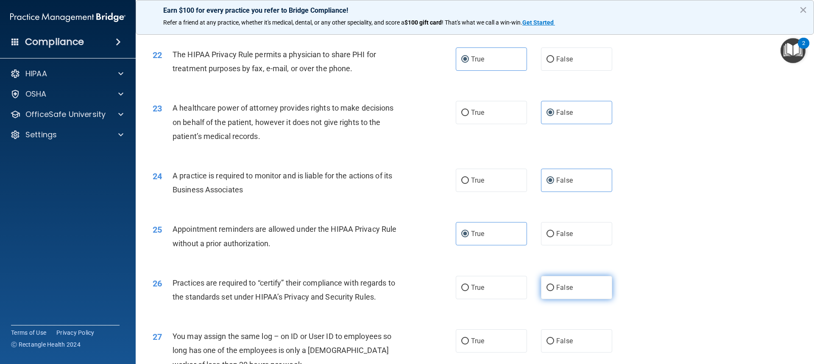
radio input "true"
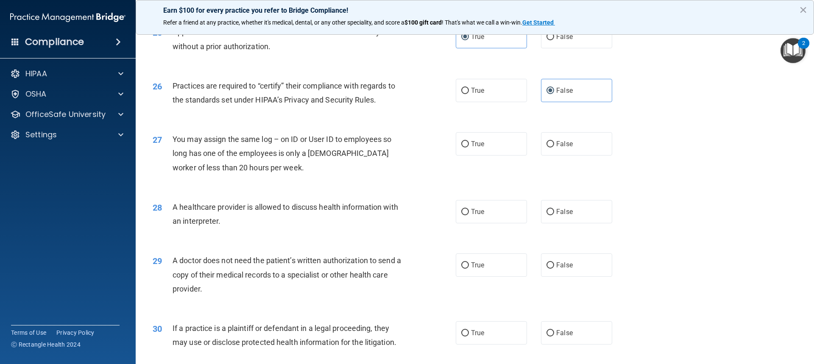
scroll to position [1569, 0]
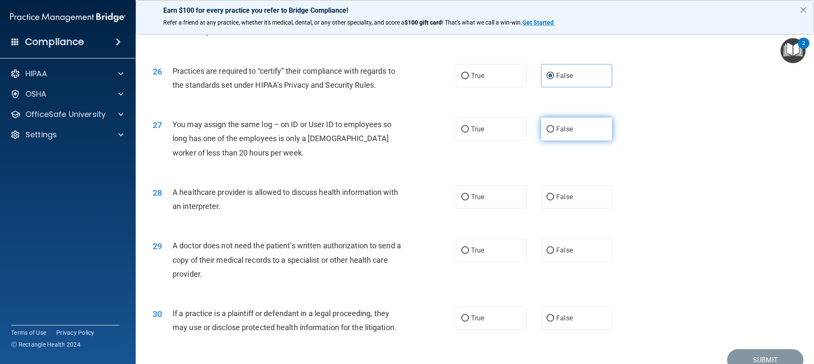
click at [563, 125] on label "False" at bounding box center [576, 128] width 71 height 23
click at [554, 126] on input "False" at bounding box center [551, 129] width 8 height 6
radio input "true"
click at [495, 191] on label "True" at bounding box center [491, 196] width 71 height 23
click at [469, 194] on input "True" at bounding box center [465, 197] width 8 height 6
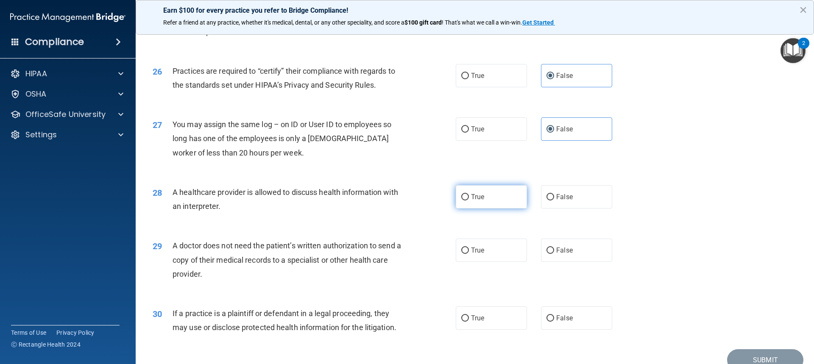
radio input "true"
click at [571, 251] on label "False" at bounding box center [576, 250] width 71 height 23
click at [554, 251] on input "False" at bounding box center [551, 251] width 8 height 6
radio input "true"
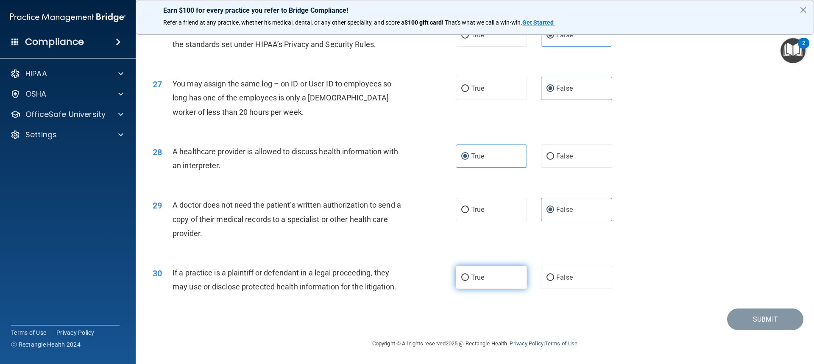
click at [494, 279] on label "True" at bounding box center [491, 277] width 71 height 23
click at [469, 279] on input "True" at bounding box center [465, 278] width 8 height 6
radio input "true"
click at [748, 320] on button "Submit" at bounding box center [765, 320] width 76 height 22
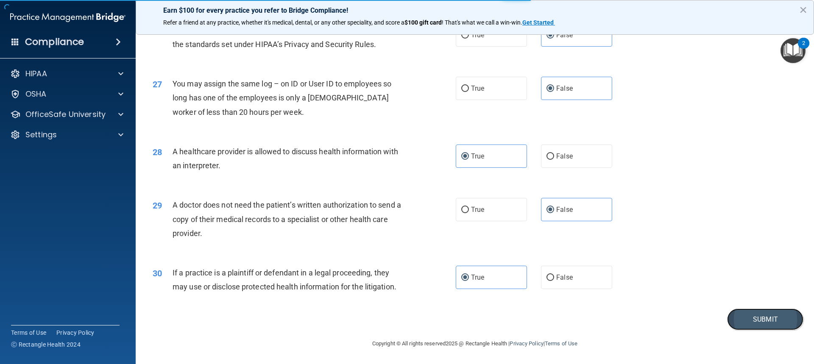
click at [767, 316] on button "Submit" at bounding box center [765, 320] width 76 height 22
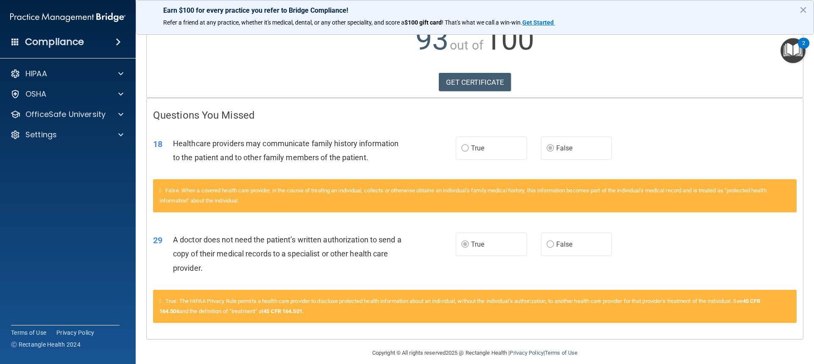
scroll to position [111, 0]
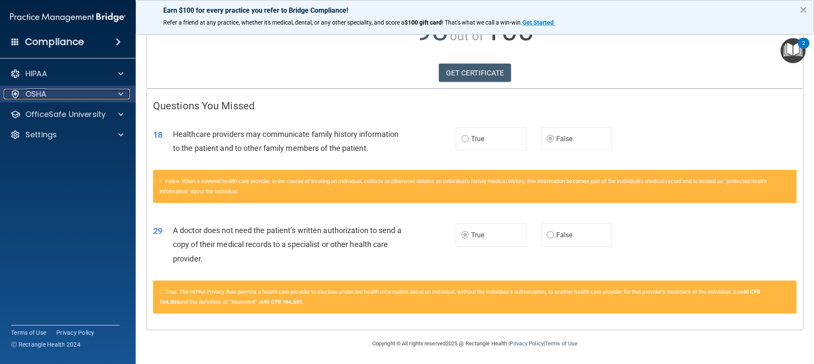
click at [117, 95] on div at bounding box center [119, 94] width 21 height 10
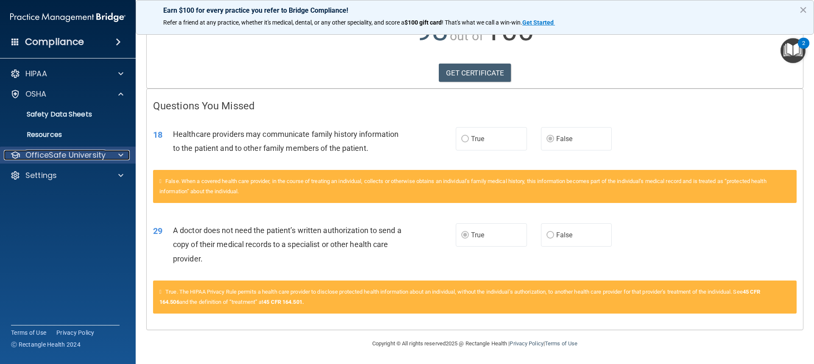
click at [119, 154] on span at bounding box center [120, 155] width 5 height 10
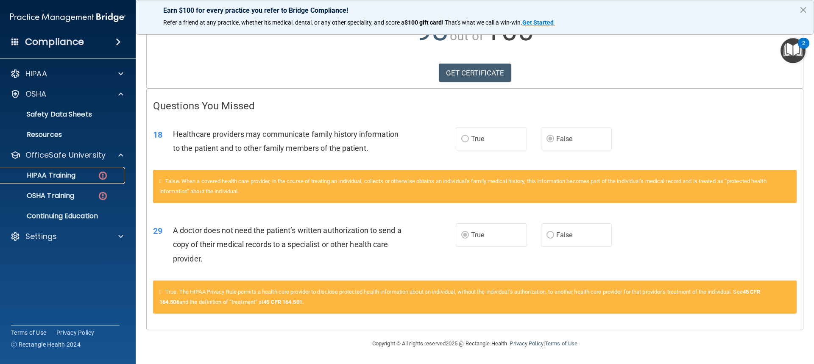
click at [102, 174] on img at bounding box center [103, 175] width 11 height 11
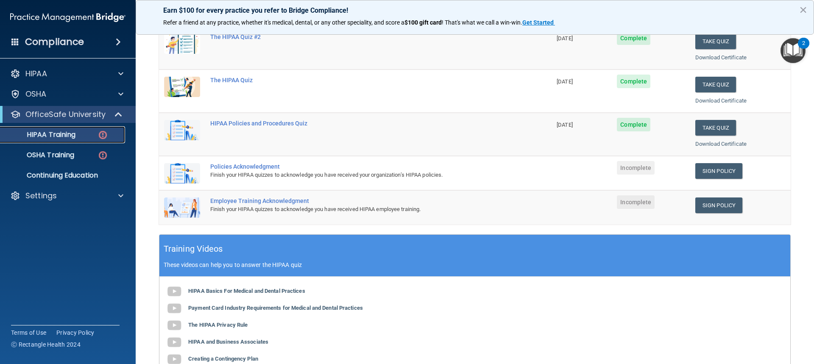
scroll to position [129, 0]
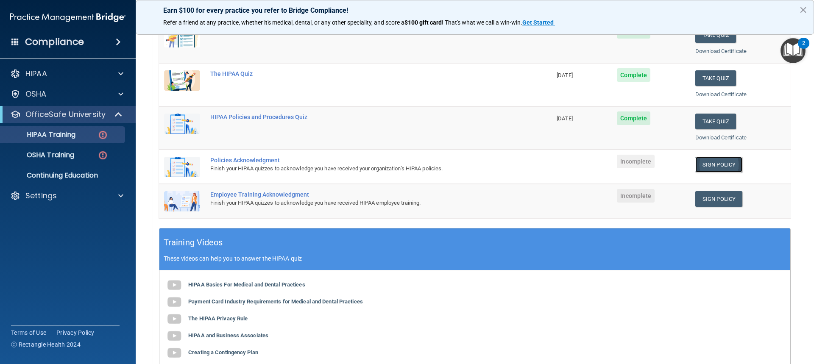
click at [702, 160] on link "Sign Policy" at bounding box center [718, 165] width 47 height 16
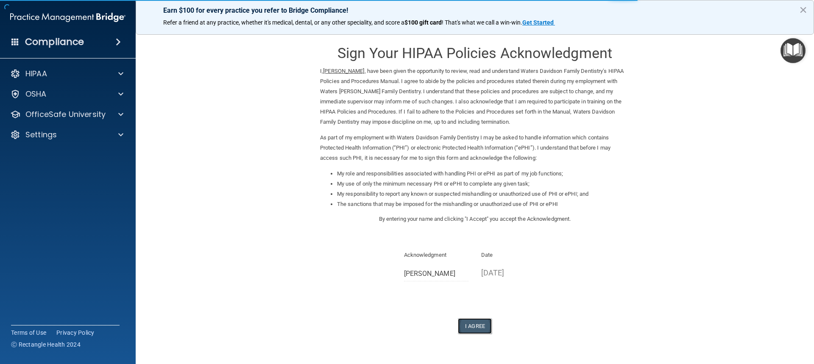
click at [467, 325] on button "I Agree" at bounding box center [475, 326] width 34 height 16
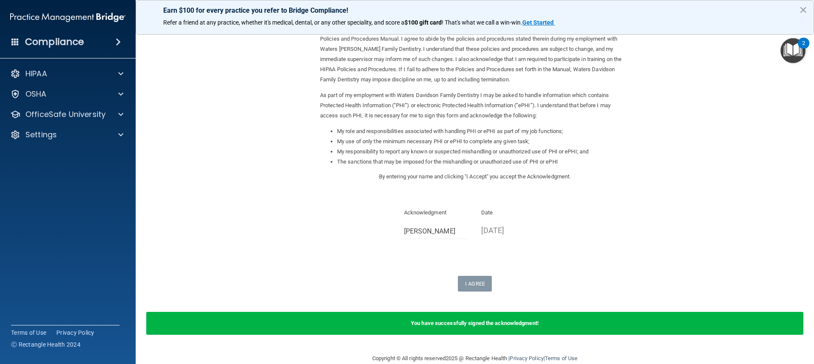
scroll to position [57, 0]
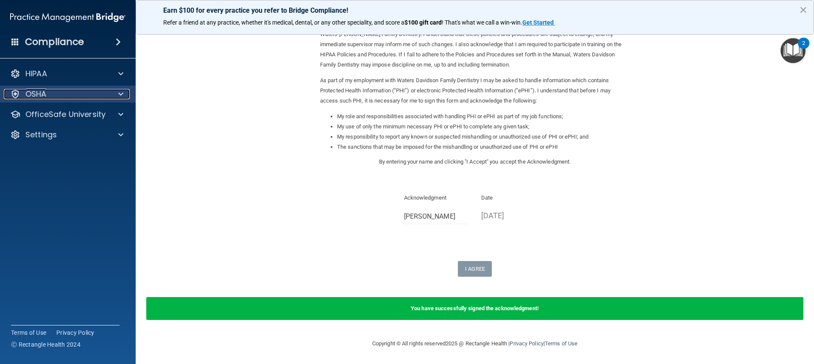
click at [120, 95] on span at bounding box center [120, 94] width 5 height 10
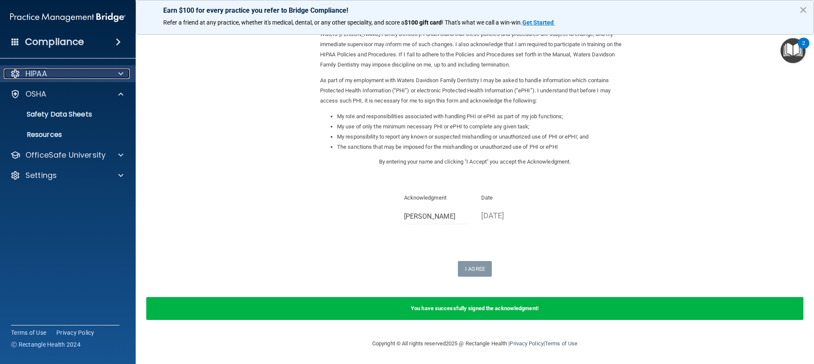
click at [122, 74] on span at bounding box center [120, 74] width 5 height 10
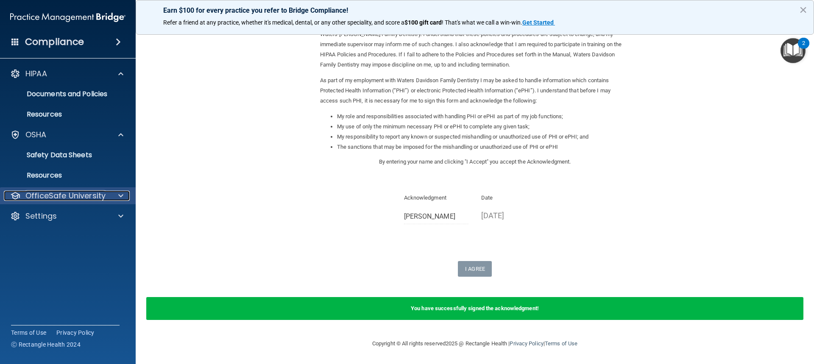
click at [119, 195] on span at bounding box center [120, 196] width 5 height 10
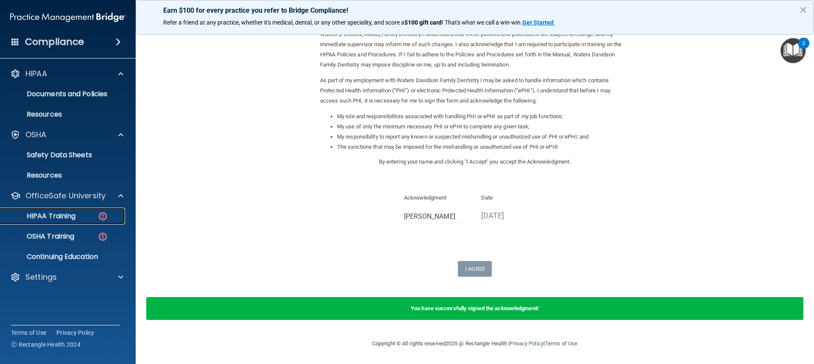
click at [101, 216] on img at bounding box center [103, 216] width 11 height 11
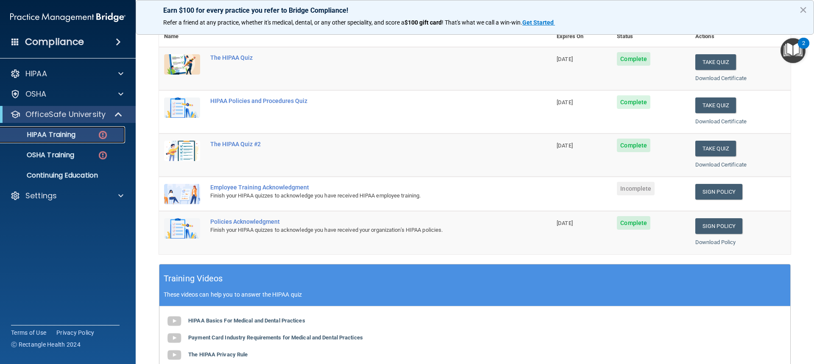
scroll to position [96, 0]
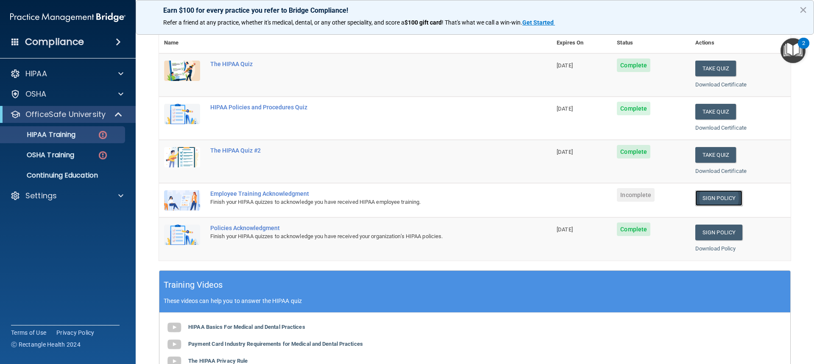
click at [707, 201] on link "Sign Policy" at bounding box center [718, 198] width 47 height 16
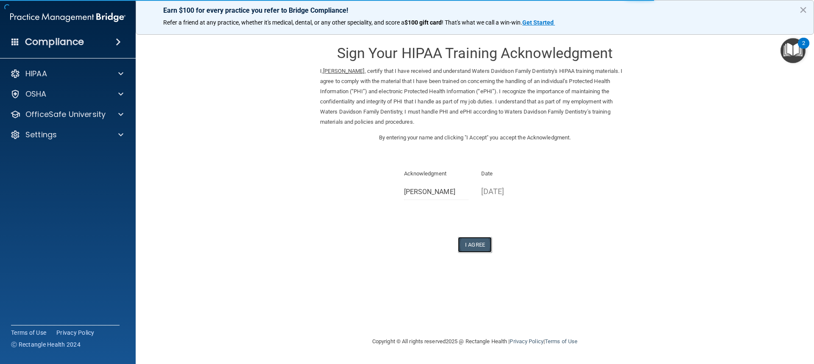
click at [477, 242] on button "I Agree" at bounding box center [475, 245] width 34 height 16
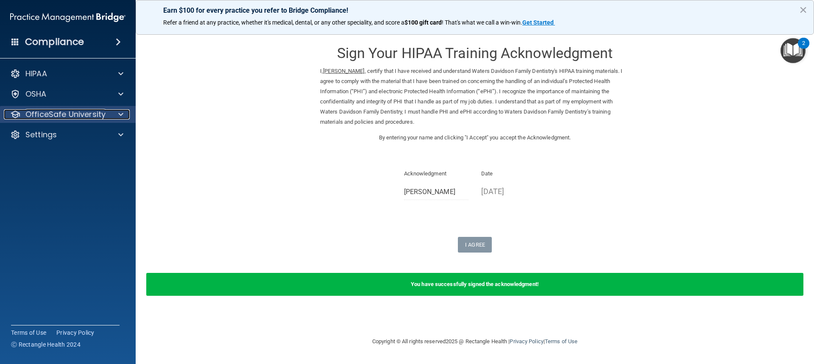
click at [121, 114] on span at bounding box center [120, 114] width 5 height 10
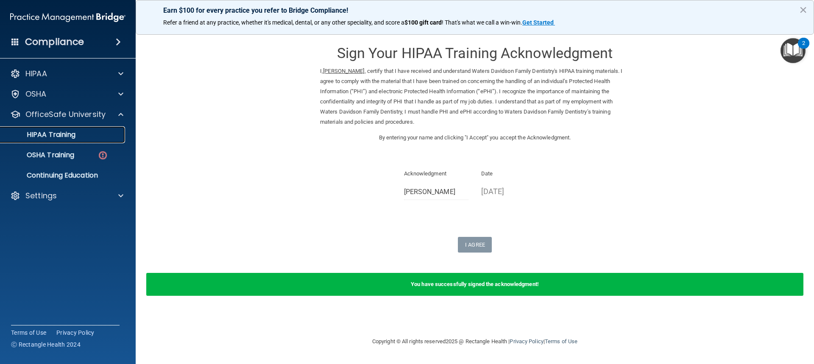
click at [73, 134] on p "HIPAA Training" at bounding box center [41, 135] width 70 height 8
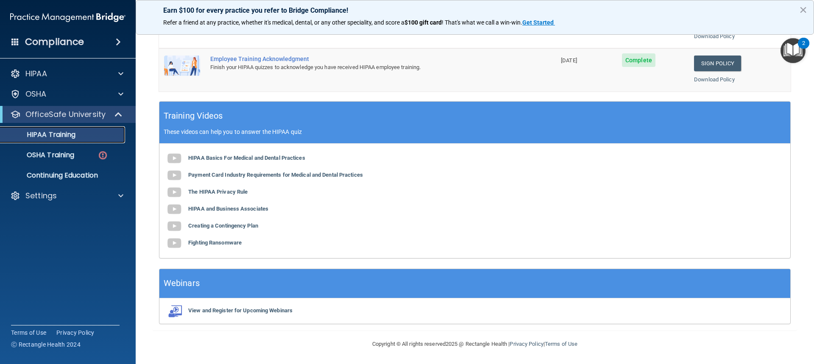
scroll to position [274, 0]
click at [103, 155] on img at bounding box center [103, 155] width 11 height 11
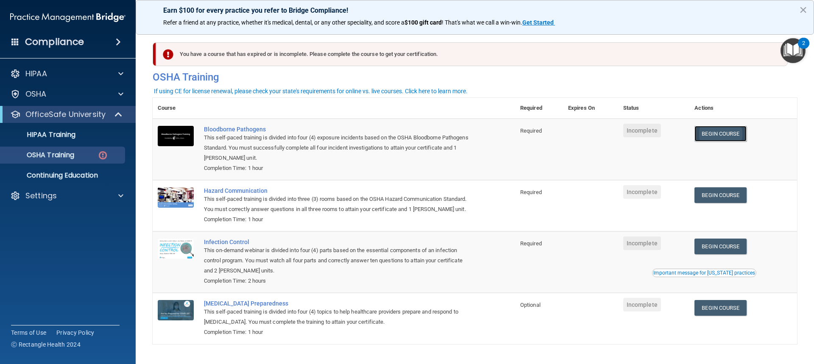
click at [719, 136] on link "Begin Course" at bounding box center [720, 134] width 52 height 16
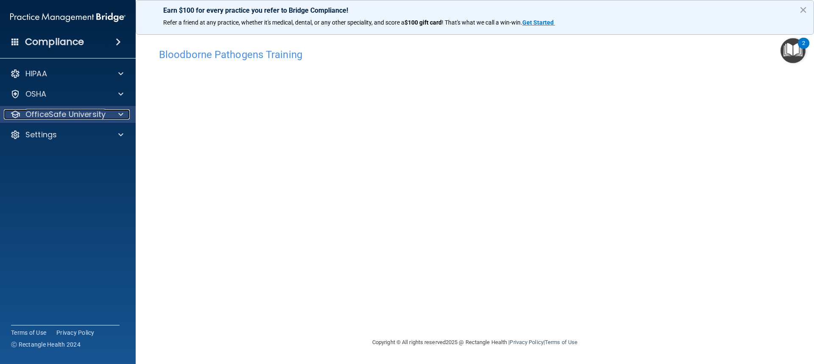
click at [122, 114] on span at bounding box center [120, 114] width 5 height 10
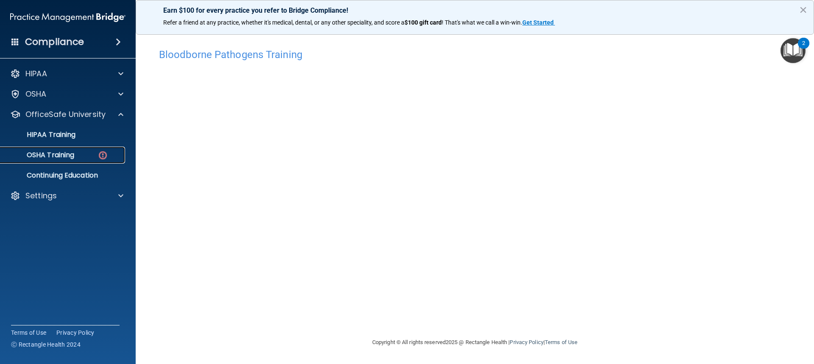
click at [103, 157] on img at bounding box center [103, 155] width 11 height 11
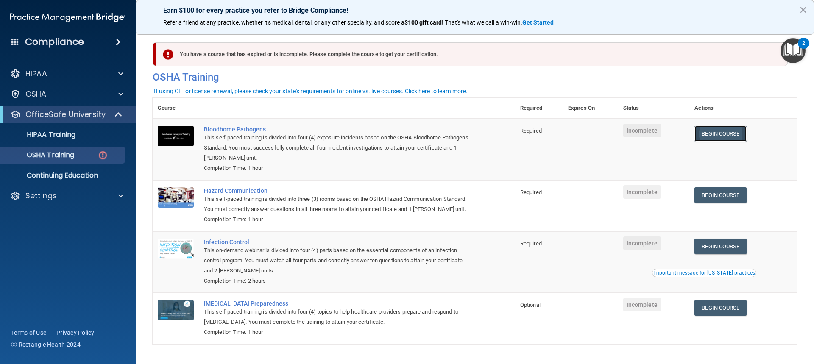
click at [742, 134] on link "Begin Course" at bounding box center [720, 134] width 52 height 16
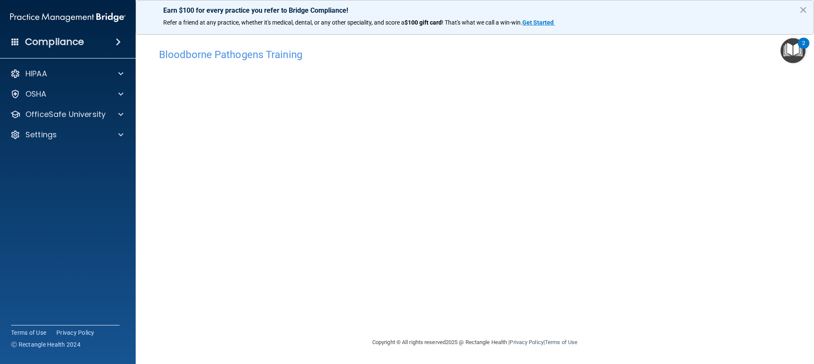
click at [797, 50] on img "Open Resource Center, 2 new notifications" at bounding box center [793, 50] width 25 height 25
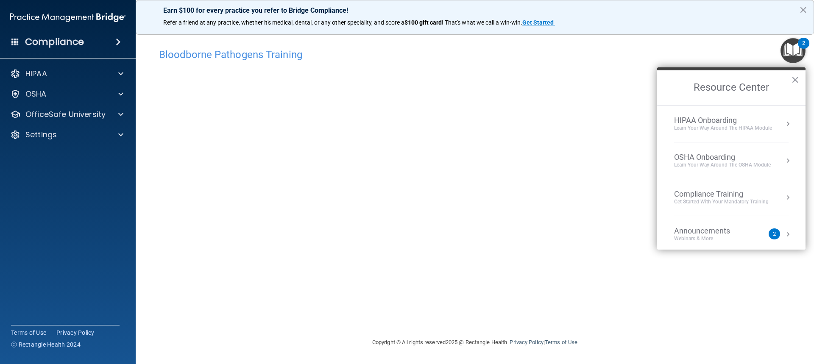
click at [784, 233] on button "Resource Center" at bounding box center [788, 234] width 8 height 8
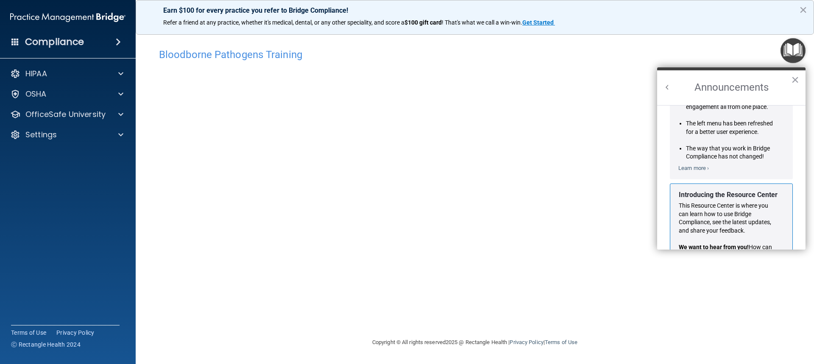
scroll to position [149, 0]
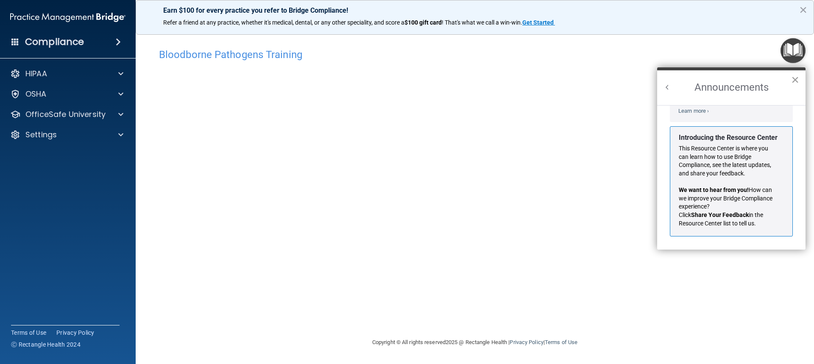
click at [796, 76] on button "×" at bounding box center [795, 80] width 8 height 14
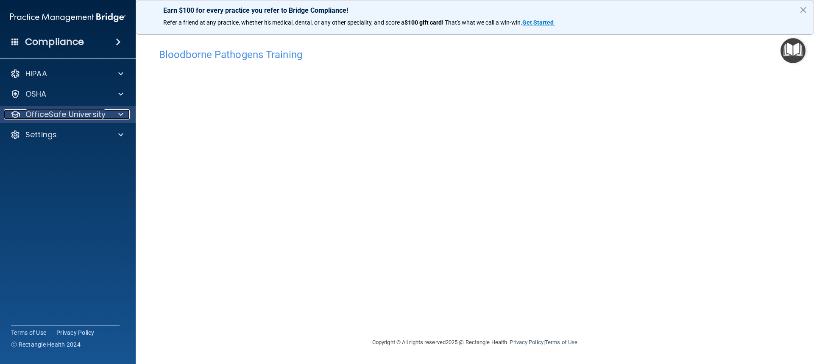
click at [120, 112] on span at bounding box center [120, 114] width 5 height 10
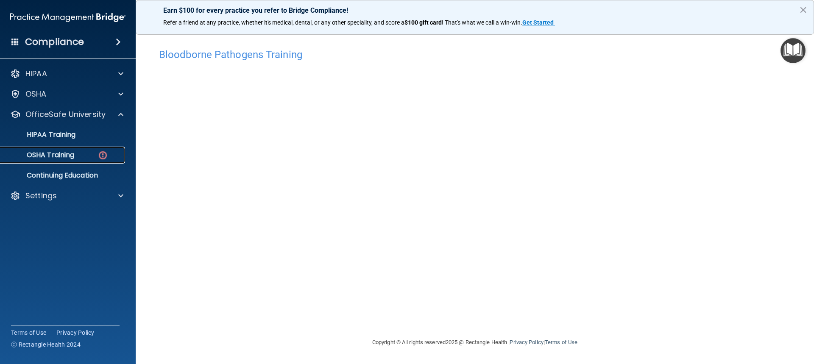
click at [104, 155] on img at bounding box center [103, 155] width 11 height 11
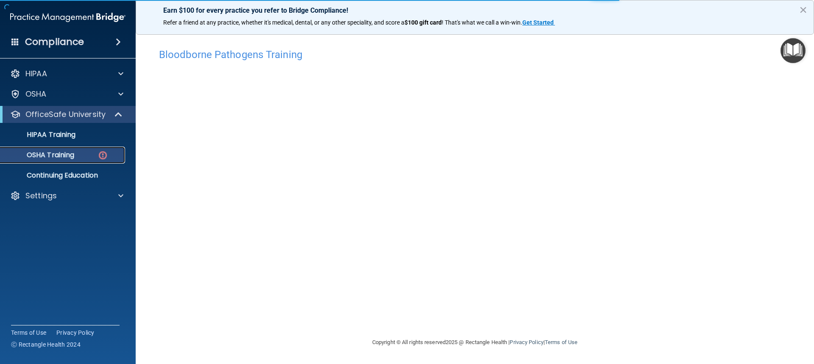
click at [104, 155] on img at bounding box center [103, 155] width 11 height 11
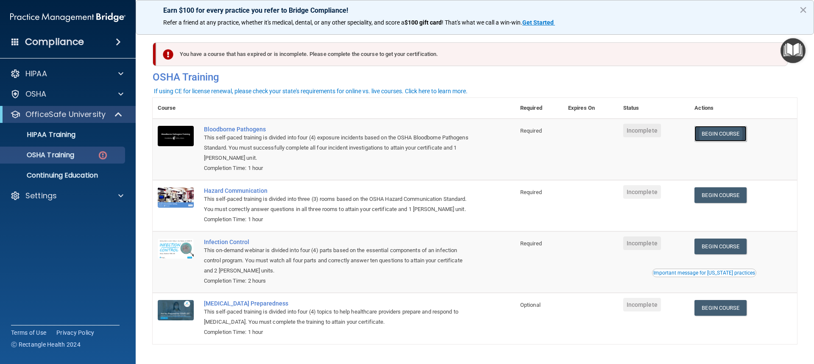
click at [716, 128] on link "Begin Course" at bounding box center [720, 134] width 52 height 16
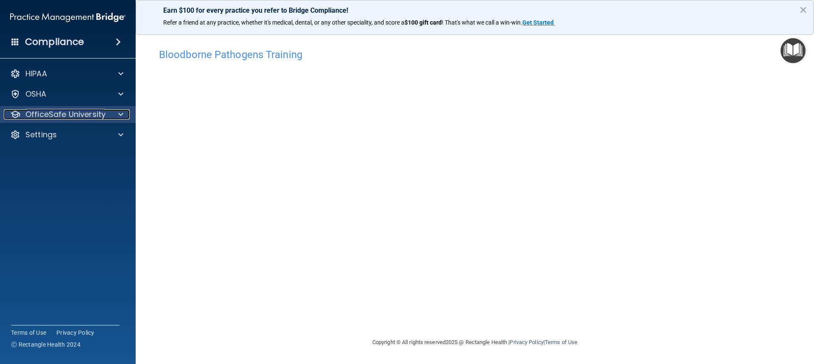
click at [120, 110] on span at bounding box center [120, 114] width 5 height 10
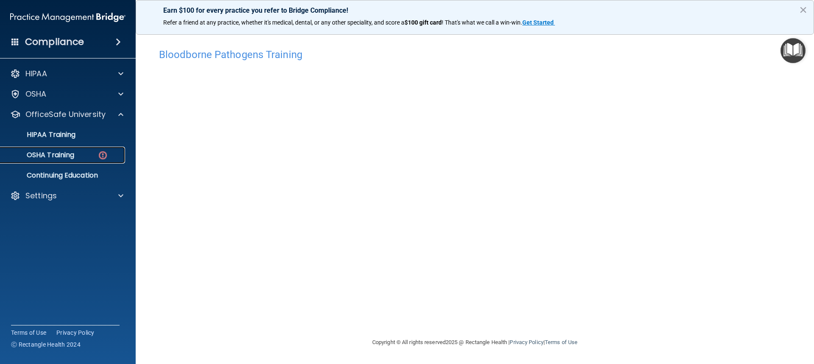
click at [103, 156] on img at bounding box center [103, 155] width 11 height 11
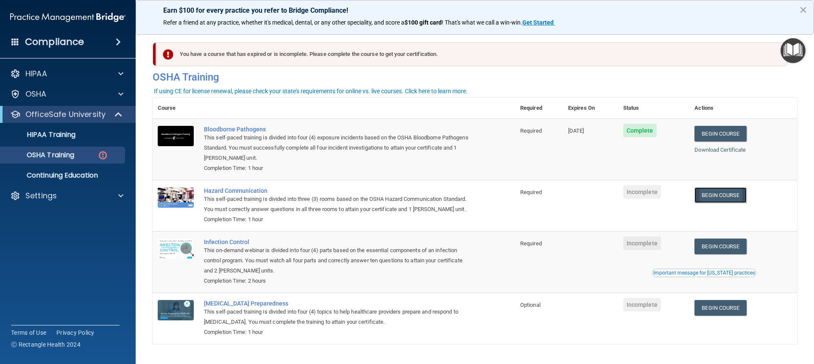
click at [715, 195] on link "Begin Course" at bounding box center [720, 195] width 52 height 16
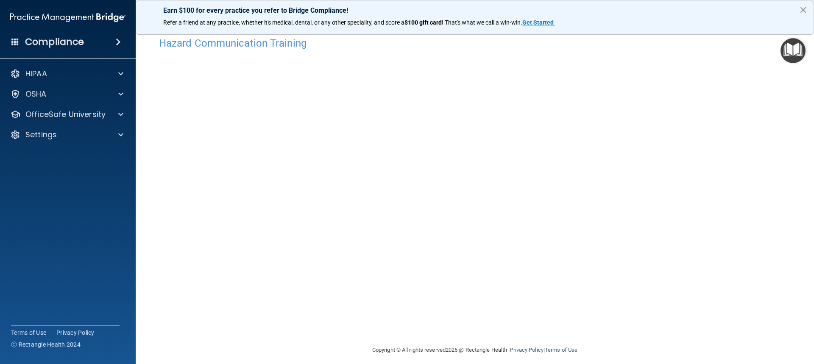
scroll to position [18, 0]
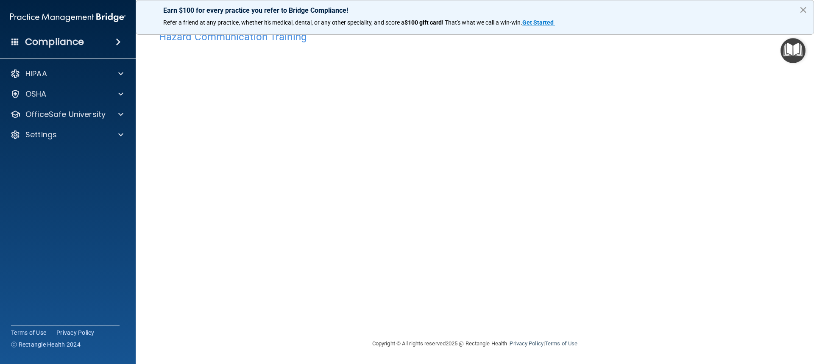
click at [802, 8] on button "×" at bounding box center [803, 10] width 8 height 14
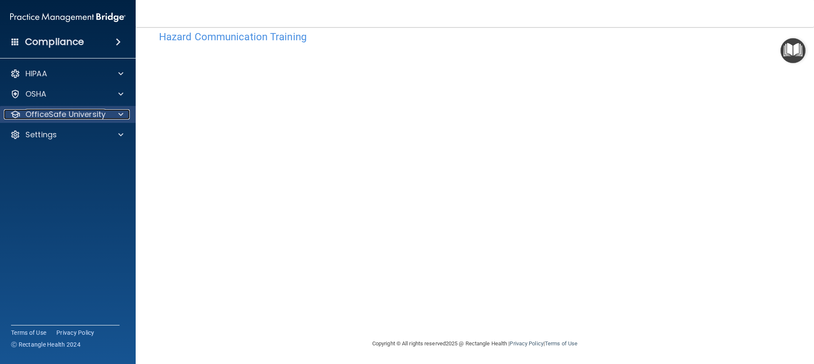
click at [121, 116] on span at bounding box center [120, 114] width 5 height 10
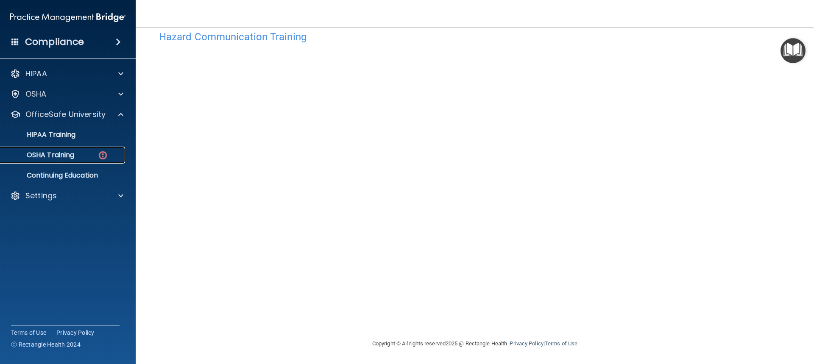
click at [103, 156] on img at bounding box center [103, 155] width 11 height 11
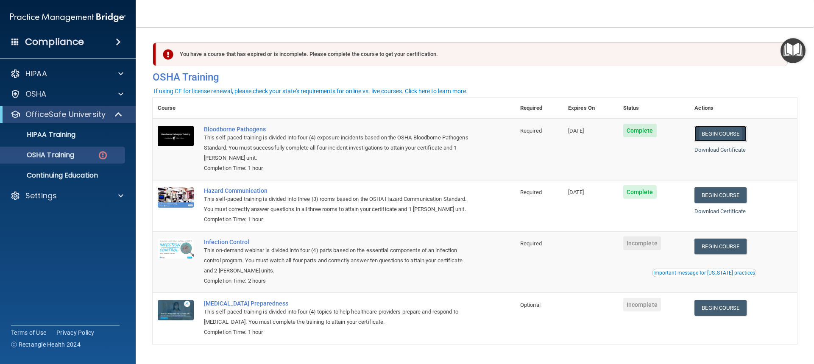
click at [721, 131] on link "Begin Course" at bounding box center [720, 134] width 52 height 16
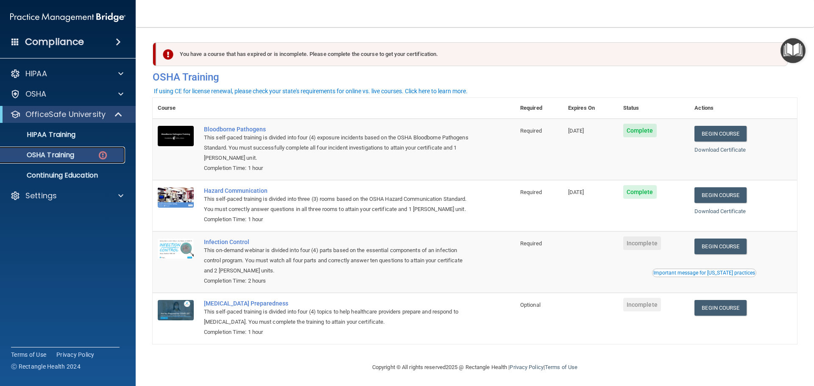
click at [105, 153] on img at bounding box center [103, 155] width 11 height 11
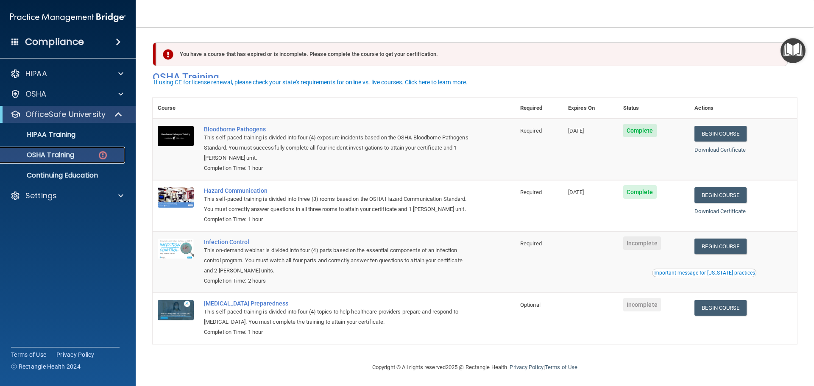
scroll to position [14, 0]
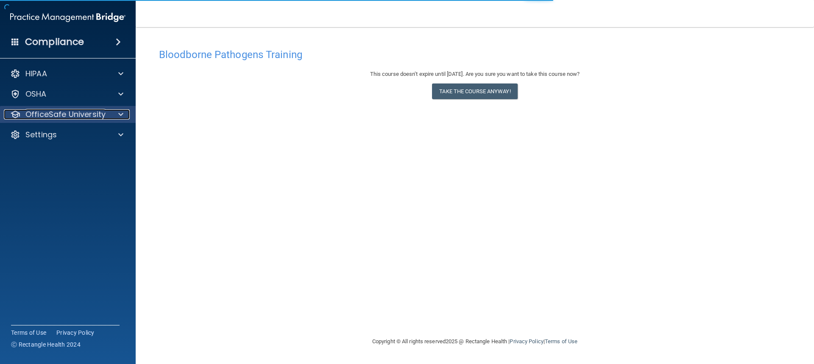
click at [119, 116] on span at bounding box center [120, 114] width 5 height 10
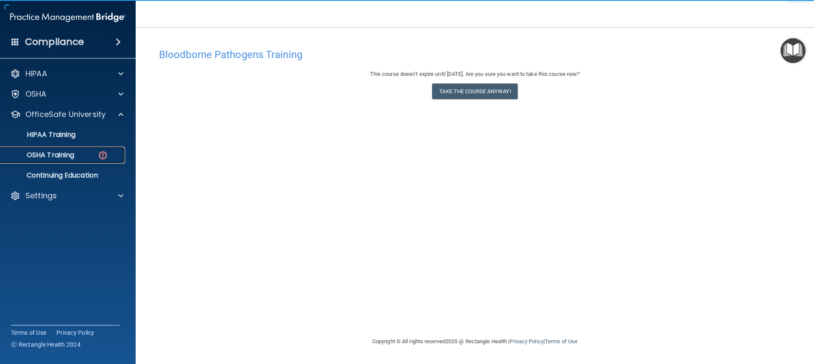
click at [104, 153] on img at bounding box center [103, 155] width 11 height 11
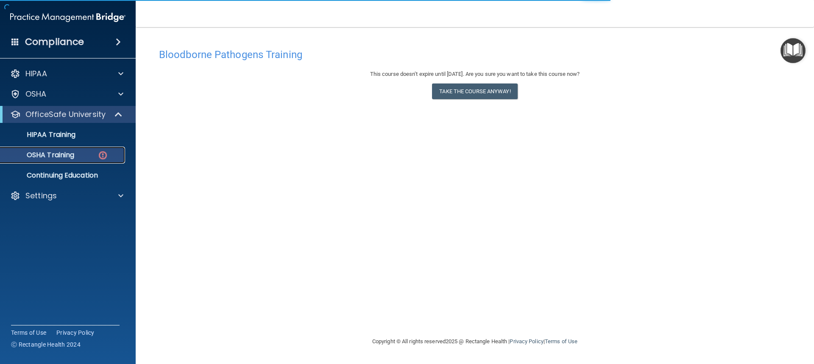
click at [104, 153] on img at bounding box center [103, 155] width 11 height 11
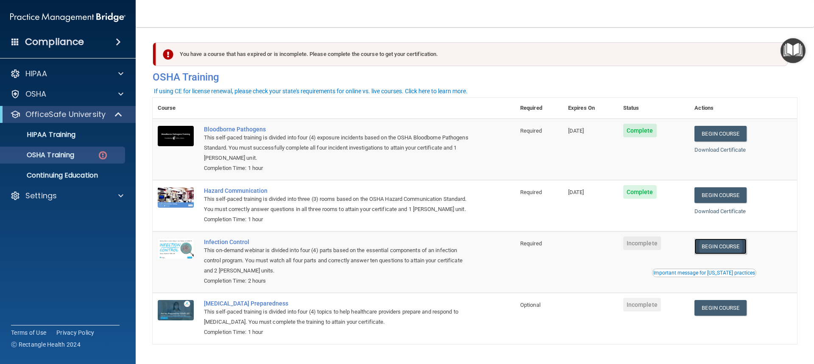
click at [722, 254] on link "Begin Course" at bounding box center [720, 247] width 52 height 16
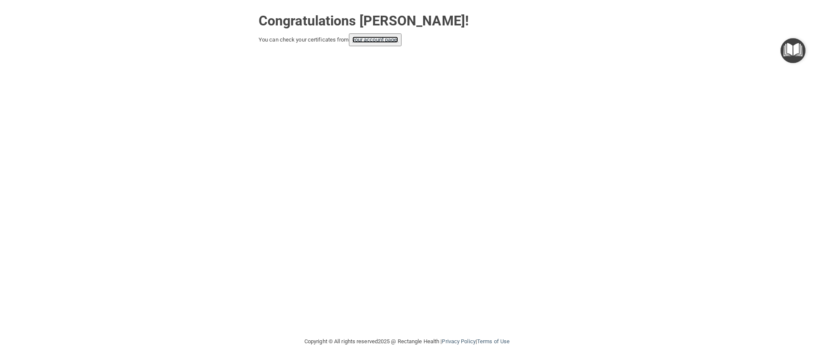
click at [368, 38] on link "your account page!" at bounding box center [375, 39] width 46 height 6
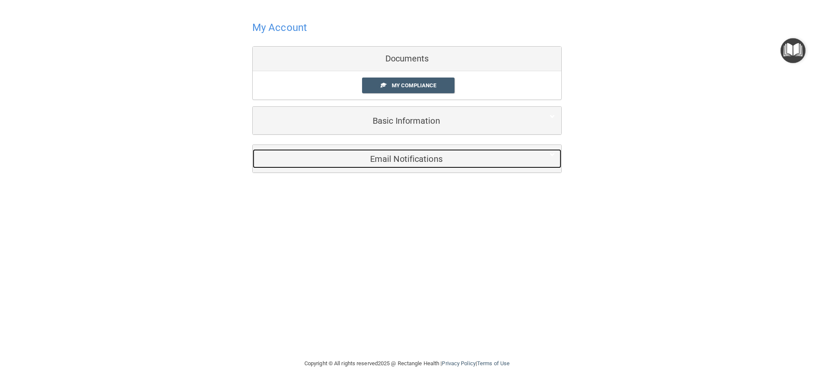
click at [399, 159] on h5 "Email Notifications" at bounding box center [394, 158] width 270 height 9
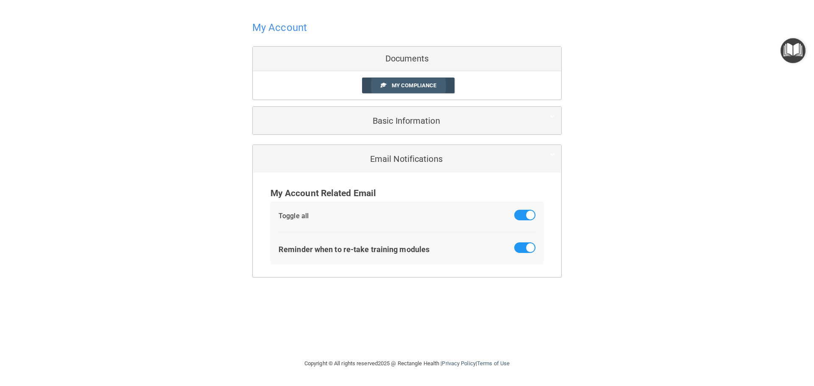
click at [405, 86] on span "My Compliance" at bounding box center [414, 85] width 45 height 6
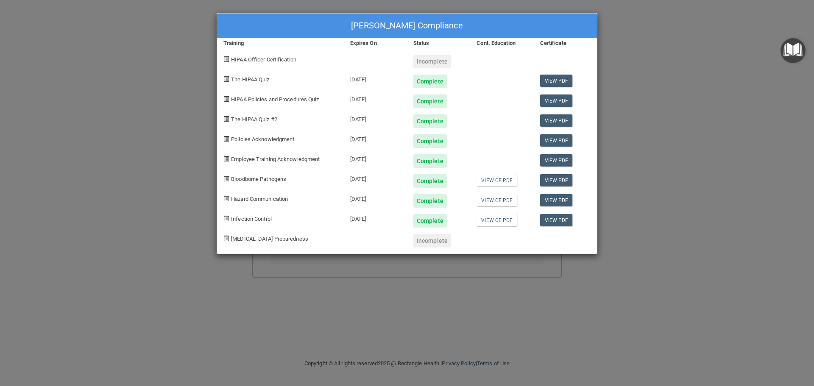
click at [424, 242] on div "Incomplete" at bounding box center [432, 241] width 38 height 14
click at [434, 239] on div "Incomplete" at bounding box center [432, 241] width 38 height 14
click at [431, 61] on div "Incomplete" at bounding box center [432, 62] width 38 height 14
click at [254, 60] on span "HIPAA Officer Certification" at bounding box center [263, 59] width 65 height 6
click at [257, 238] on span "[MEDICAL_DATA] Preparedness" at bounding box center [269, 239] width 77 height 6
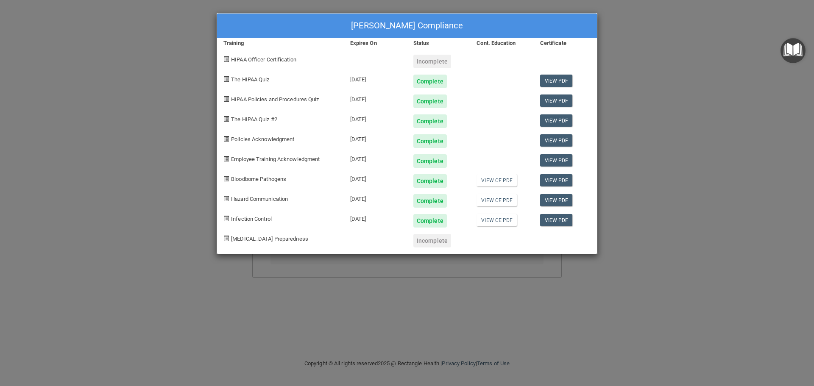
click at [435, 58] on div "Incomplete" at bounding box center [432, 62] width 38 height 14
click at [224, 56] on span at bounding box center [226, 59] width 6 height 6
click at [262, 57] on span "HIPAA Officer Certification" at bounding box center [263, 59] width 65 height 6
drag, startPoint x: 252, startPoint y: 259, endPoint x: 300, endPoint y: 211, distance: 68.1
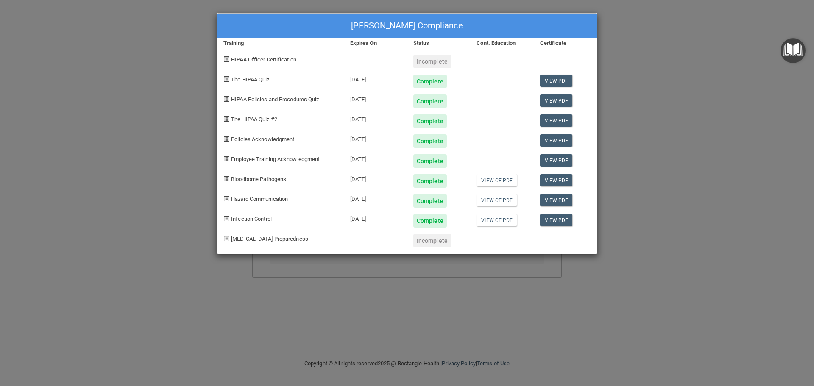
click at [252, 257] on div "Brenda Miller's Compliance Training Expires On Status Cont. Education Certifica…" at bounding box center [407, 193] width 814 height 386
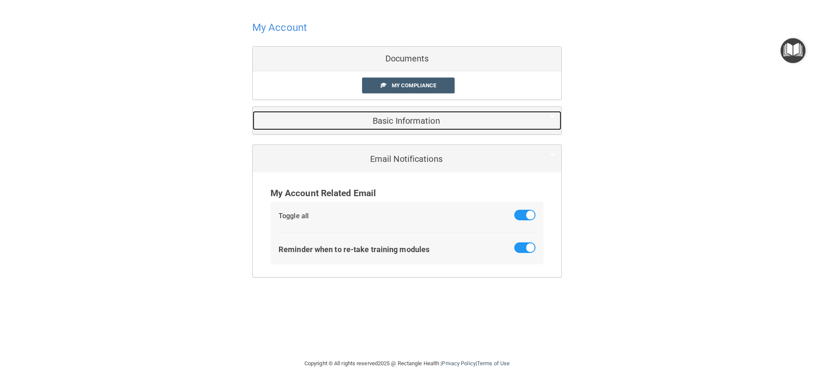
click at [422, 122] on h5 "Basic Information" at bounding box center [394, 120] width 270 height 9
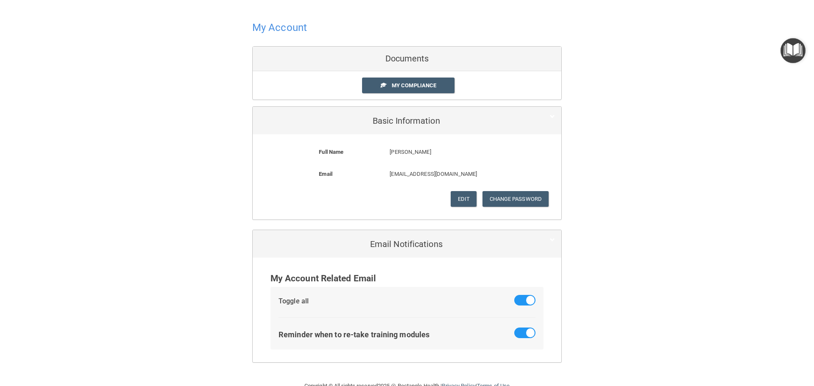
click at [407, 60] on div "Documents" at bounding box center [407, 59] width 309 height 25
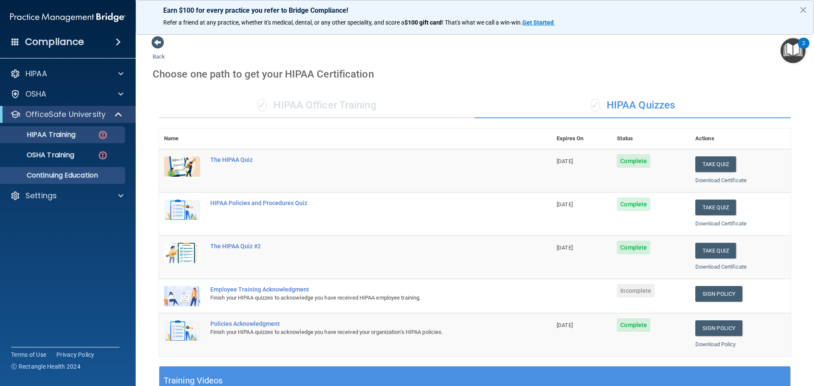
scroll to position [96, 0]
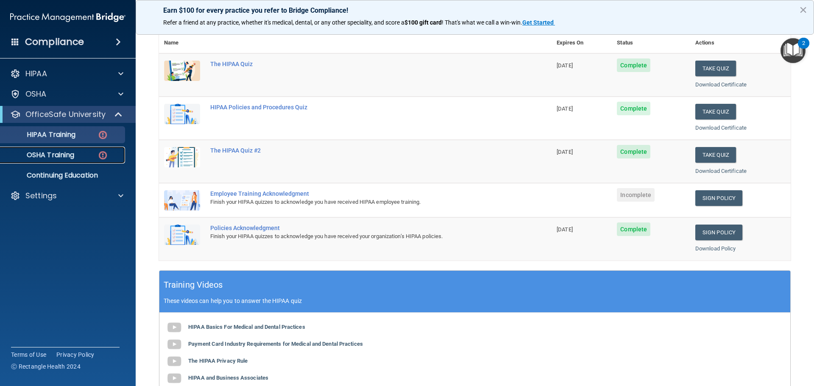
click at [104, 155] on img at bounding box center [103, 155] width 11 height 11
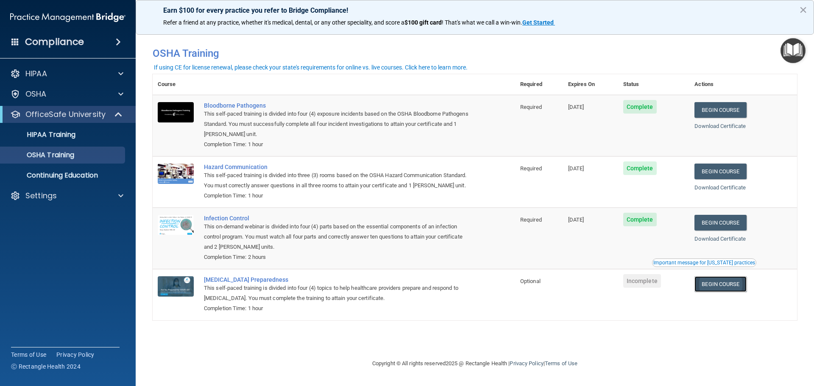
click at [715, 286] on link "Begin Course" at bounding box center [720, 284] width 52 height 16
click at [117, 41] on span at bounding box center [118, 42] width 5 height 10
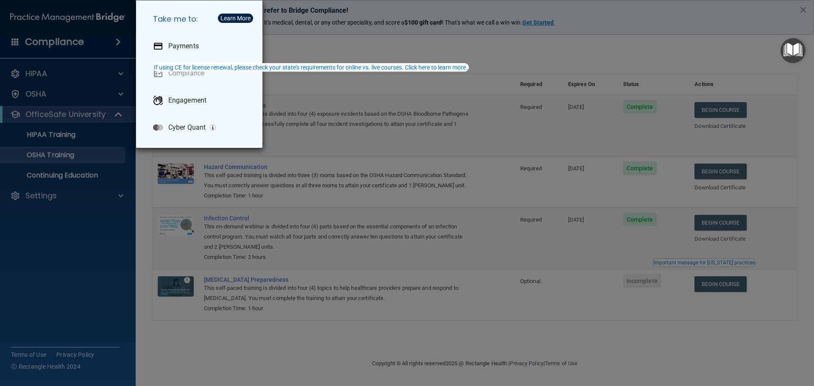
click at [117, 42] on div "Take me to: Payments Compliance Engagement Cyber Quant" at bounding box center [407, 193] width 814 height 386
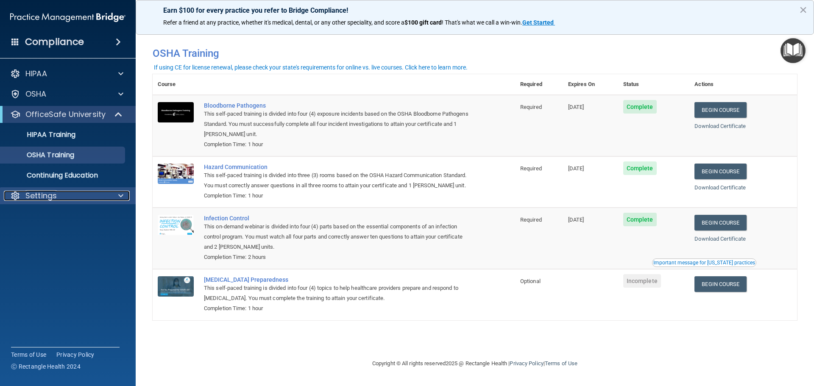
click at [119, 195] on span at bounding box center [120, 196] width 5 height 10
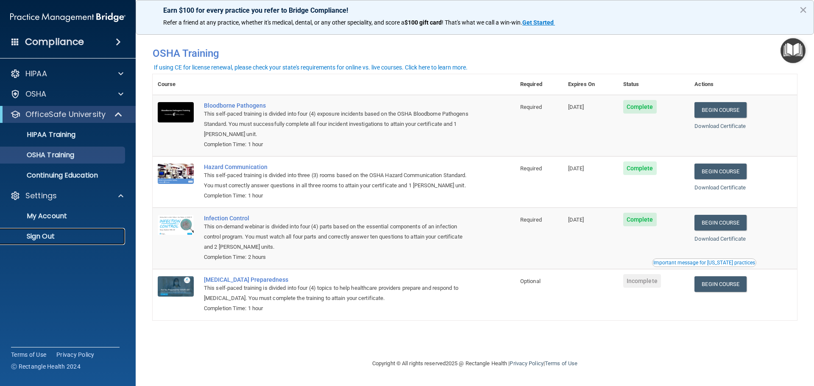
click at [35, 233] on p "Sign Out" at bounding box center [64, 236] width 116 height 8
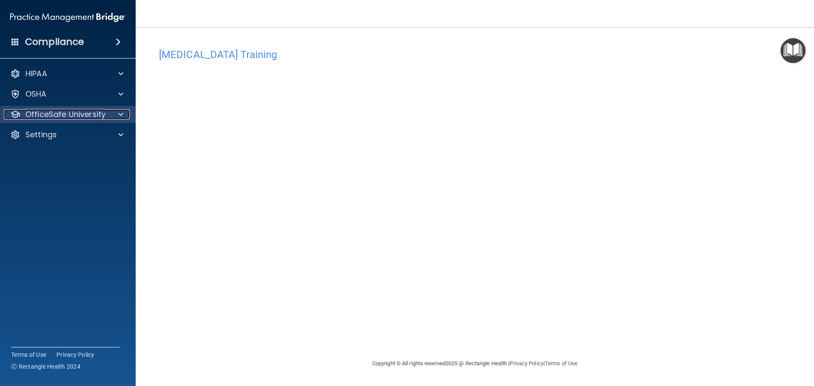
click at [125, 114] on div at bounding box center [119, 114] width 21 height 10
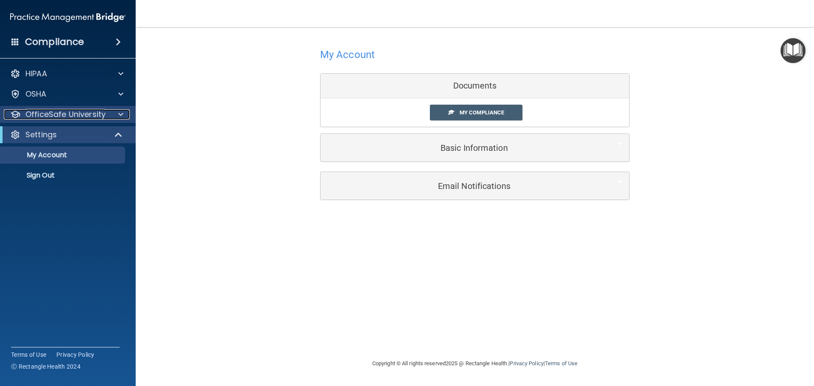
click at [118, 116] on div at bounding box center [119, 114] width 21 height 10
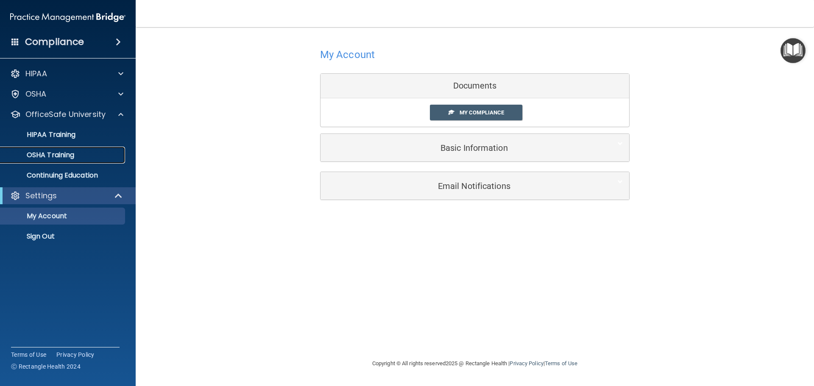
click at [80, 154] on div "OSHA Training" at bounding box center [64, 155] width 116 height 8
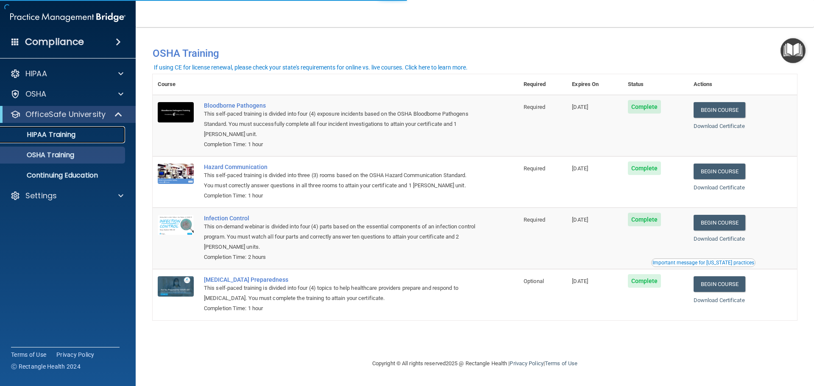
click at [92, 137] on div "HIPAA Training" at bounding box center [64, 135] width 116 height 8
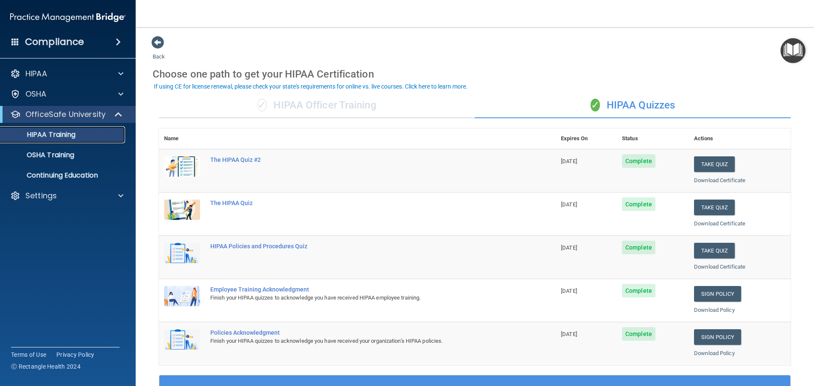
click at [77, 135] on div "HIPAA Training" at bounding box center [64, 135] width 116 height 8
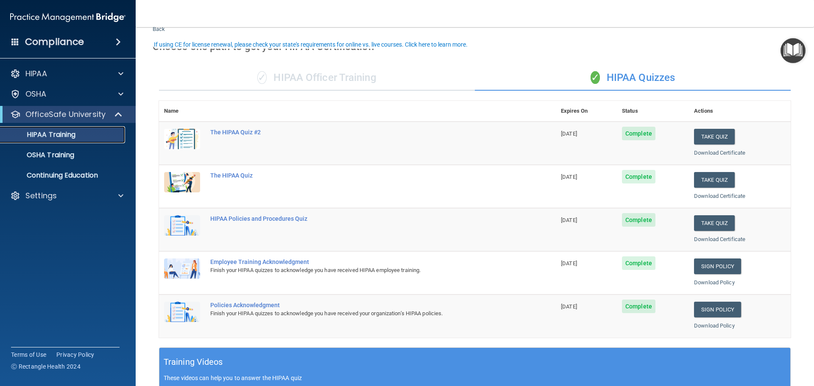
scroll to position [42, 0]
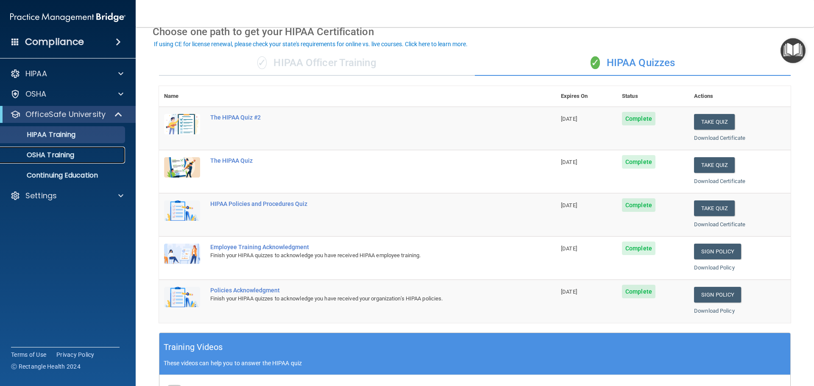
click at [81, 155] on div "OSHA Training" at bounding box center [64, 155] width 116 height 8
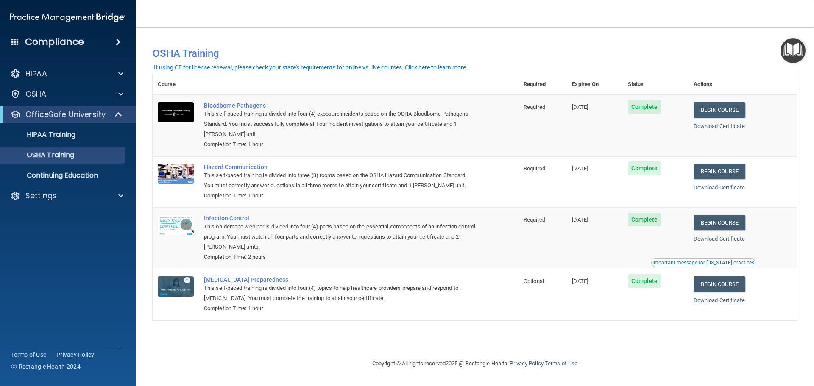
click at [713, 263] on div "Important message for [US_STATE] practices" at bounding box center [704, 262] width 102 height 5
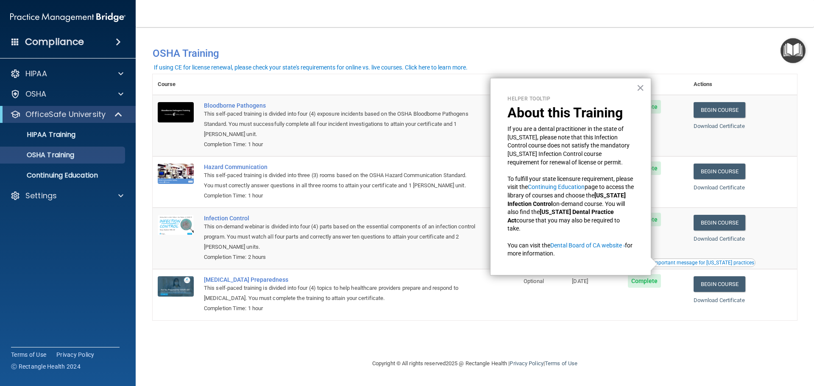
click at [712, 263] on div "Important message for [US_STATE] practices" at bounding box center [704, 262] width 102 height 5
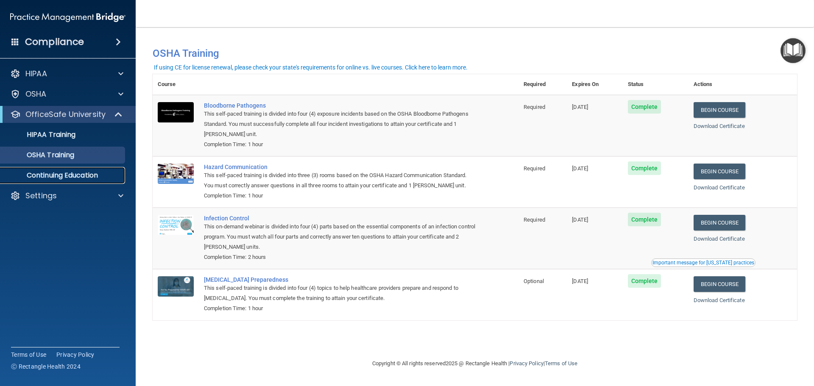
click at [63, 172] on p "Continuing Education" at bounding box center [64, 175] width 116 height 8
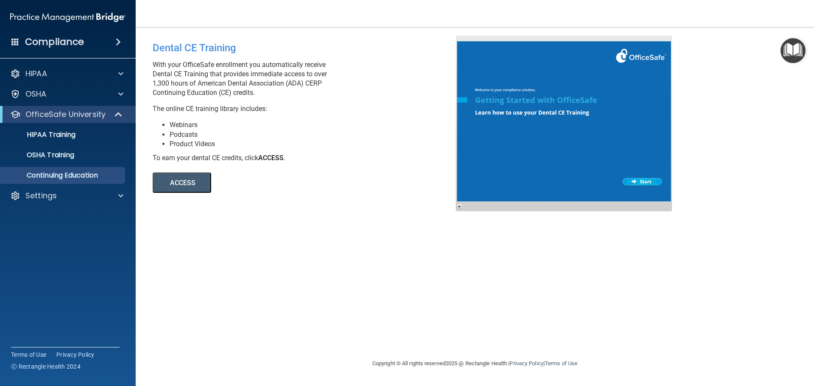
click at [117, 40] on span at bounding box center [118, 42] width 5 height 10
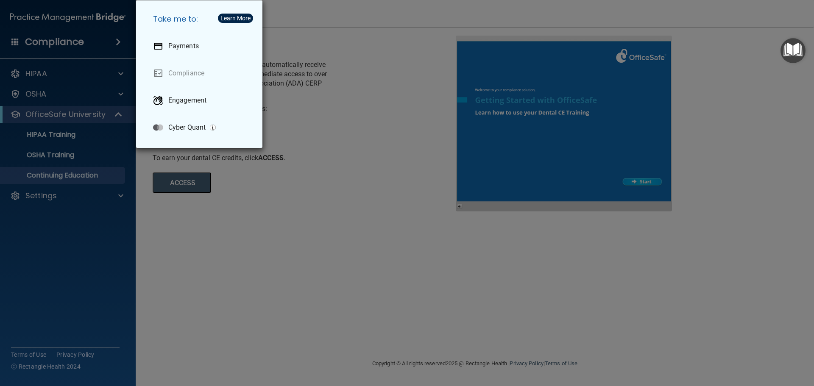
click at [367, 73] on div "Take me to: Payments Compliance Engagement Cyber Quant" at bounding box center [407, 193] width 814 height 386
